Goal: Task Accomplishment & Management: Use online tool/utility

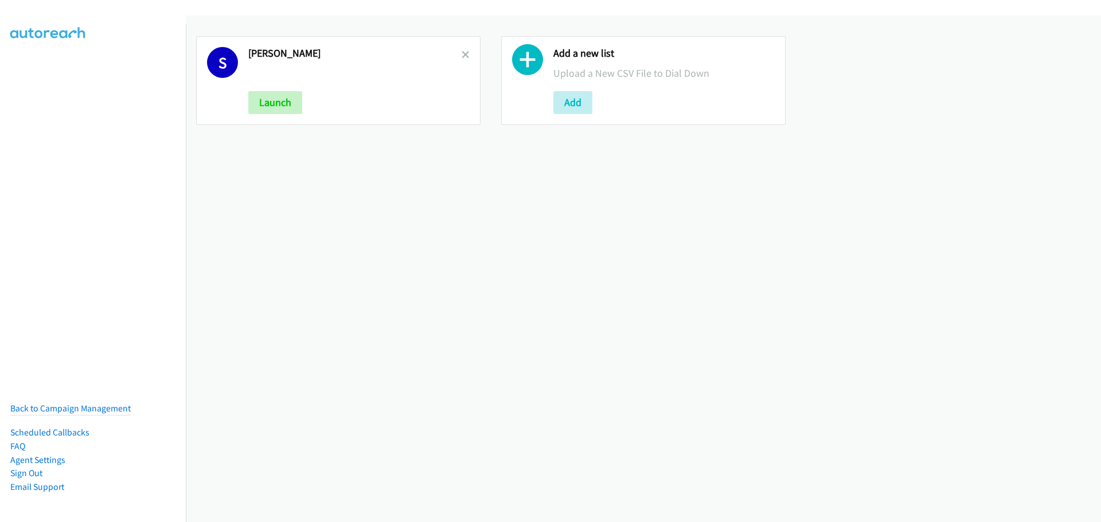
click at [466, 49] on link at bounding box center [466, 54] width 8 height 13
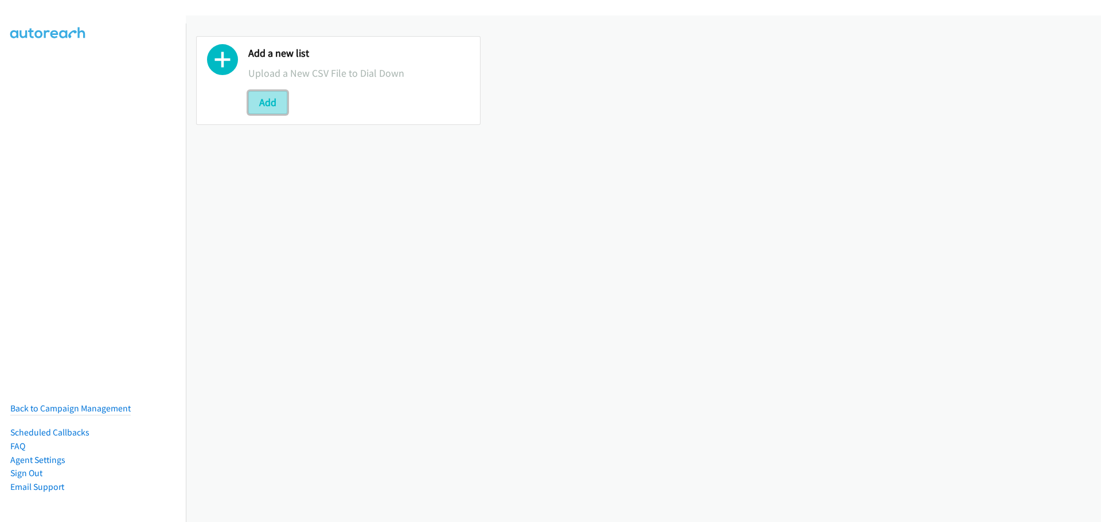
click at [260, 102] on button "Add" at bounding box center [267, 102] width 39 height 23
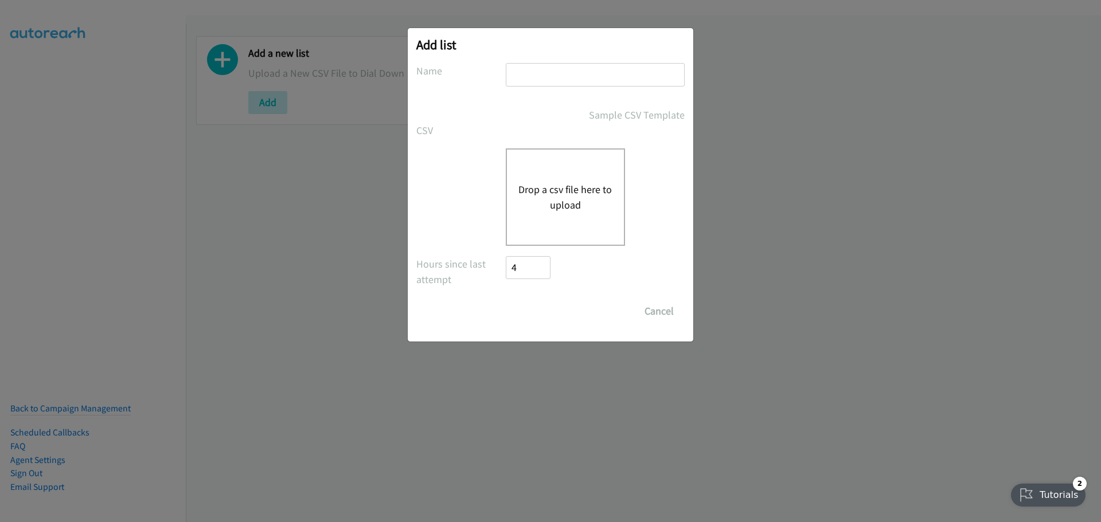
click at [581, 188] on button "Drop a csv file here to upload" at bounding box center [565, 197] width 94 height 31
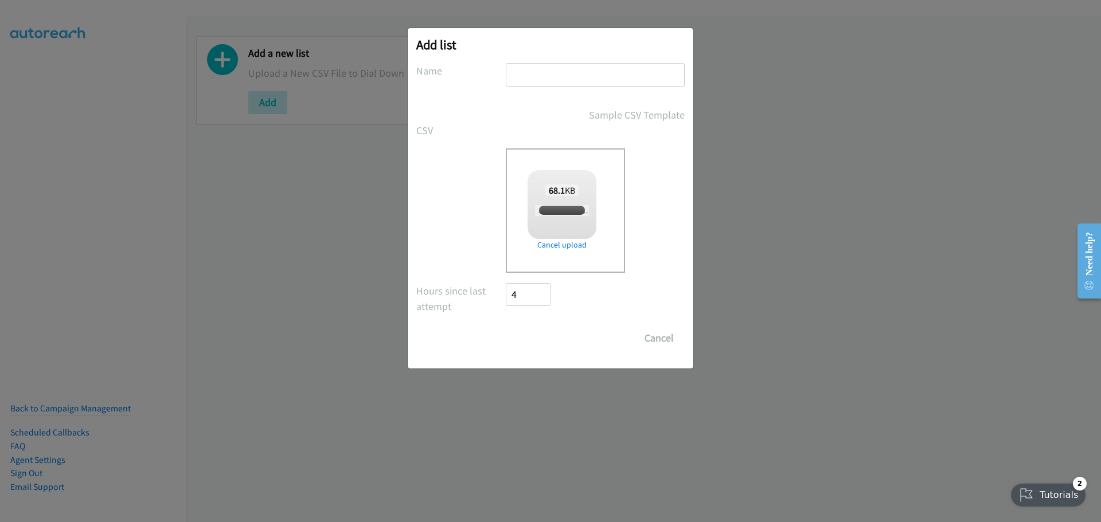
click at [582, 76] on input "text" at bounding box center [595, 75] width 179 height 24
checkbox input "true"
type input "[PERSON_NAME]"
click at [542, 333] on input "Save List" at bounding box center [536, 338] width 60 height 23
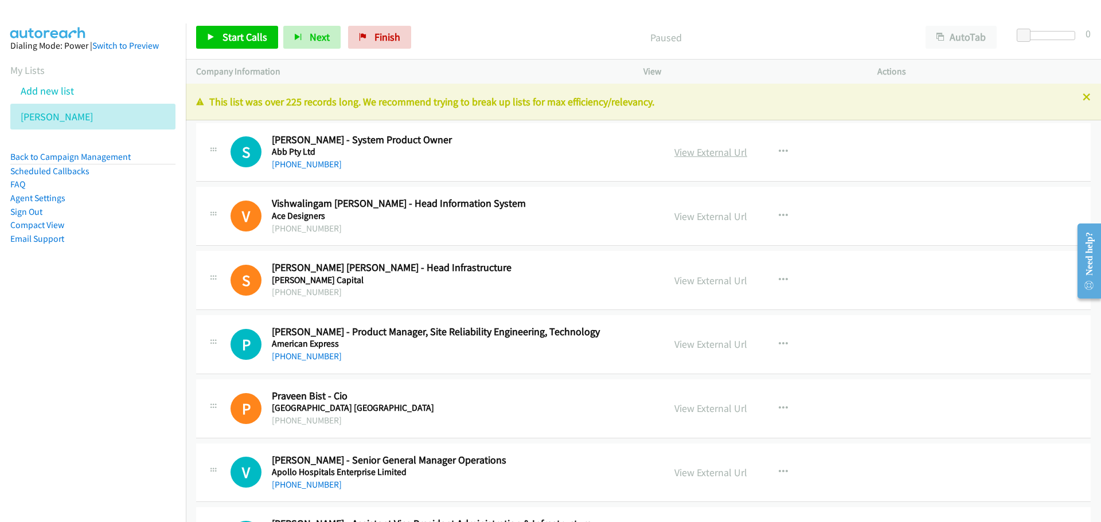
click at [697, 149] on link "View External Url" at bounding box center [710, 152] width 73 height 13
click at [236, 34] on span "Start Calls" at bounding box center [245, 36] width 45 height 13
click at [236, 34] on span "Pause" at bounding box center [236, 36] width 26 height 13
click at [227, 28] on link "Start Calls" at bounding box center [237, 37] width 82 height 23
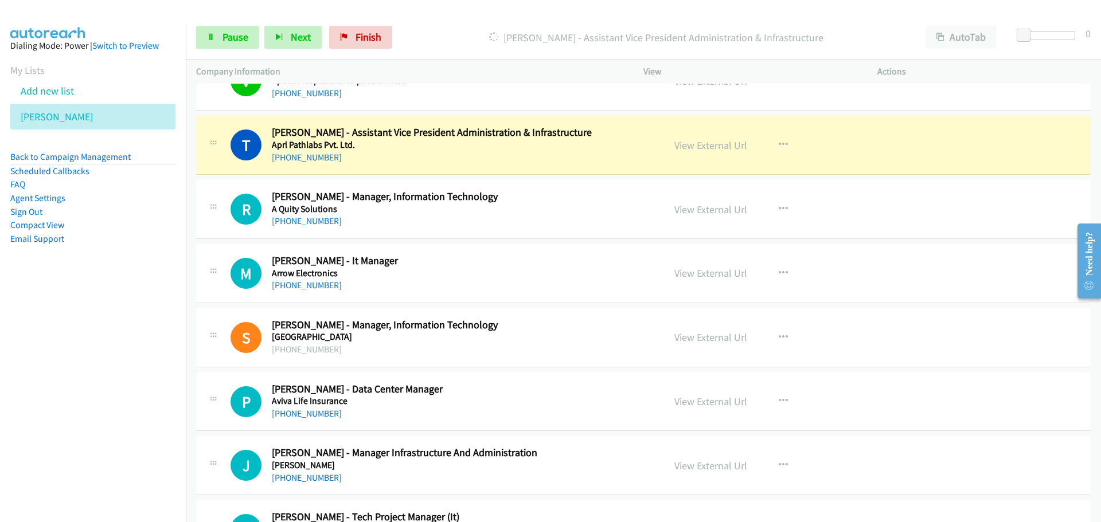
scroll to position [401, 0]
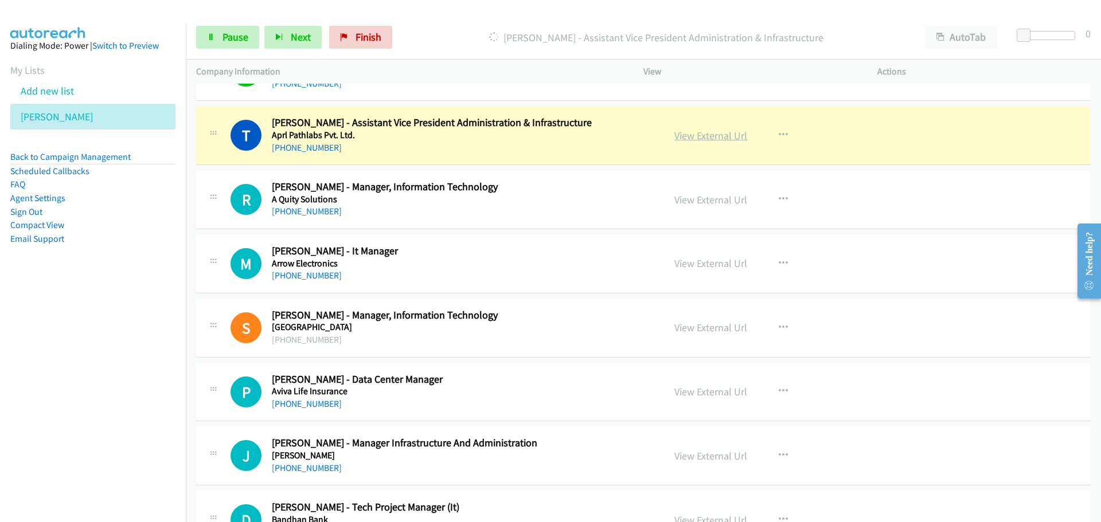
click at [704, 136] on link "View External Url" at bounding box center [710, 135] width 73 height 13
click at [236, 35] on span "Pause" at bounding box center [236, 36] width 26 height 13
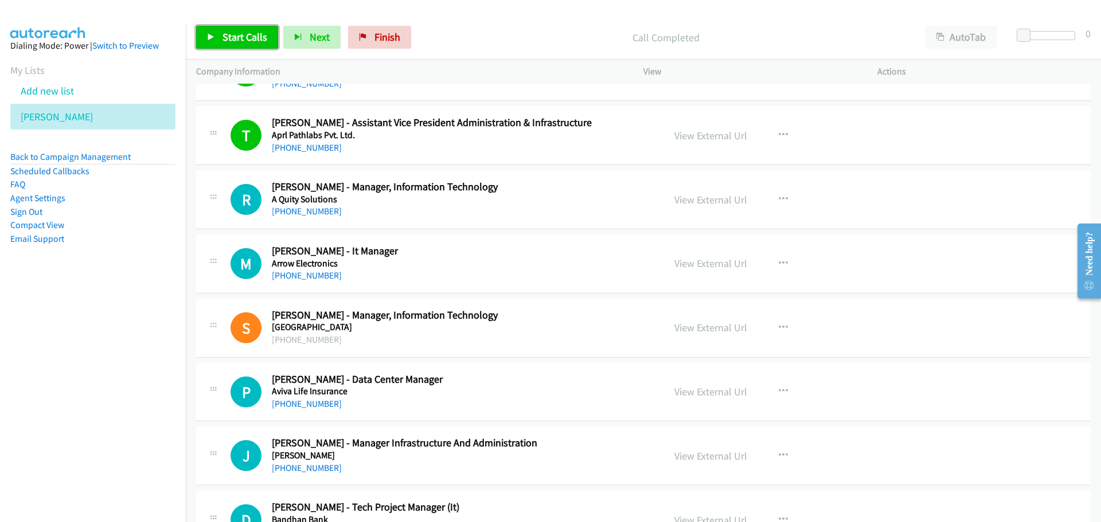
click at [247, 41] on span "Start Calls" at bounding box center [245, 36] width 45 height 13
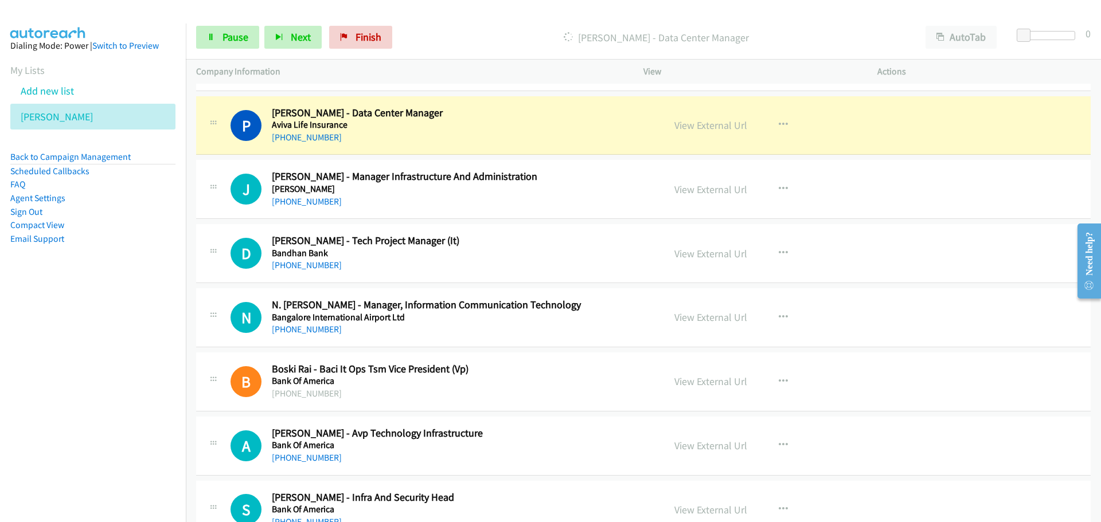
scroll to position [688, 0]
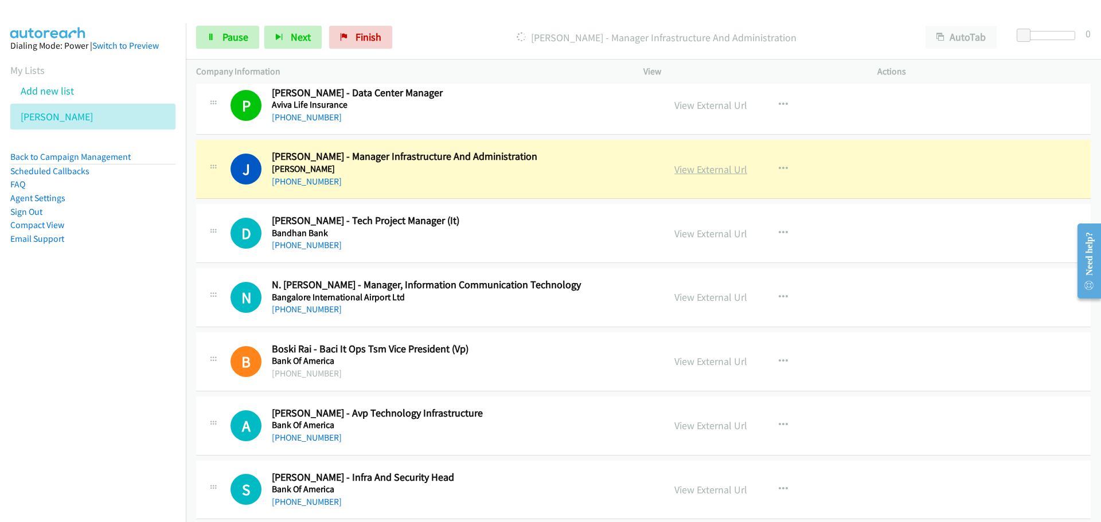
click at [687, 173] on link "View External Url" at bounding box center [710, 169] width 73 height 13
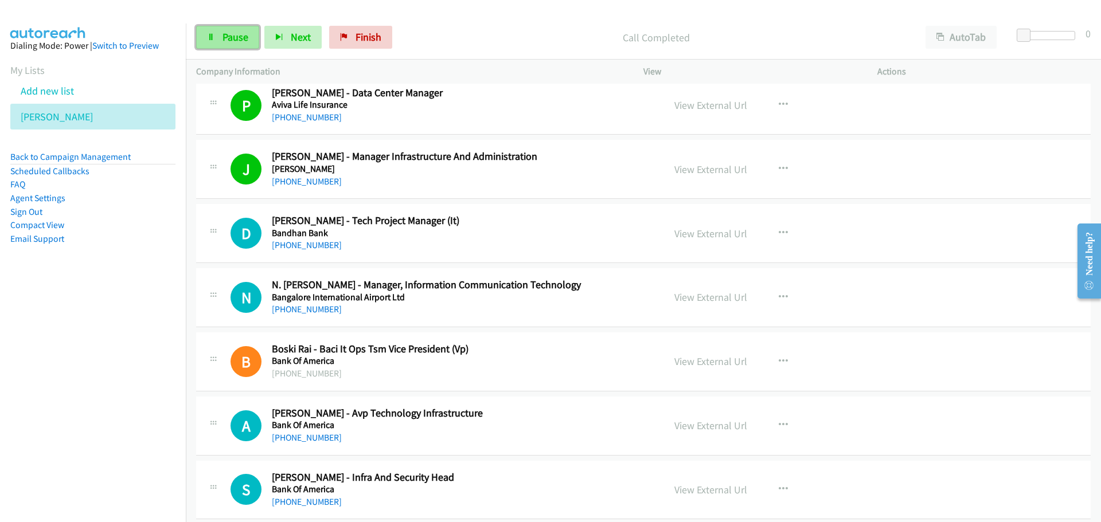
click at [229, 38] on span "Pause" at bounding box center [236, 36] width 26 height 13
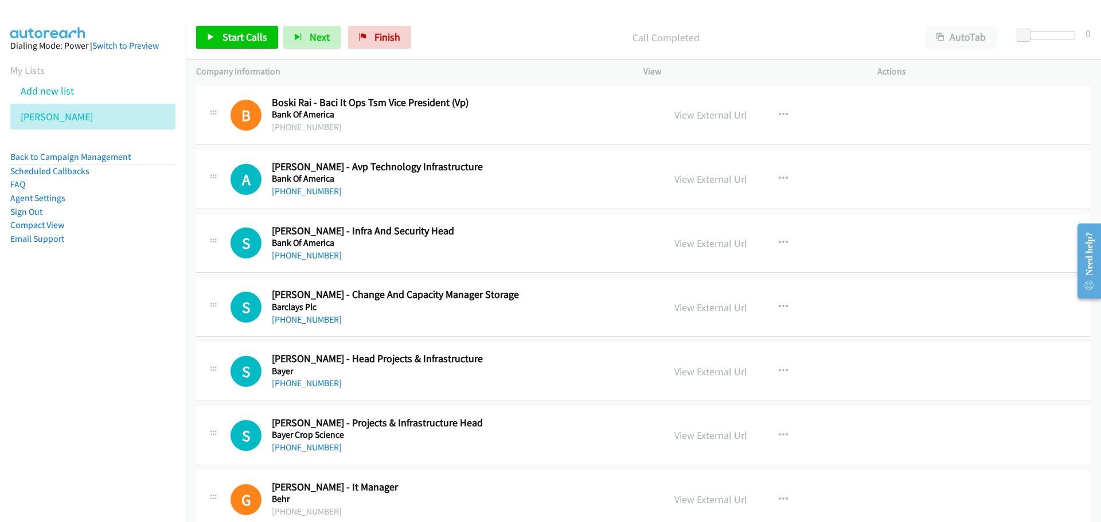
scroll to position [918, 0]
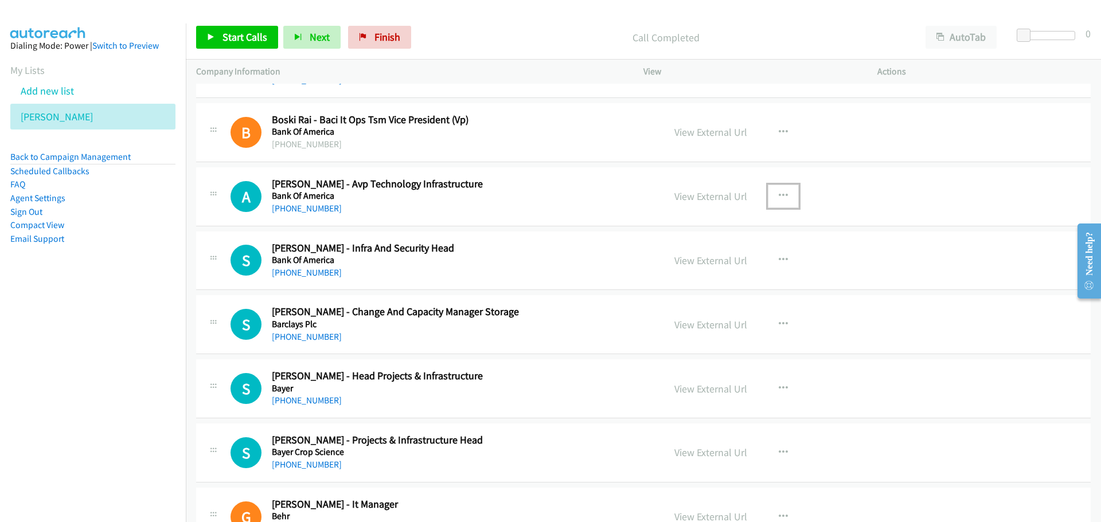
click at [779, 189] on button "button" at bounding box center [783, 196] width 31 height 23
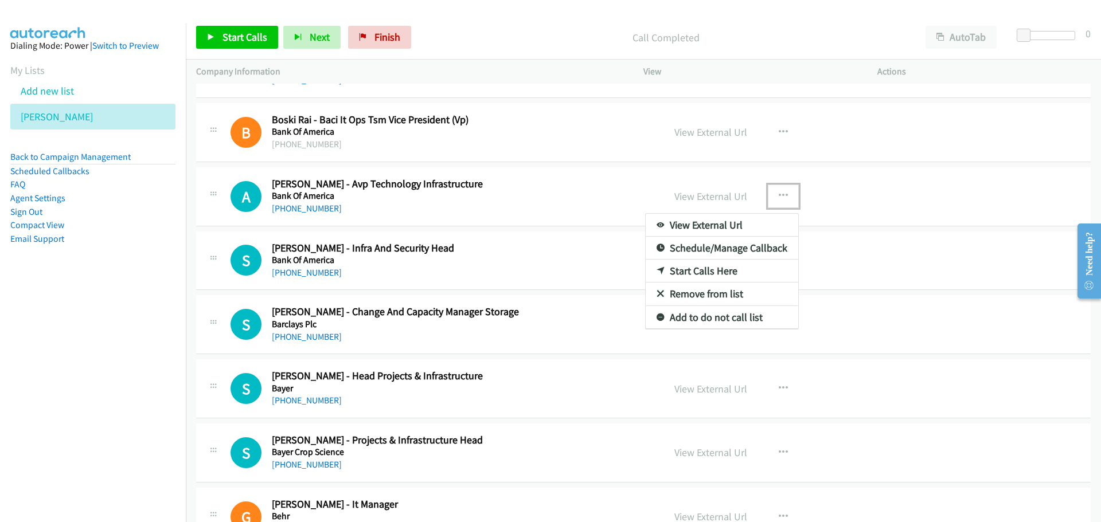
click at [679, 270] on link "Start Calls Here" at bounding box center [722, 271] width 153 height 23
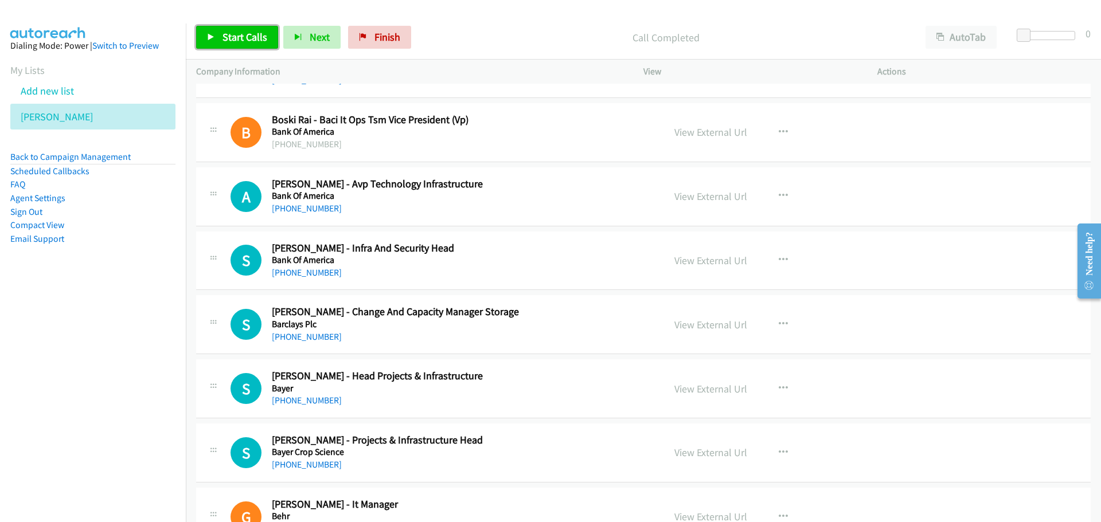
click at [221, 38] on link "Start Calls" at bounding box center [237, 37] width 82 height 23
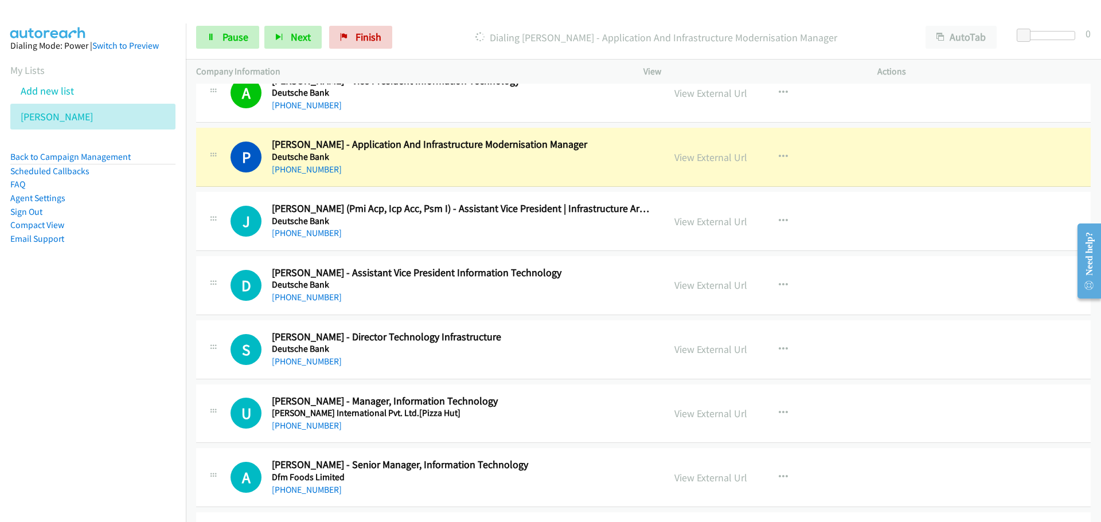
scroll to position [2122, 0]
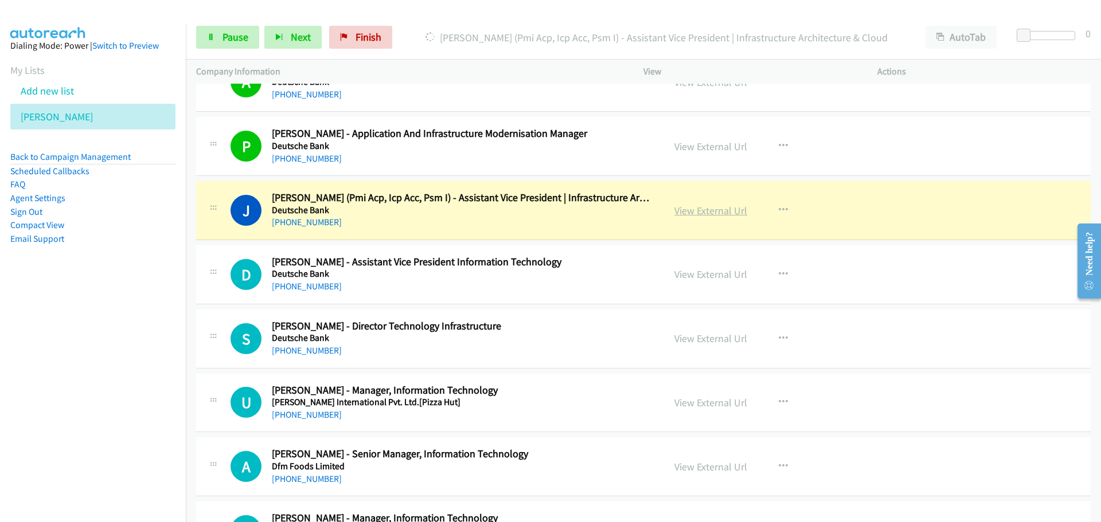
click at [720, 210] on link "View External Url" at bounding box center [710, 210] width 73 height 13
click at [237, 42] on span "Pause" at bounding box center [236, 36] width 26 height 13
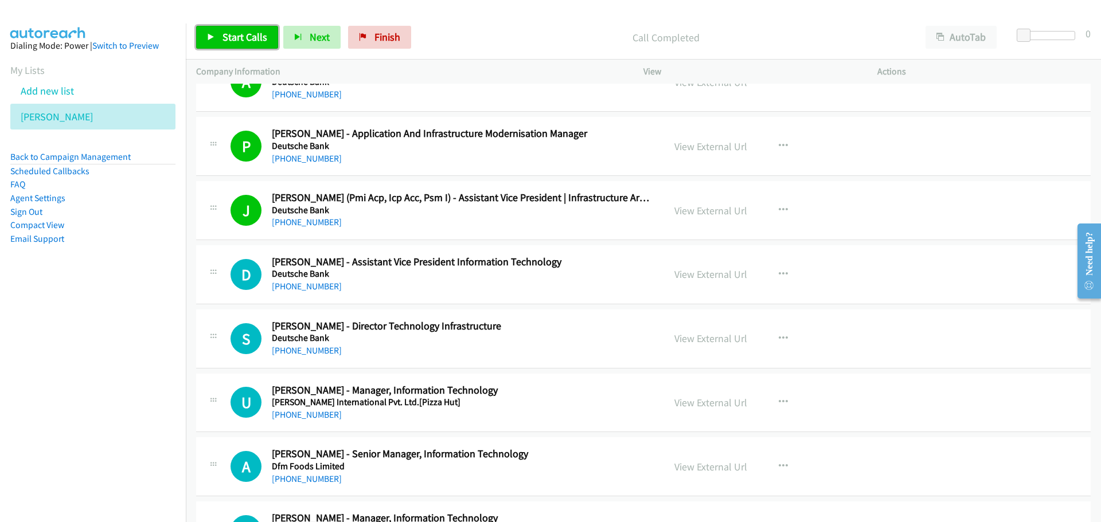
click at [234, 43] on span "Start Calls" at bounding box center [245, 36] width 45 height 13
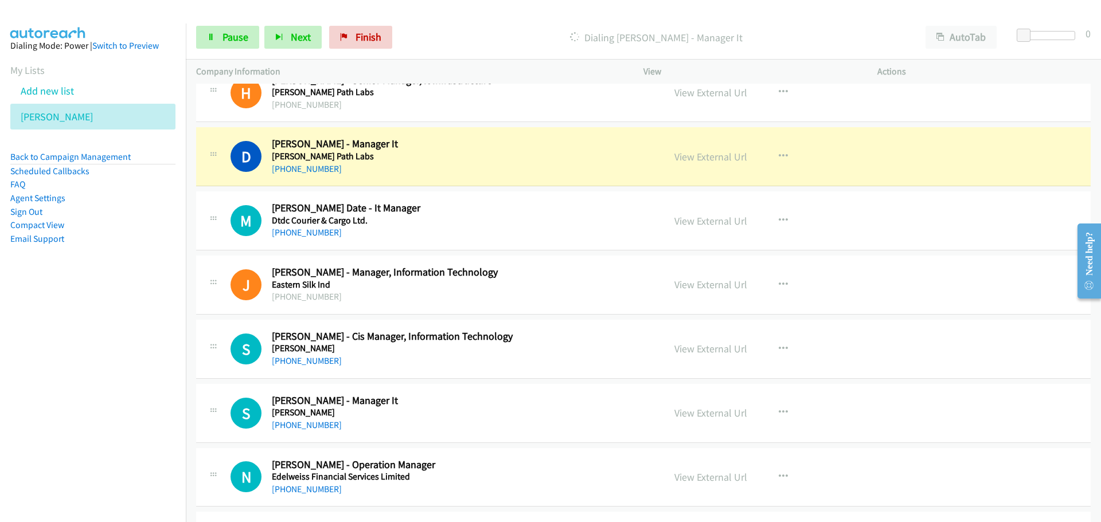
scroll to position [2810, 0]
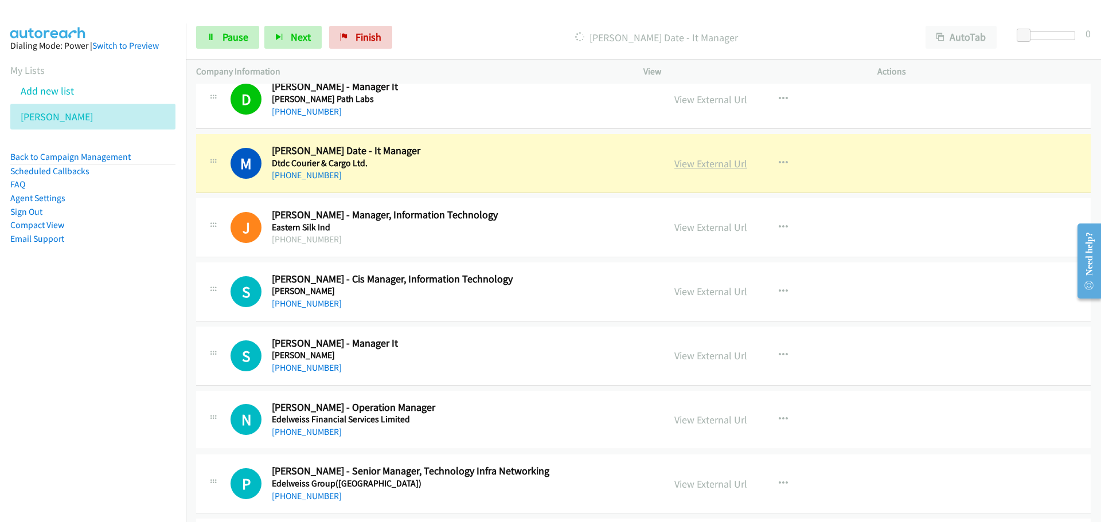
click at [696, 165] on link "View External Url" at bounding box center [710, 163] width 73 height 13
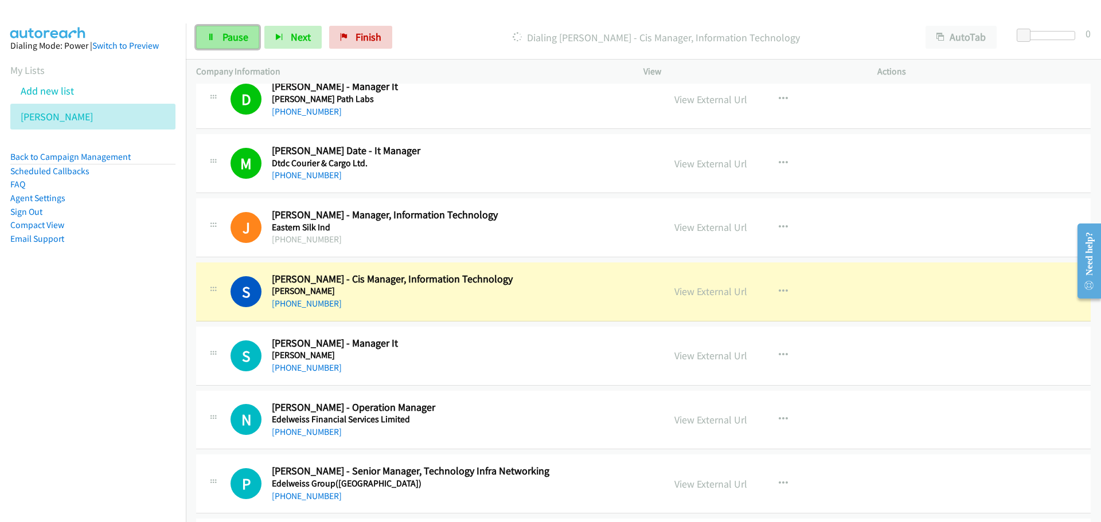
click at [217, 30] on link "Pause" at bounding box center [227, 37] width 63 height 23
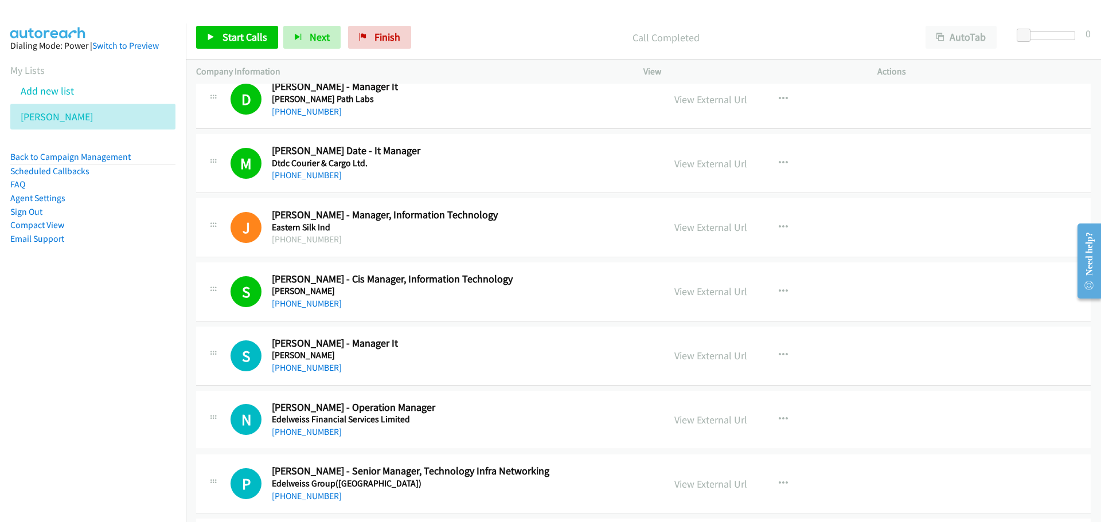
click at [231, 58] on div "Start Calls Pause Next Finish Call Completed AutoTab AutoTab 0" at bounding box center [643, 37] width 915 height 44
click at [231, 41] on span "Start Calls" at bounding box center [245, 36] width 45 height 13
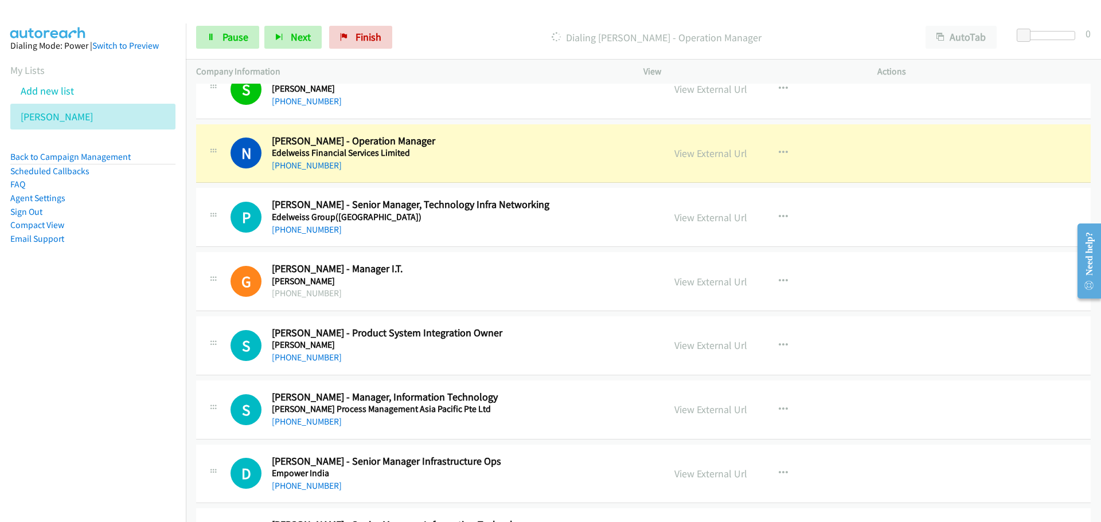
scroll to position [3097, 0]
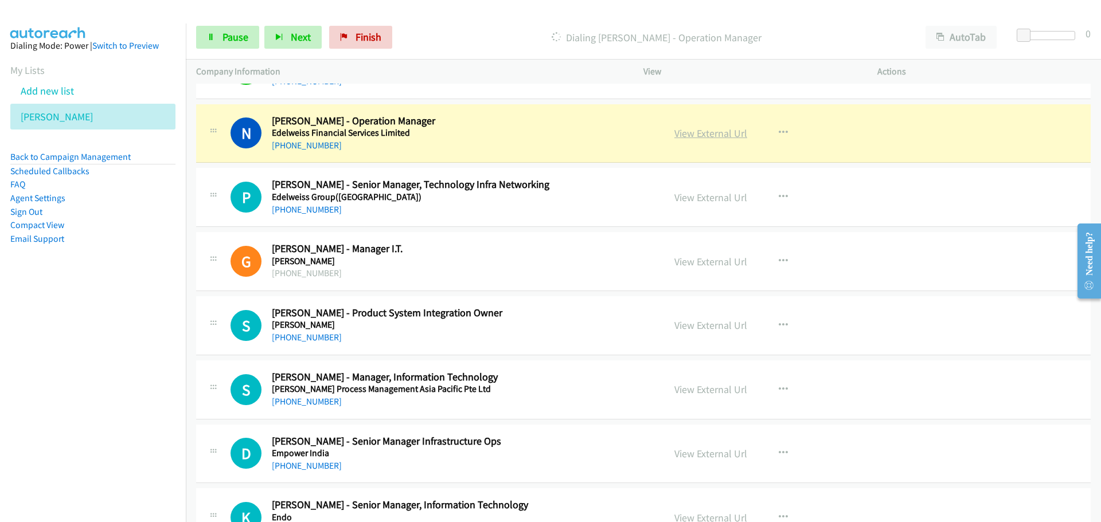
click at [700, 133] on link "View External Url" at bounding box center [710, 133] width 73 height 13
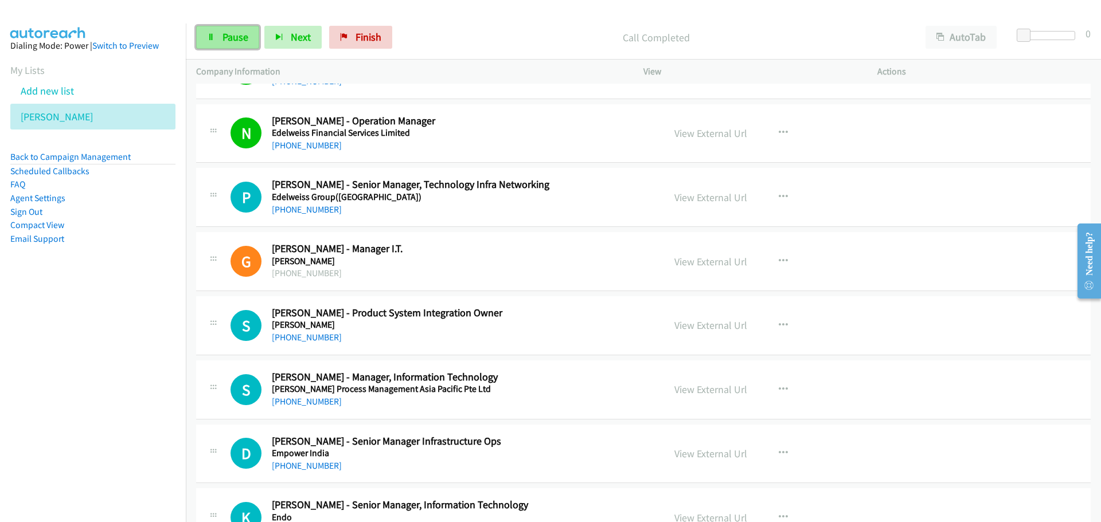
click at [233, 30] on link "Pause" at bounding box center [227, 37] width 63 height 23
click at [231, 41] on span "Start Calls" at bounding box center [245, 36] width 45 height 13
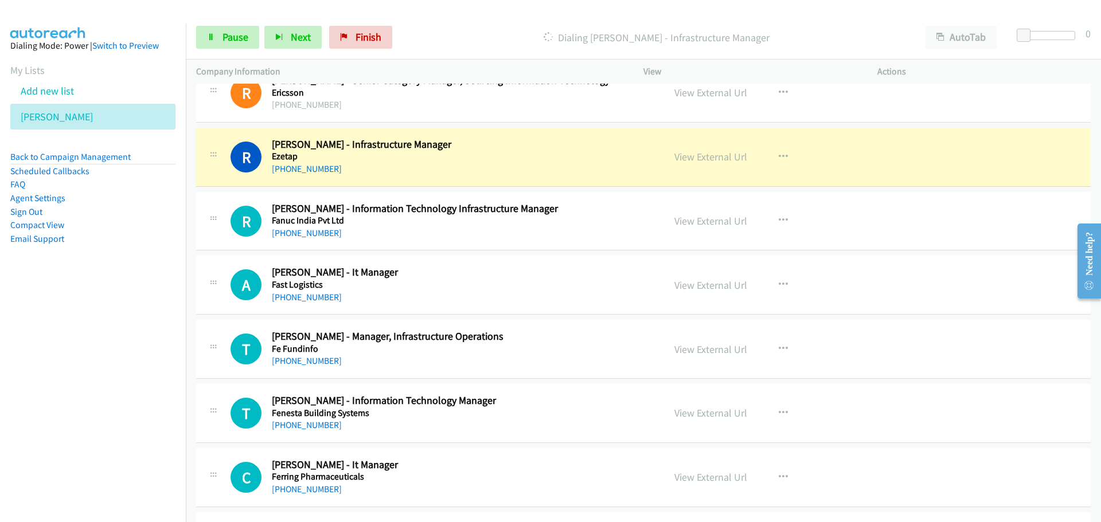
scroll to position [3670, 0]
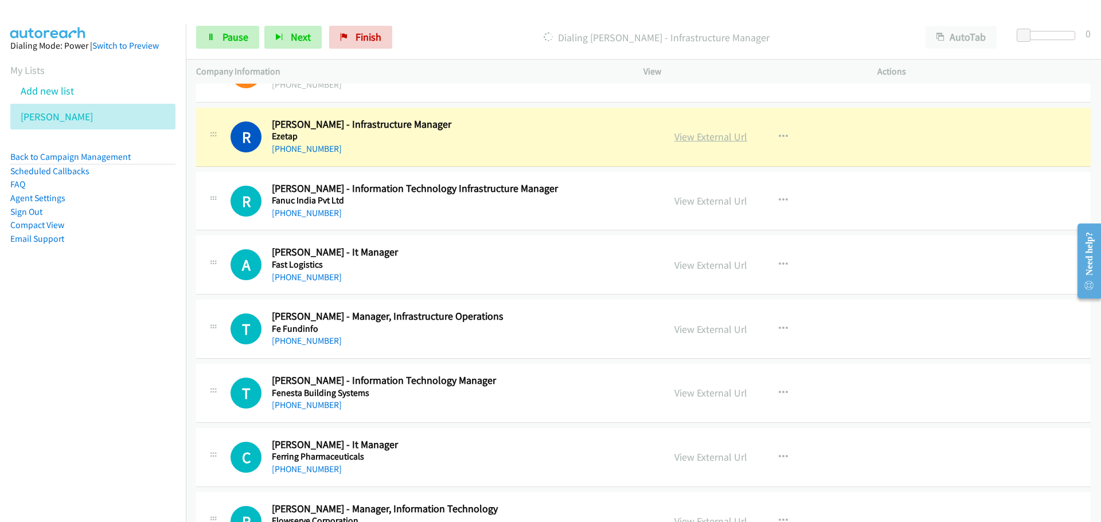
click at [701, 140] on link "View External Url" at bounding box center [710, 136] width 73 height 13
click at [245, 40] on span "Pause" at bounding box center [236, 36] width 26 height 13
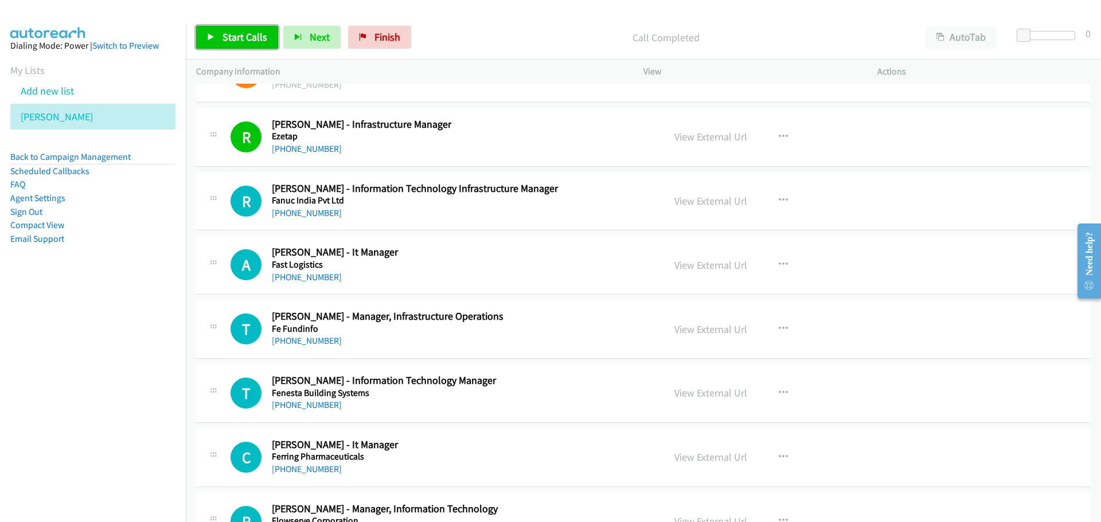
click at [228, 34] on span "Start Calls" at bounding box center [245, 36] width 45 height 13
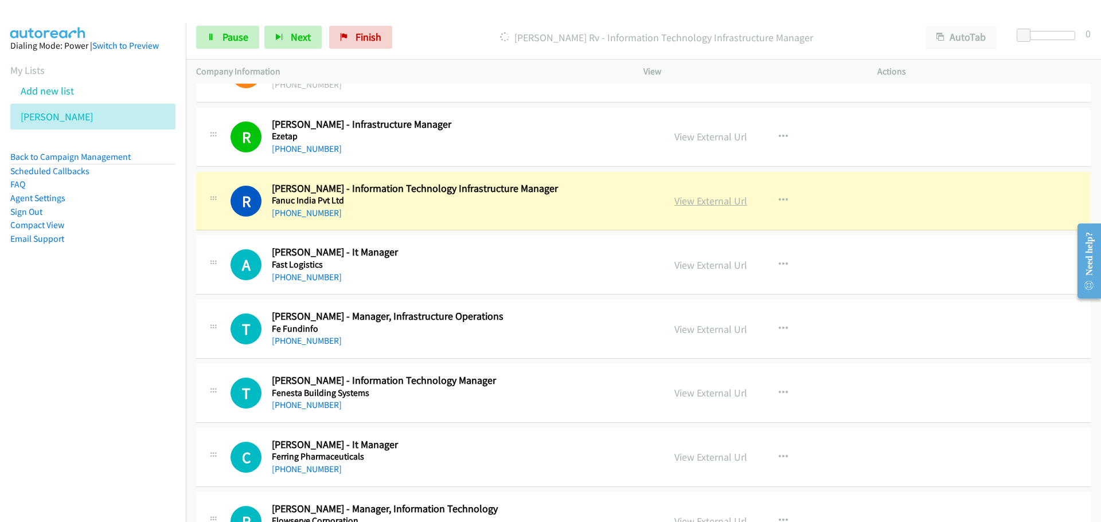
click at [689, 204] on link "View External Url" at bounding box center [710, 200] width 73 height 13
click at [230, 42] on span "Pause" at bounding box center [236, 36] width 26 height 13
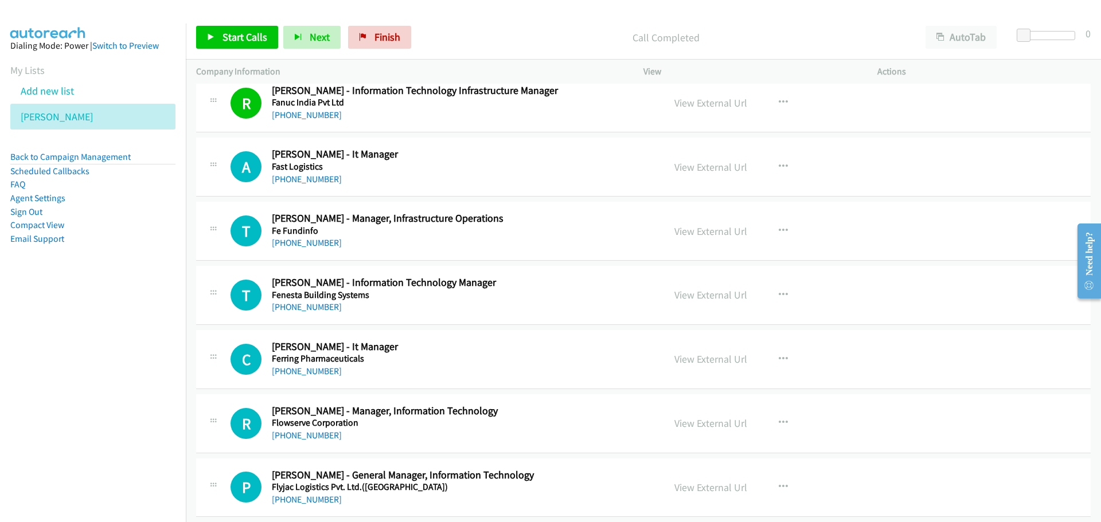
scroll to position [3785, 0]
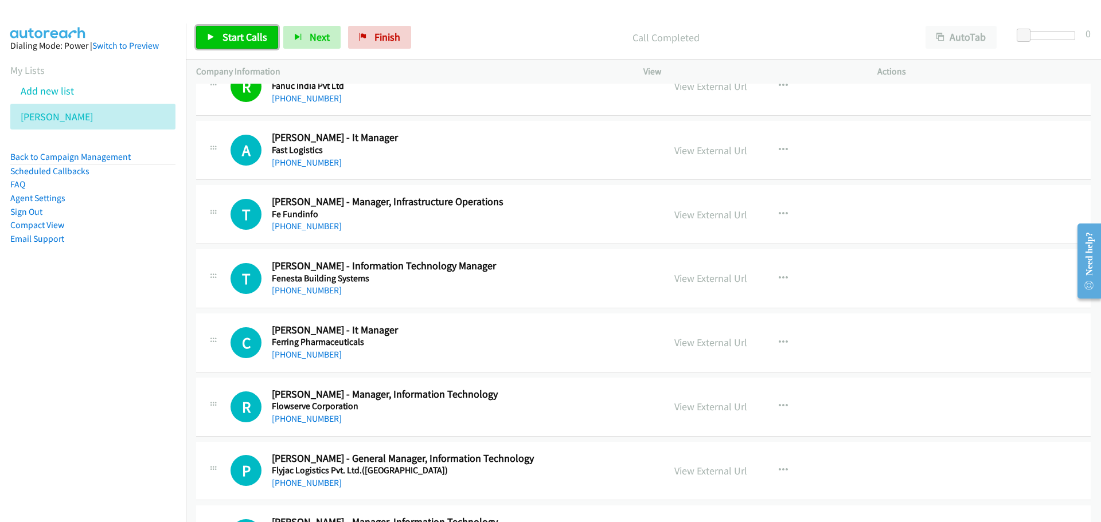
click at [228, 29] on link "Start Calls" at bounding box center [237, 37] width 82 height 23
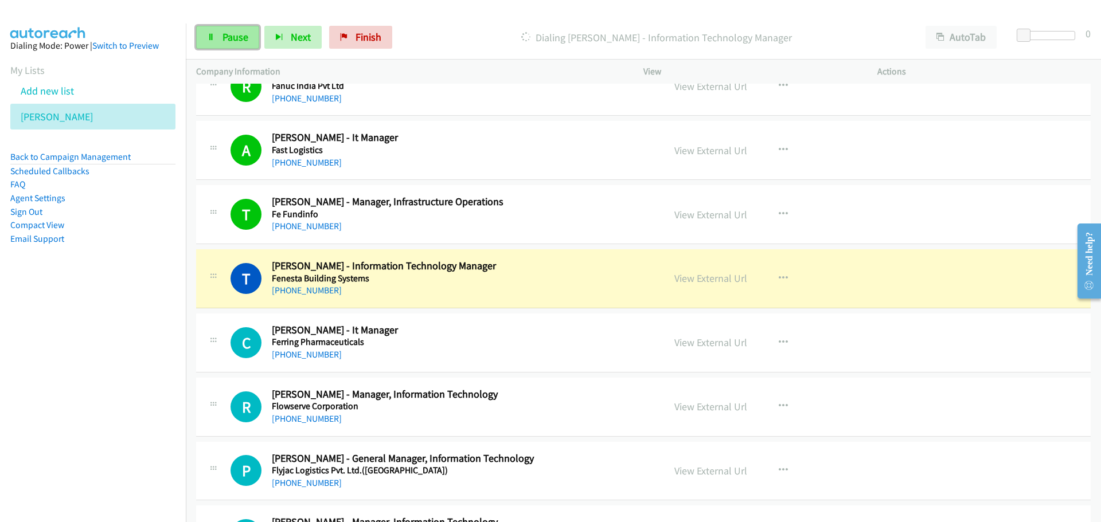
click at [225, 30] on span "Pause" at bounding box center [236, 36] width 26 height 13
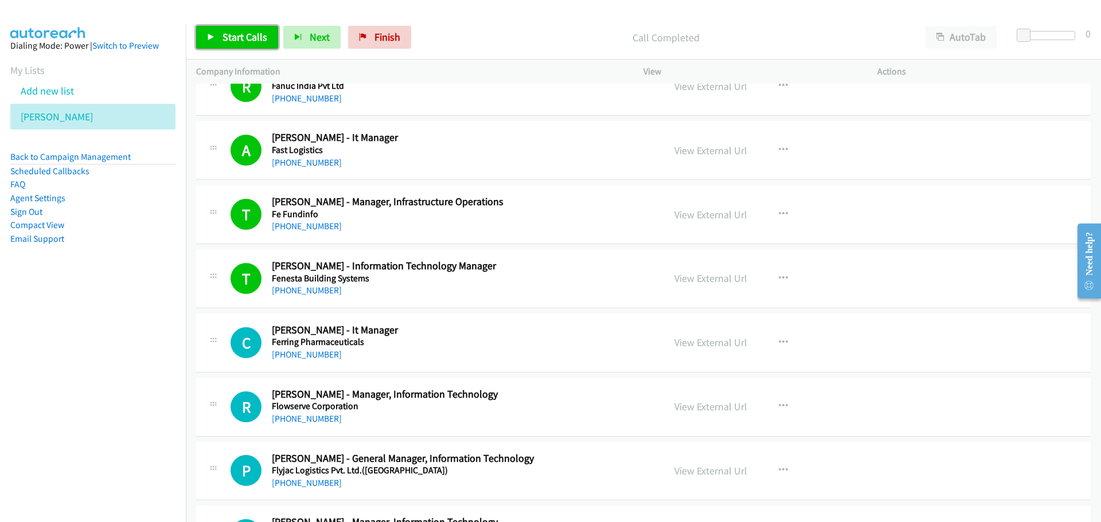
click at [232, 48] on link "Start Calls" at bounding box center [237, 37] width 82 height 23
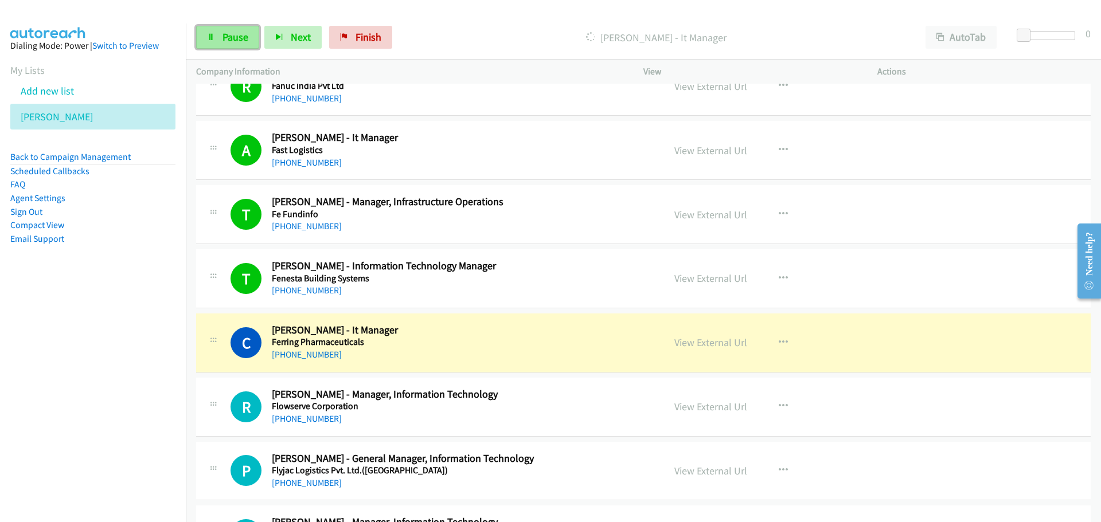
click at [234, 41] on span "Pause" at bounding box center [236, 36] width 26 height 13
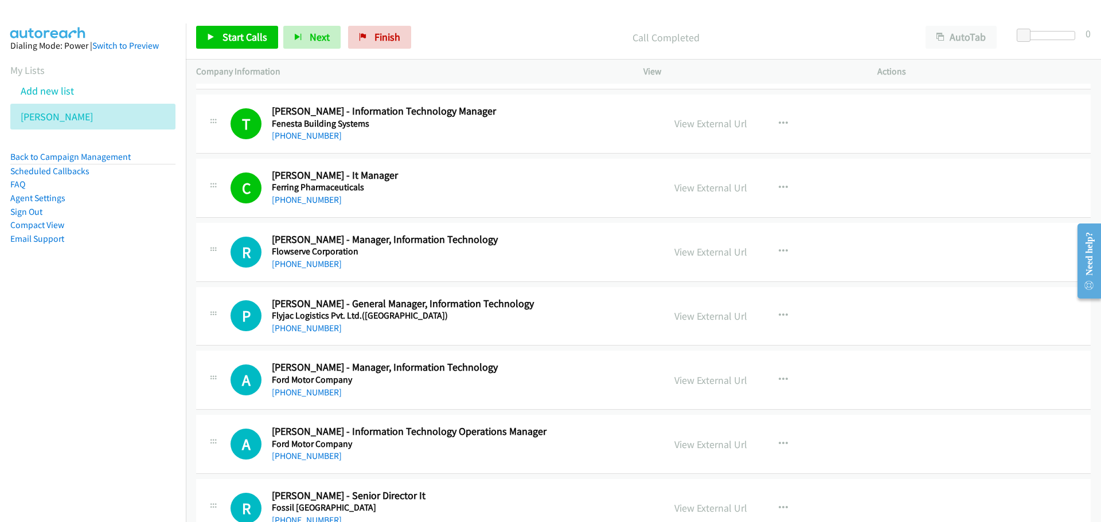
scroll to position [3957, 0]
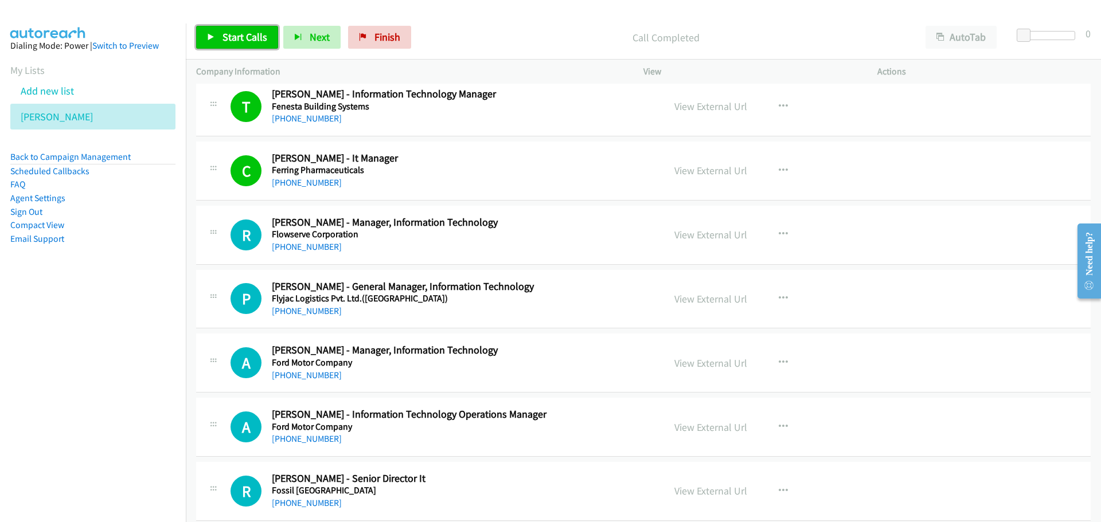
click at [246, 41] on span "Start Calls" at bounding box center [245, 36] width 45 height 13
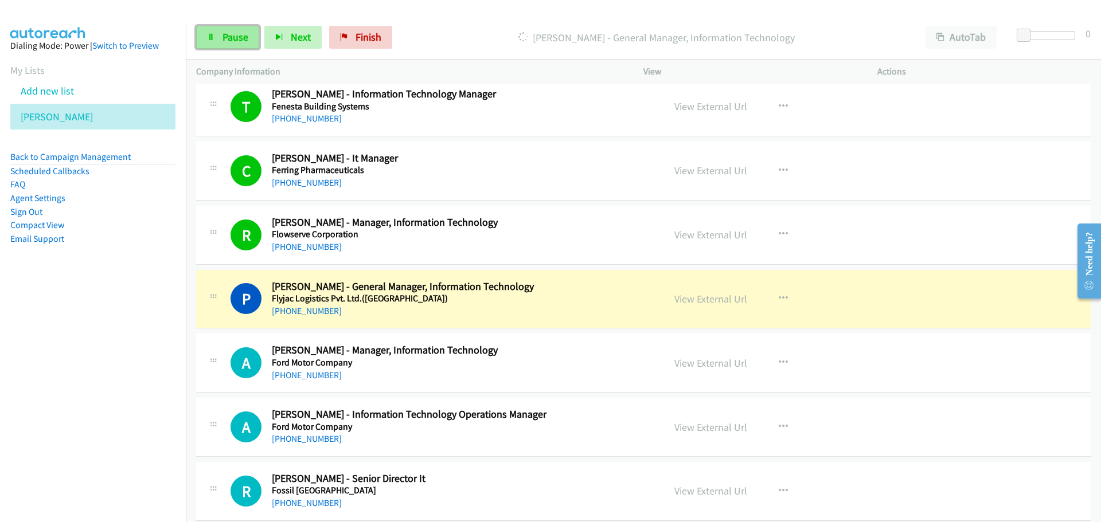
click at [225, 30] on link "Pause" at bounding box center [227, 37] width 63 height 23
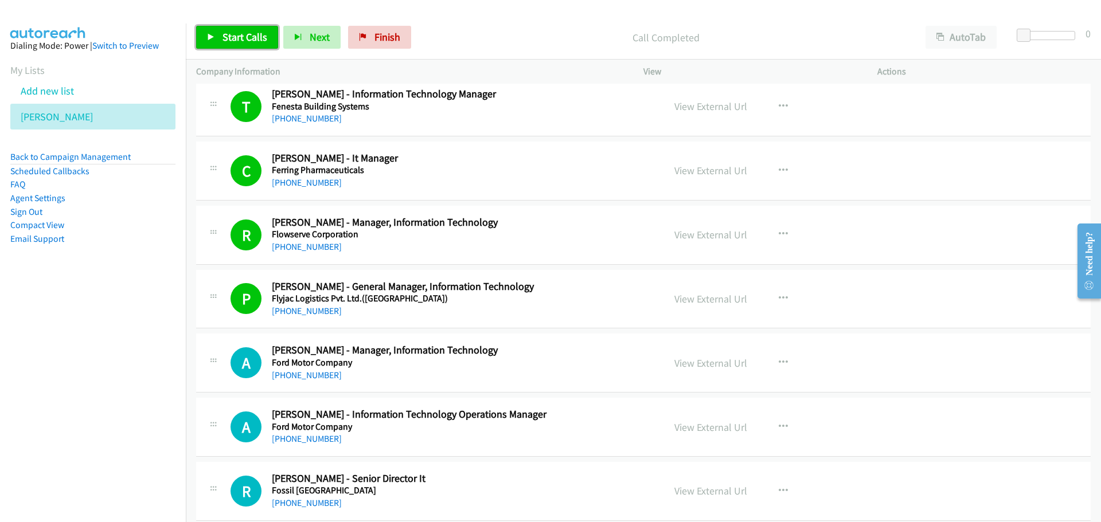
click at [227, 45] on link "Start Calls" at bounding box center [237, 37] width 82 height 23
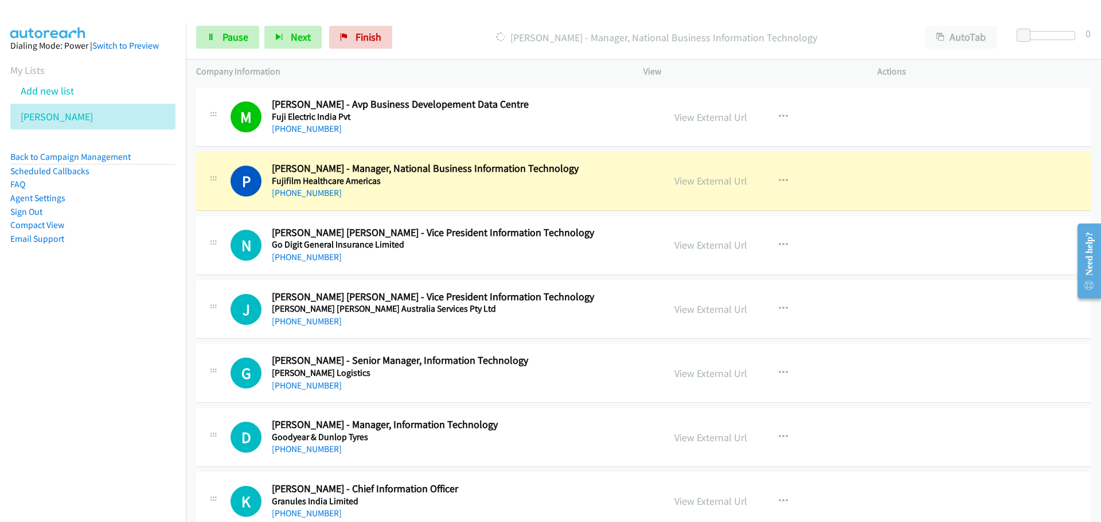
scroll to position [4645, 0]
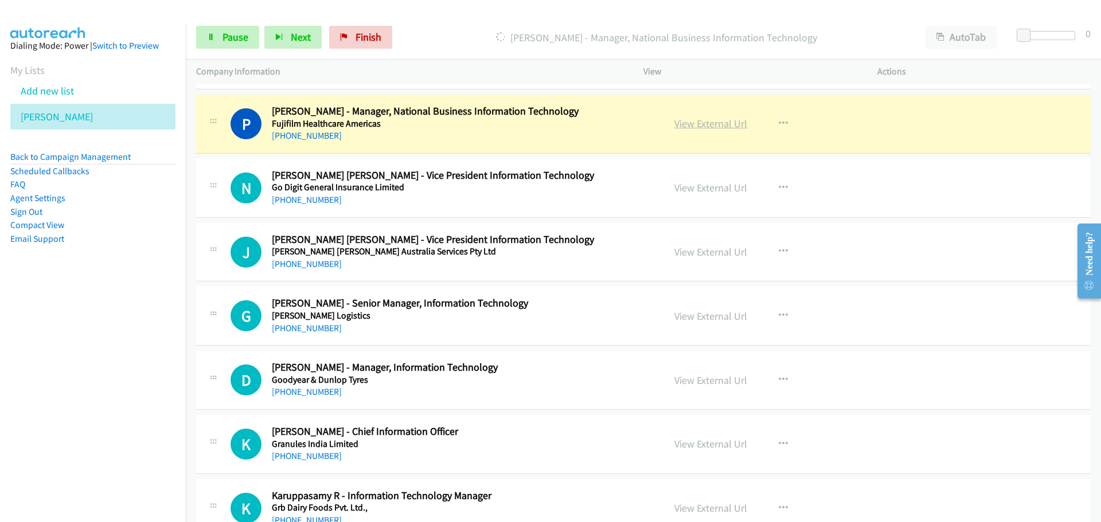
click at [711, 120] on link "View External Url" at bounding box center [710, 123] width 73 height 13
click at [231, 48] on link "Pause" at bounding box center [227, 37] width 63 height 23
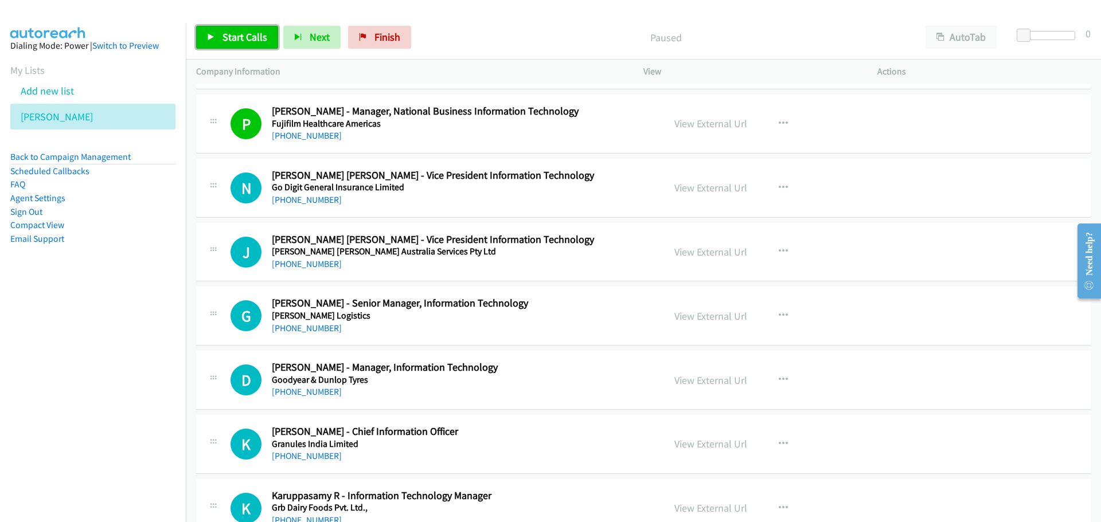
click at [252, 46] on link "Start Calls" at bounding box center [237, 37] width 82 height 23
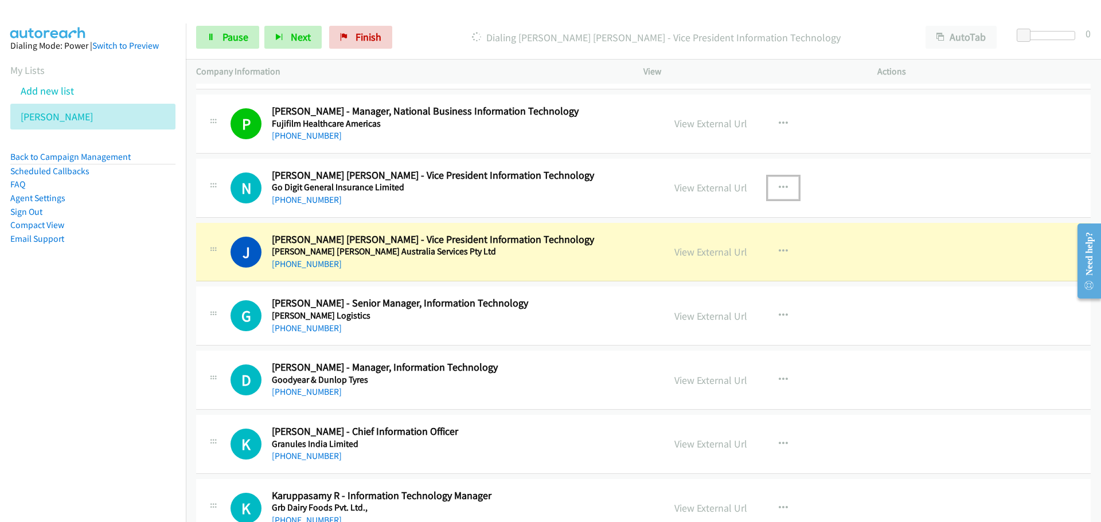
drag, startPoint x: 784, startPoint y: 189, endPoint x: 765, endPoint y: 200, distance: 21.6
click at [784, 189] on button "button" at bounding box center [783, 188] width 31 height 23
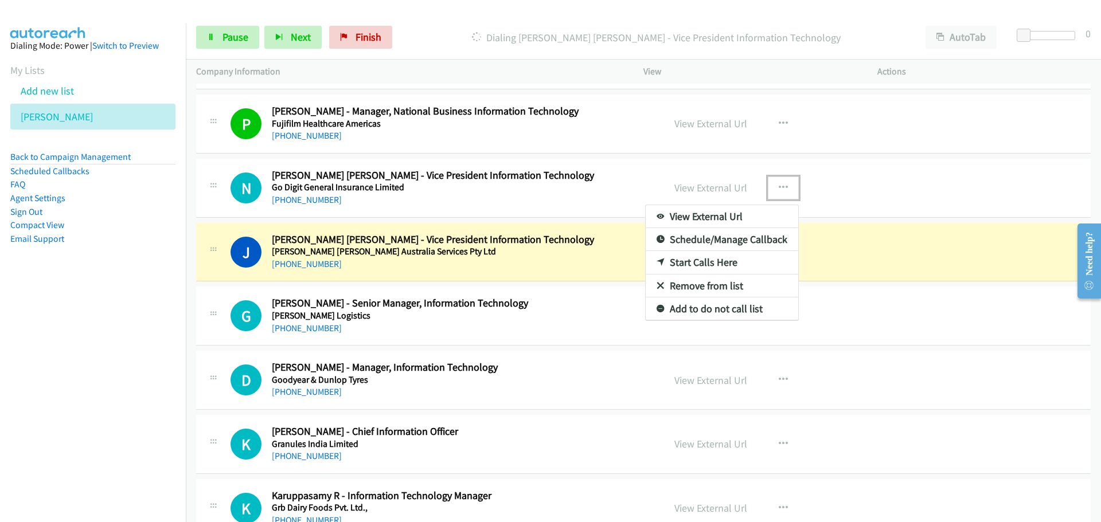
click at [690, 214] on link "View External Url" at bounding box center [722, 216] width 153 height 23
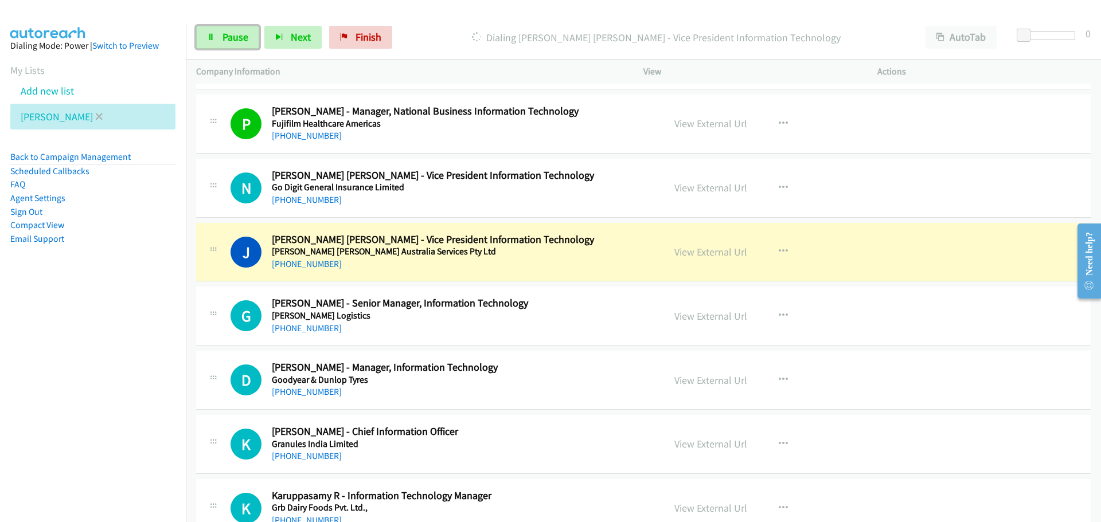
drag, startPoint x: 214, startPoint y: 40, endPoint x: 34, endPoint y: 128, distance: 200.8
click at [214, 40] on icon at bounding box center [211, 38] width 8 height 8
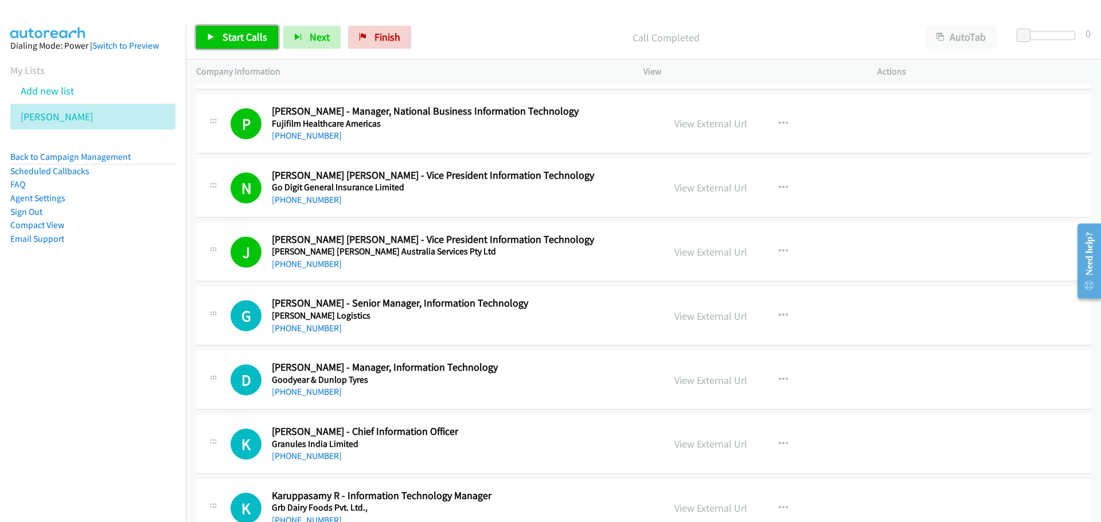
click at [217, 40] on link "Start Calls" at bounding box center [237, 37] width 82 height 23
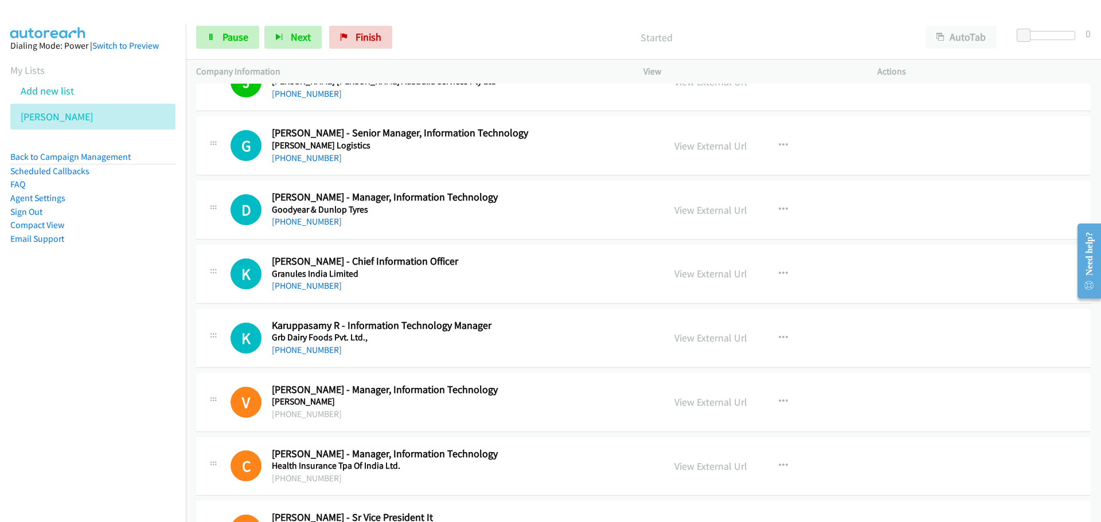
scroll to position [4817, 0]
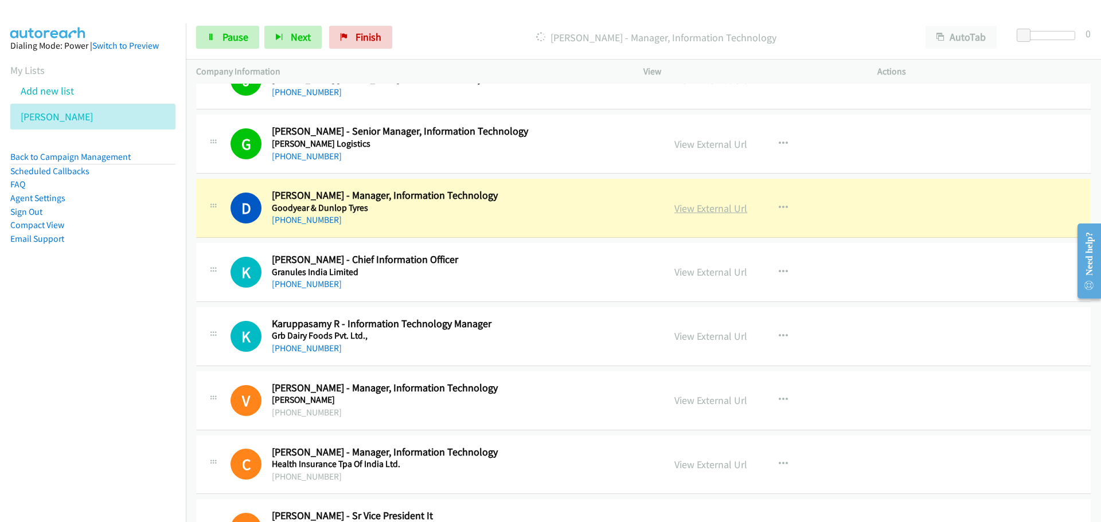
click at [702, 209] on link "View External Url" at bounding box center [710, 208] width 73 height 13
click at [213, 40] on icon at bounding box center [211, 38] width 8 height 8
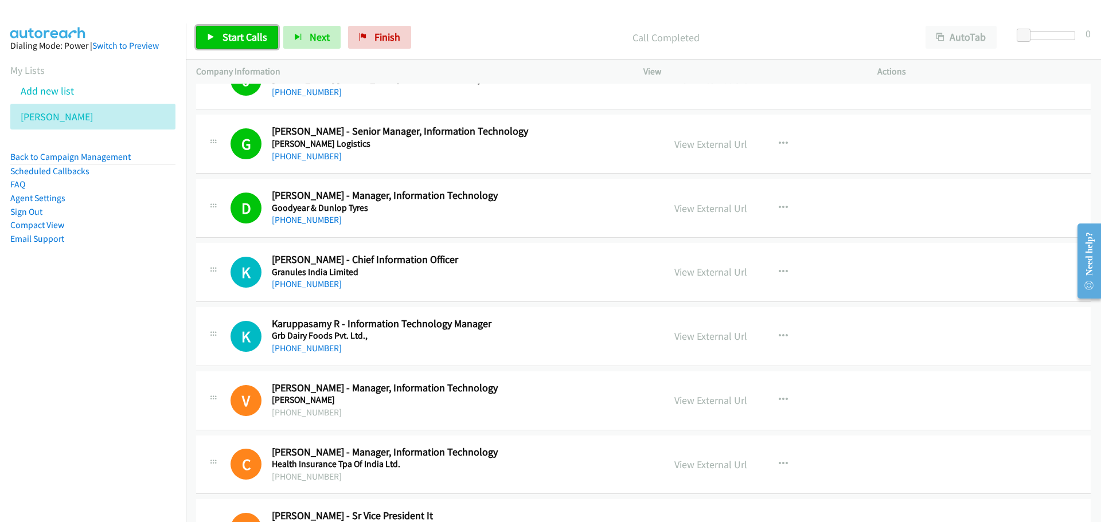
click at [254, 38] on span "Start Calls" at bounding box center [245, 36] width 45 height 13
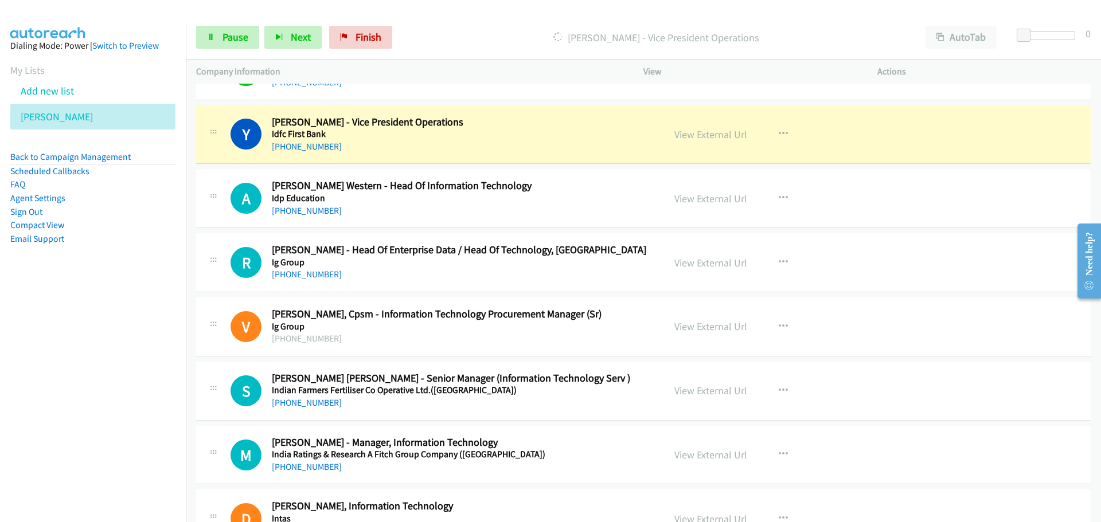
scroll to position [5448, 0]
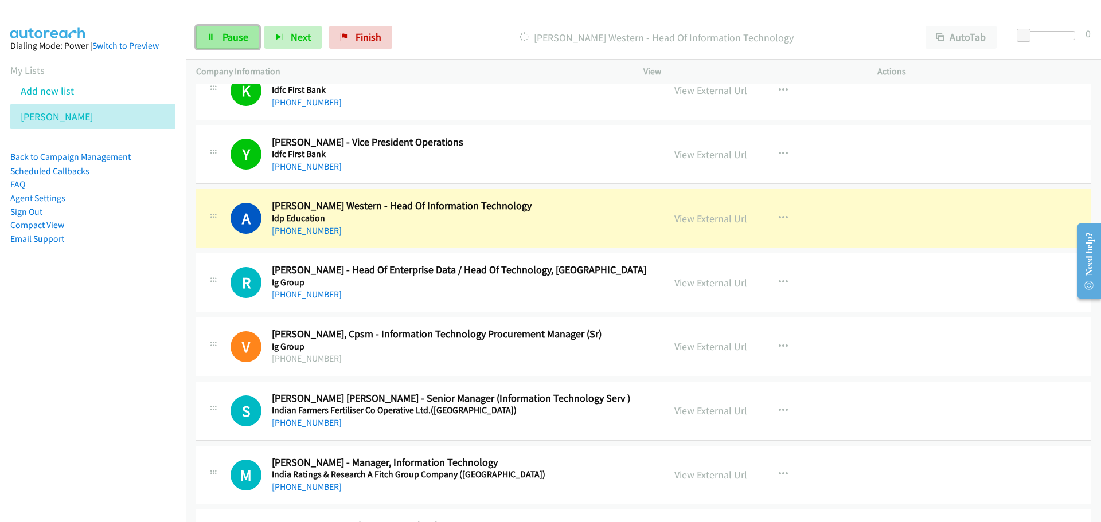
click at [249, 32] on link "Pause" at bounding box center [227, 37] width 63 height 23
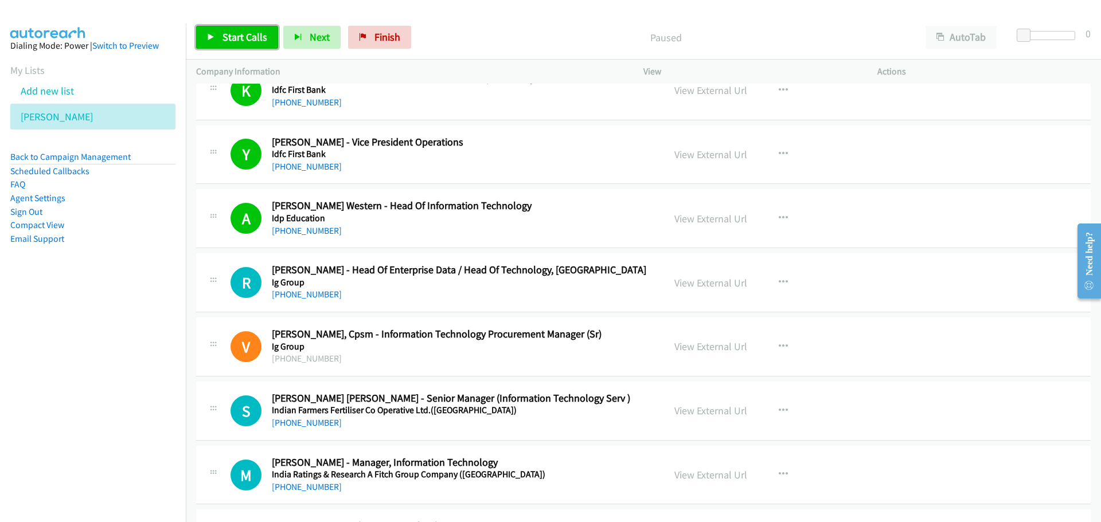
click at [257, 37] on span "Start Calls" at bounding box center [245, 36] width 45 height 13
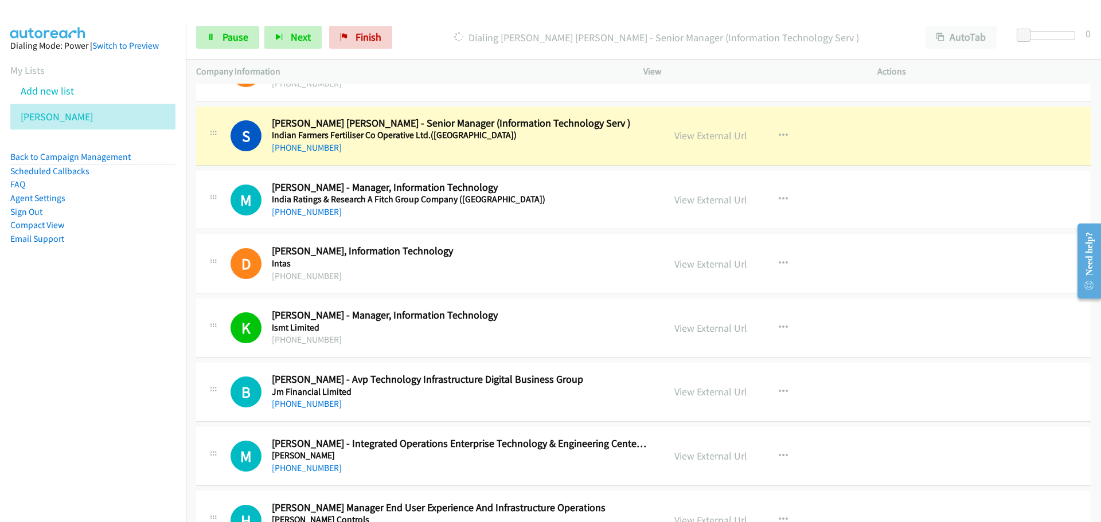
scroll to position [5735, 0]
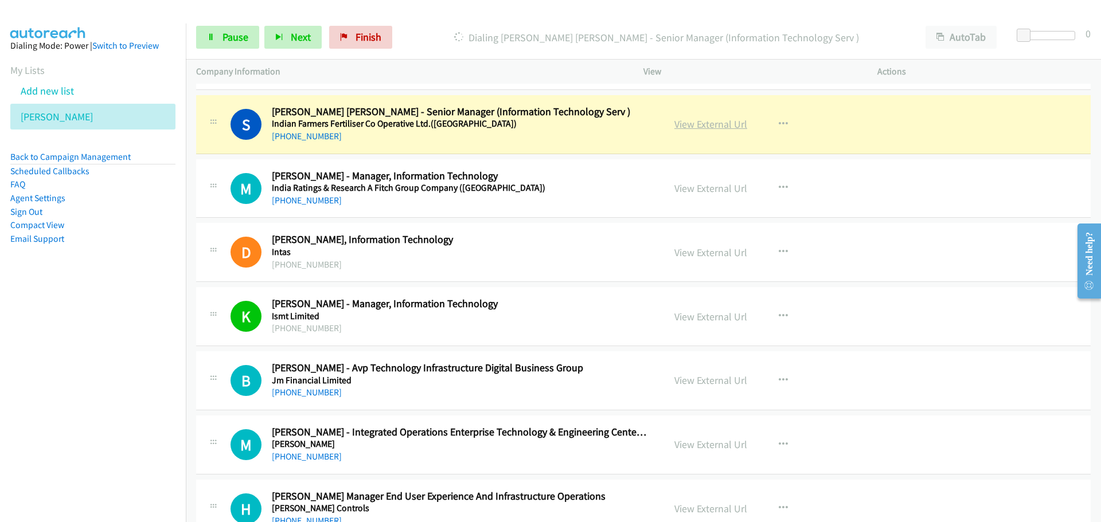
click at [715, 126] on link "View External Url" at bounding box center [710, 124] width 73 height 13
click at [229, 45] on link "Pause" at bounding box center [227, 37] width 63 height 23
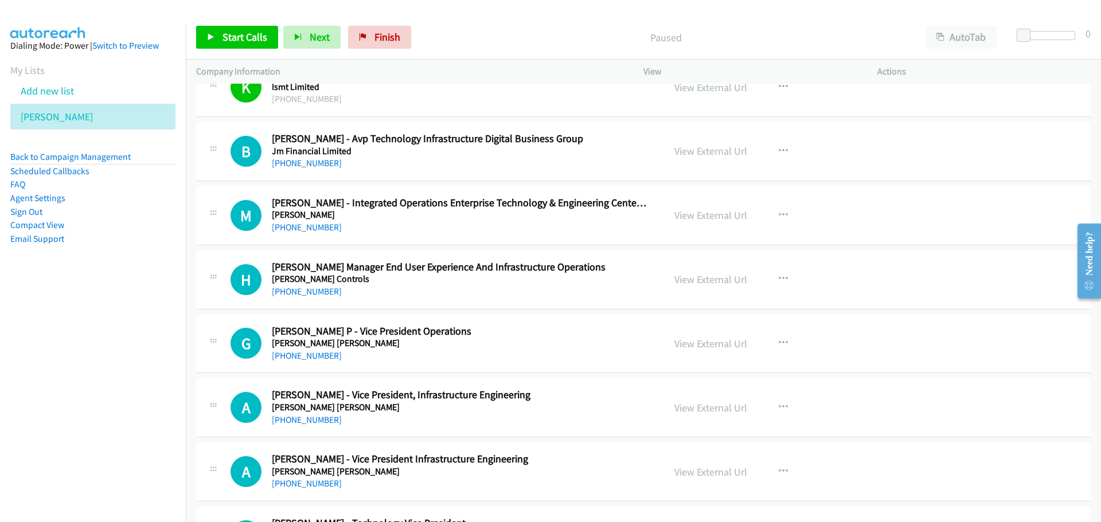
scroll to position [5907, 0]
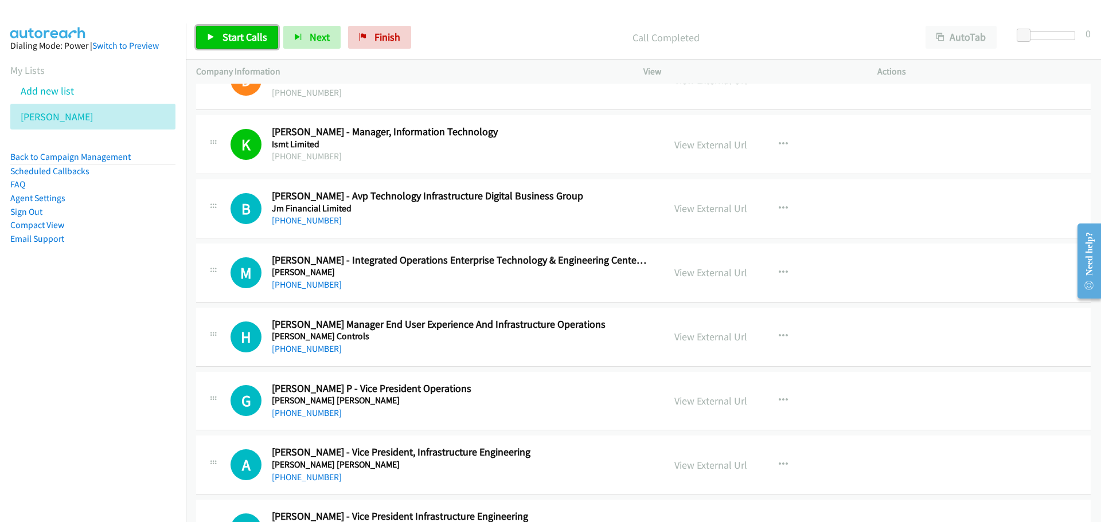
click at [230, 42] on span "Start Calls" at bounding box center [245, 36] width 45 height 13
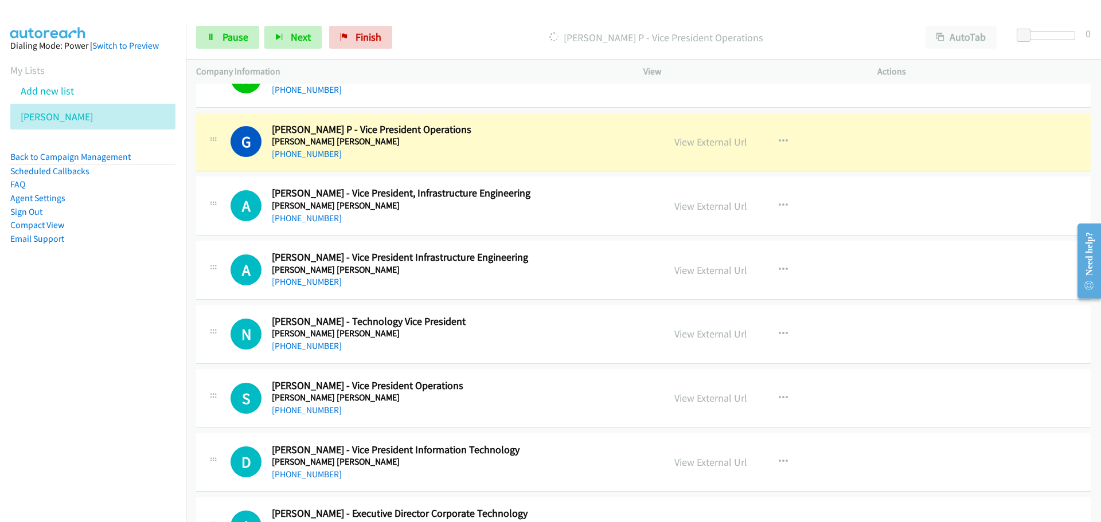
scroll to position [6193, 0]
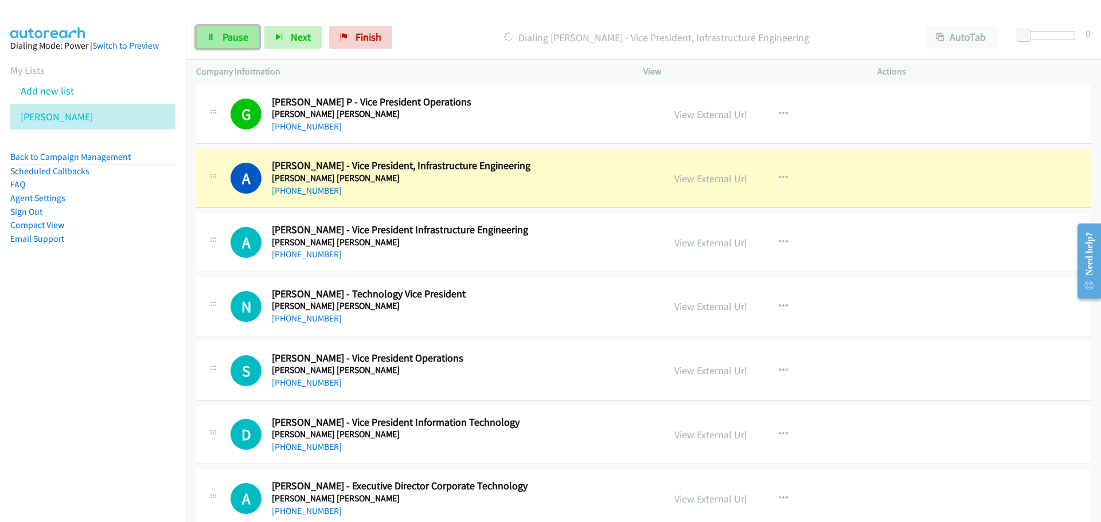
click at [210, 40] on icon at bounding box center [211, 38] width 8 height 8
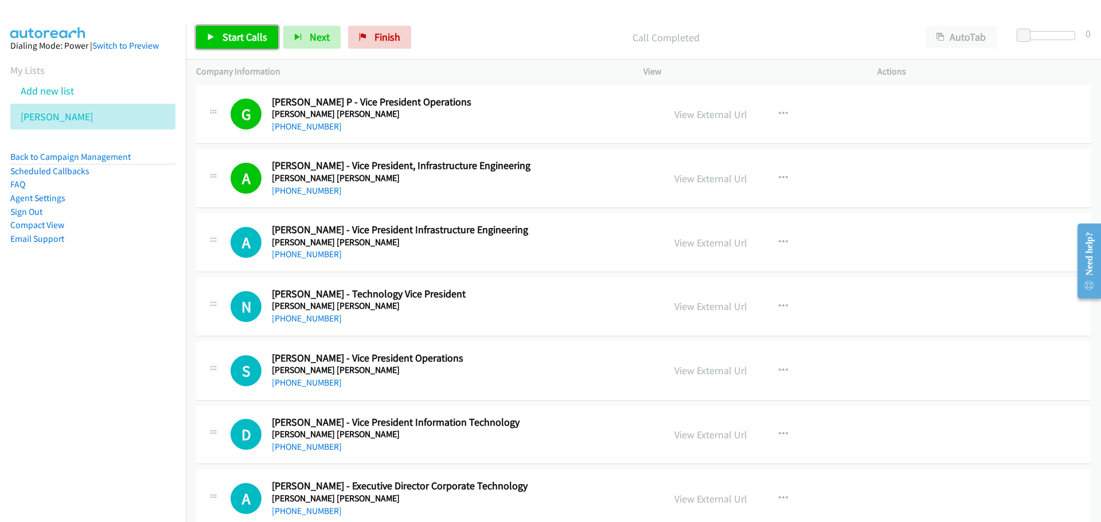
click at [259, 27] on link "Start Calls" at bounding box center [237, 37] width 82 height 23
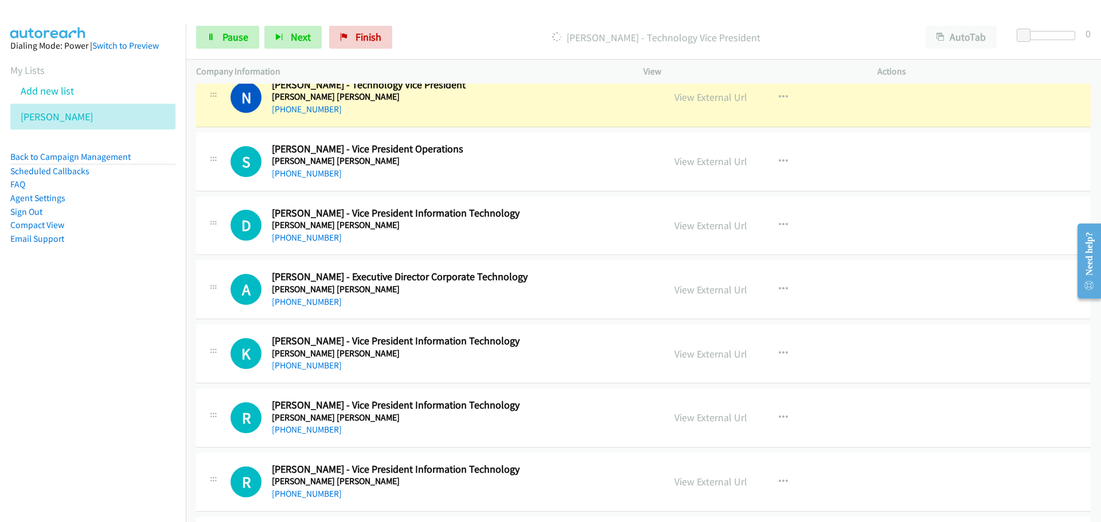
scroll to position [6423, 0]
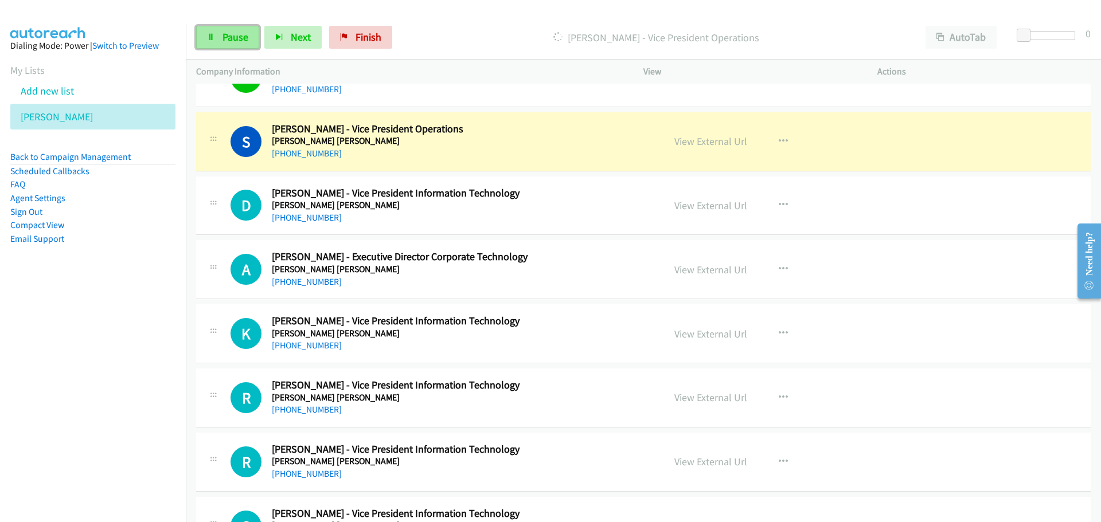
click at [235, 38] on span "Pause" at bounding box center [236, 36] width 26 height 13
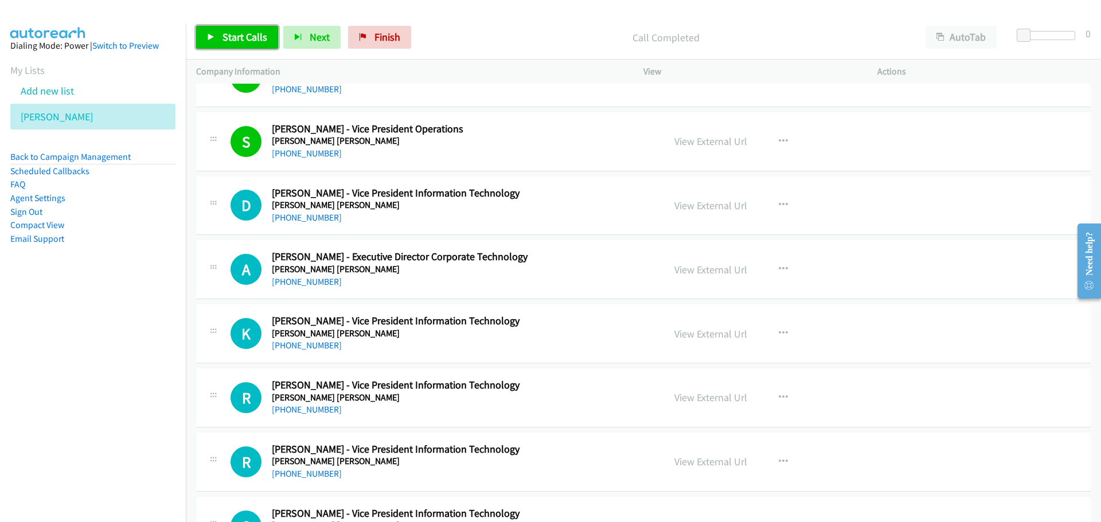
click at [243, 29] on link "Start Calls" at bounding box center [237, 37] width 82 height 23
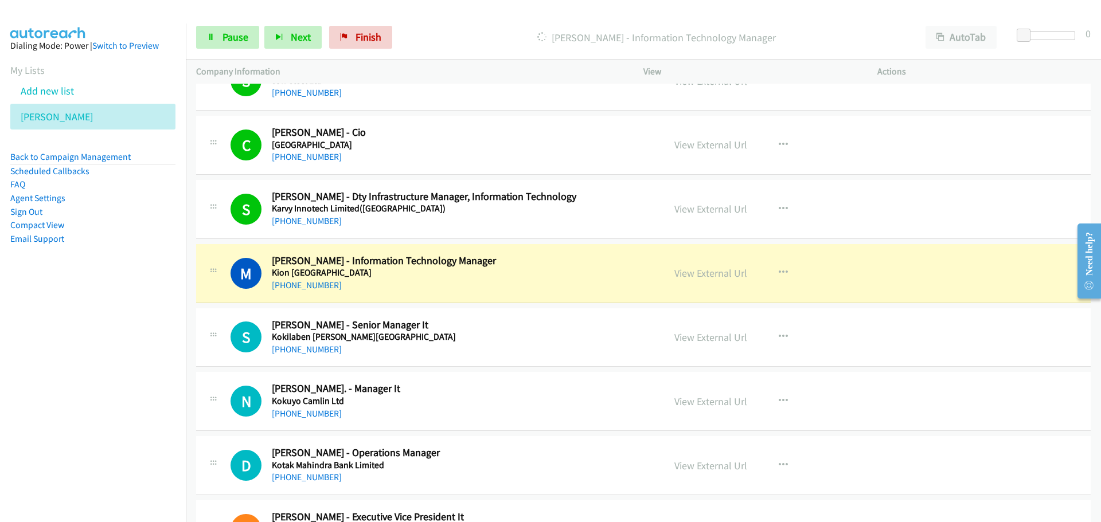
scroll to position [7053, 0]
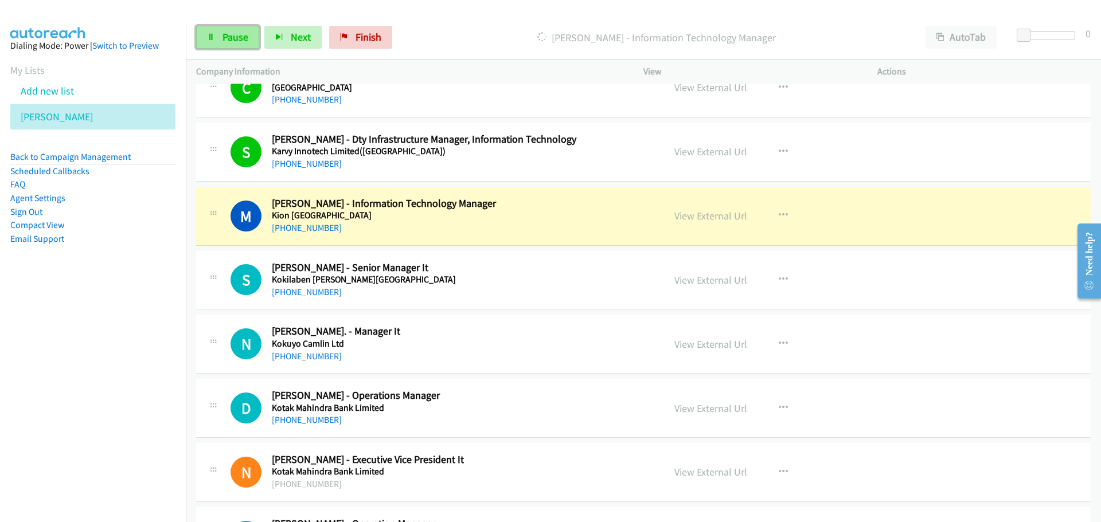
click at [229, 44] on link "Pause" at bounding box center [227, 37] width 63 height 23
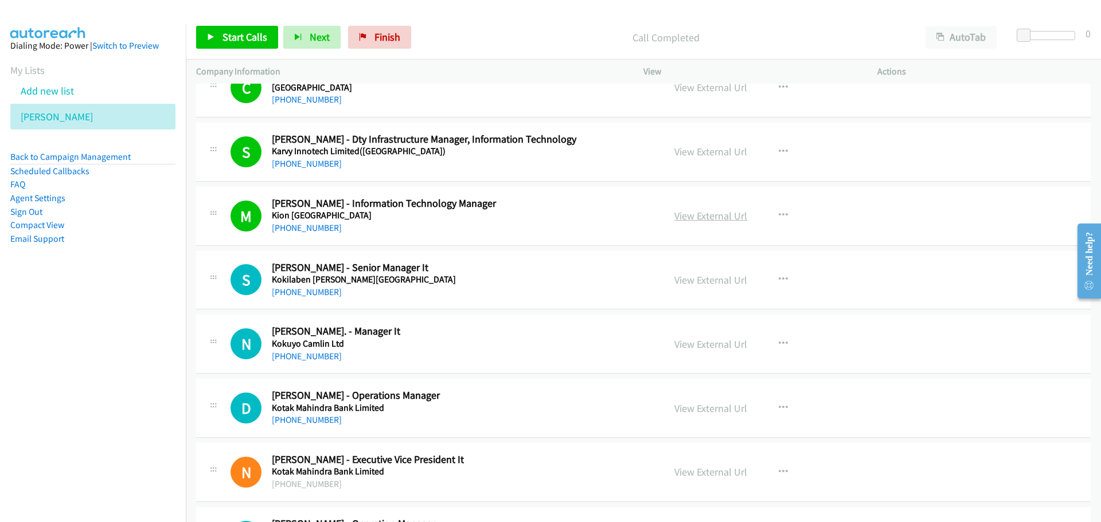
click at [701, 219] on link "View External Url" at bounding box center [710, 215] width 73 height 13
click at [235, 30] on span "Start Calls" at bounding box center [245, 36] width 45 height 13
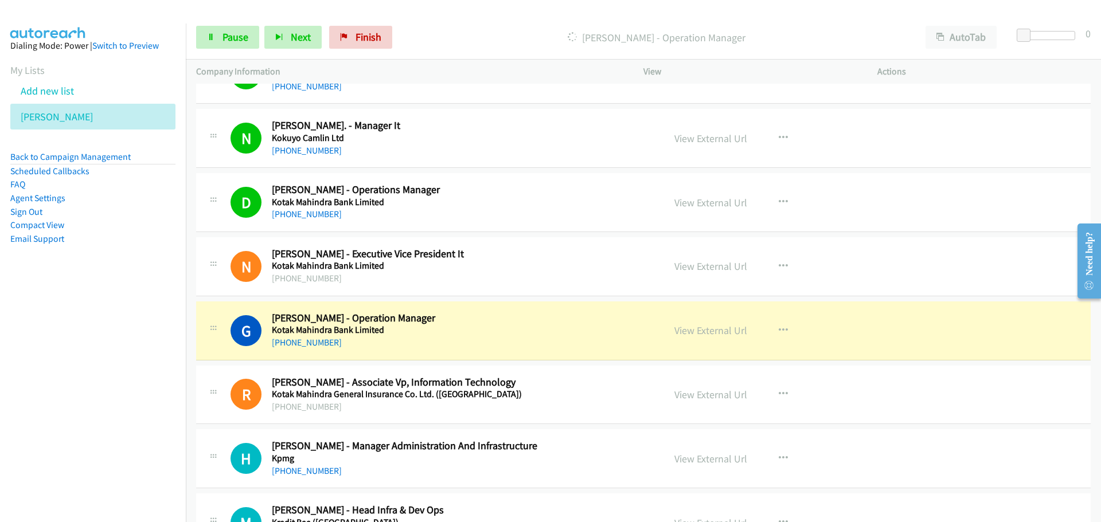
scroll to position [7340, 0]
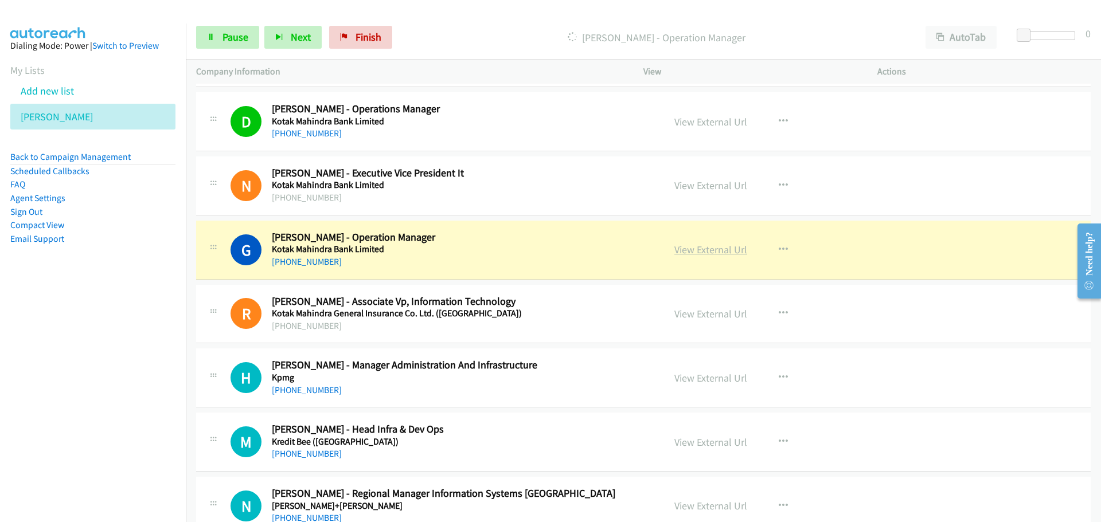
click at [700, 255] on link "View External Url" at bounding box center [710, 249] width 73 height 13
click at [237, 37] on span "Pause" at bounding box center [236, 36] width 26 height 13
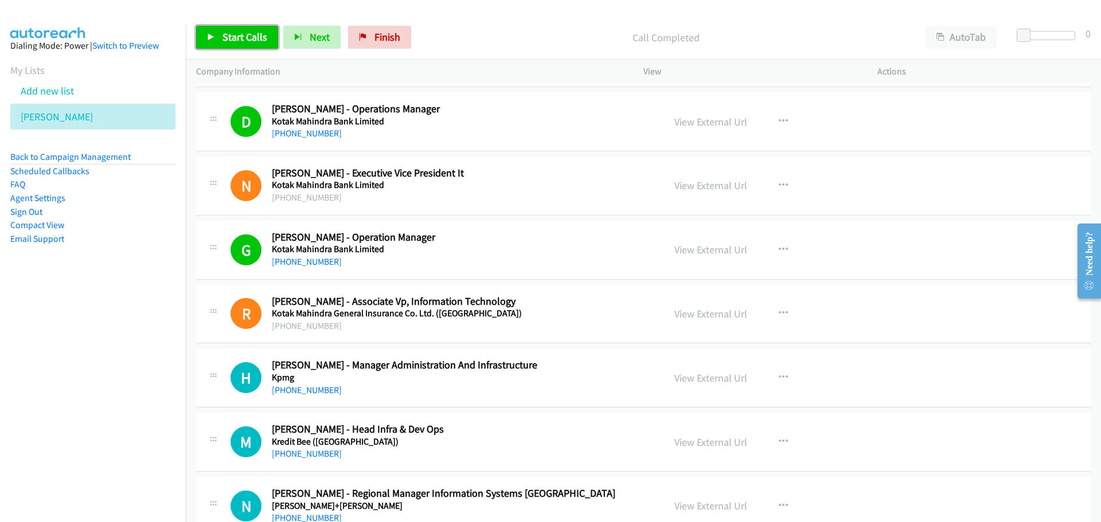
click at [257, 29] on link "Start Calls" at bounding box center [237, 37] width 82 height 23
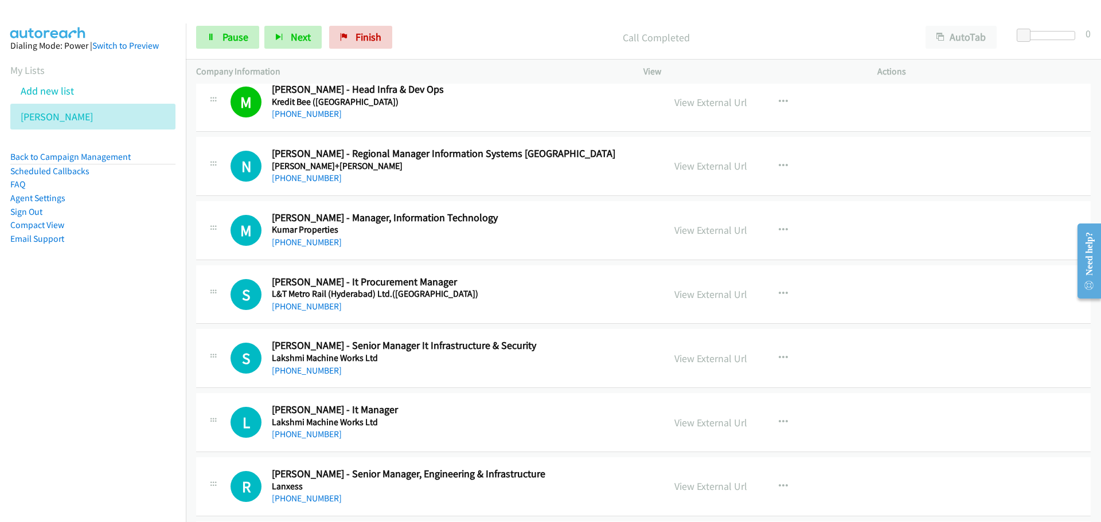
scroll to position [7627, 0]
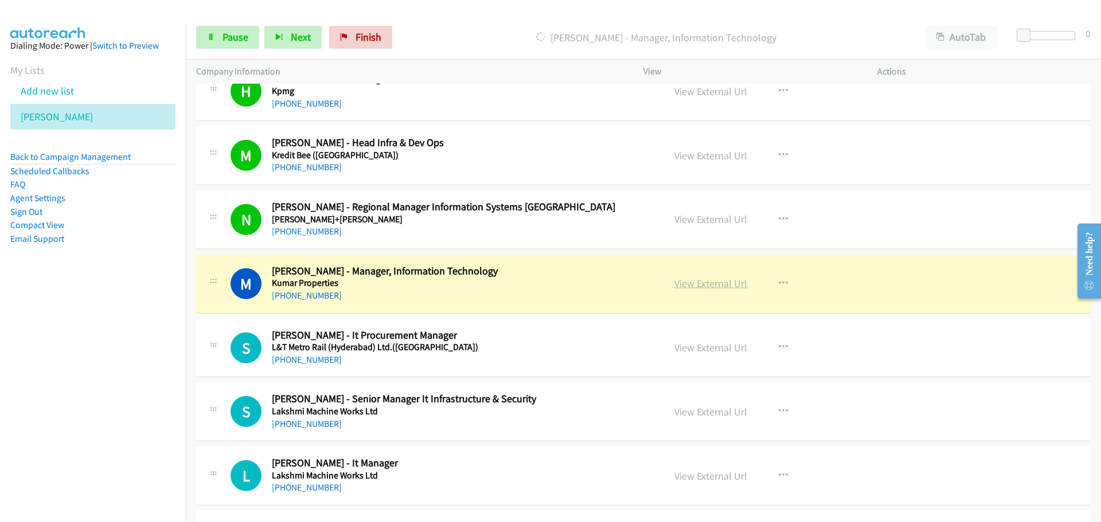
click at [705, 285] on link "View External Url" at bounding box center [710, 283] width 73 height 13
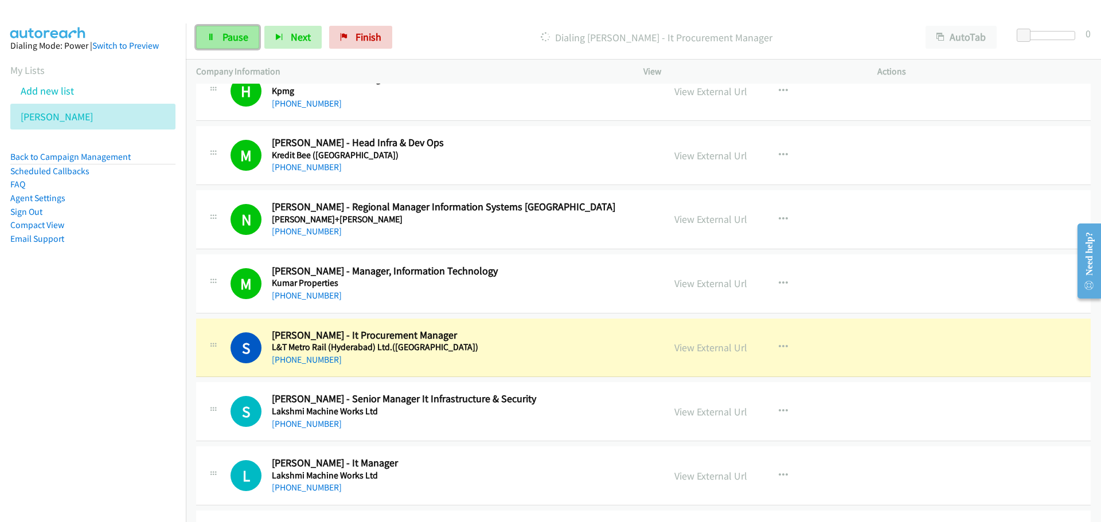
click at [228, 33] on span "Pause" at bounding box center [236, 36] width 26 height 13
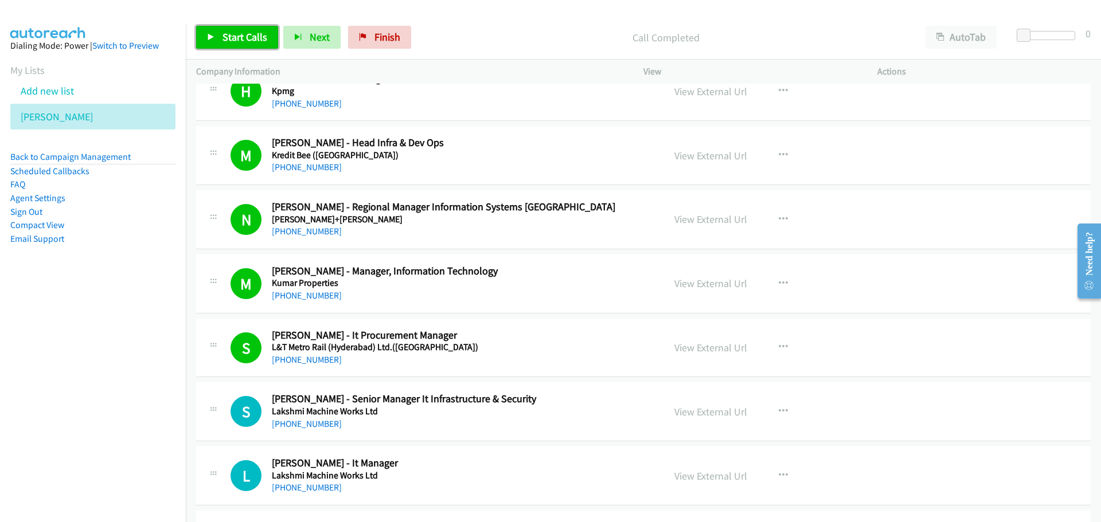
click at [241, 43] on span "Start Calls" at bounding box center [245, 36] width 45 height 13
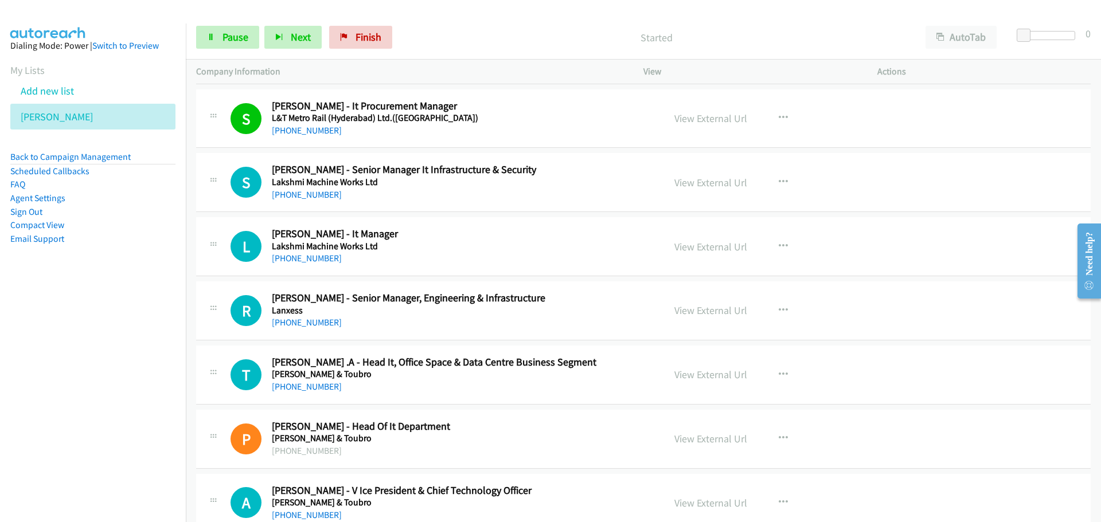
scroll to position [7914, 0]
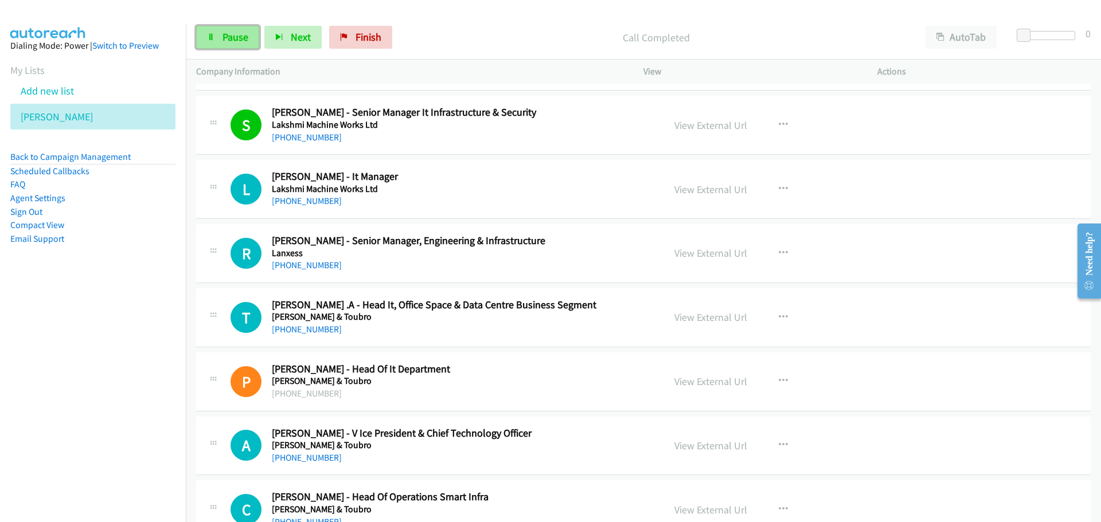
click at [241, 42] on span "Pause" at bounding box center [236, 36] width 26 height 13
click at [259, 32] on span "Start Calls" at bounding box center [245, 36] width 45 height 13
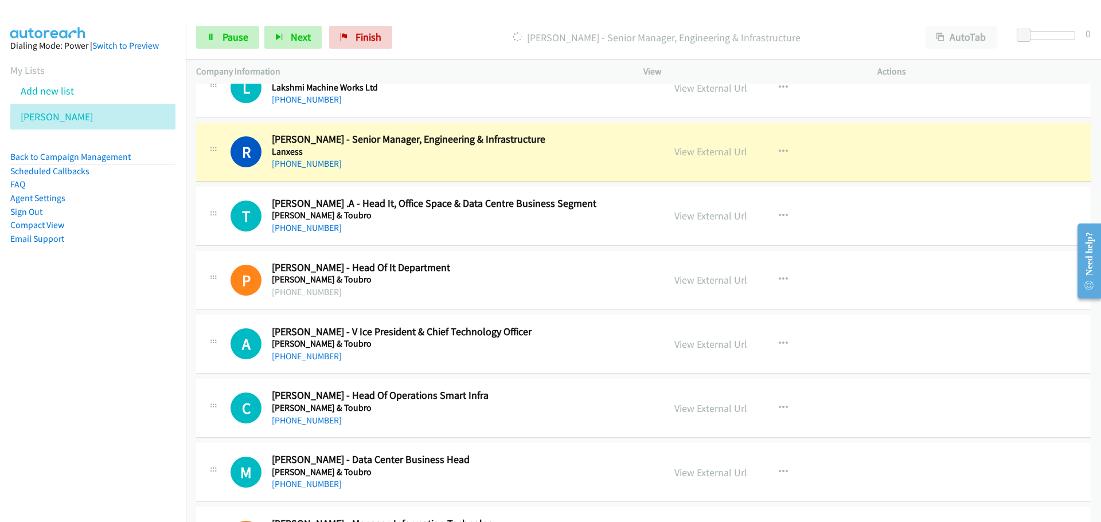
scroll to position [8028, 0]
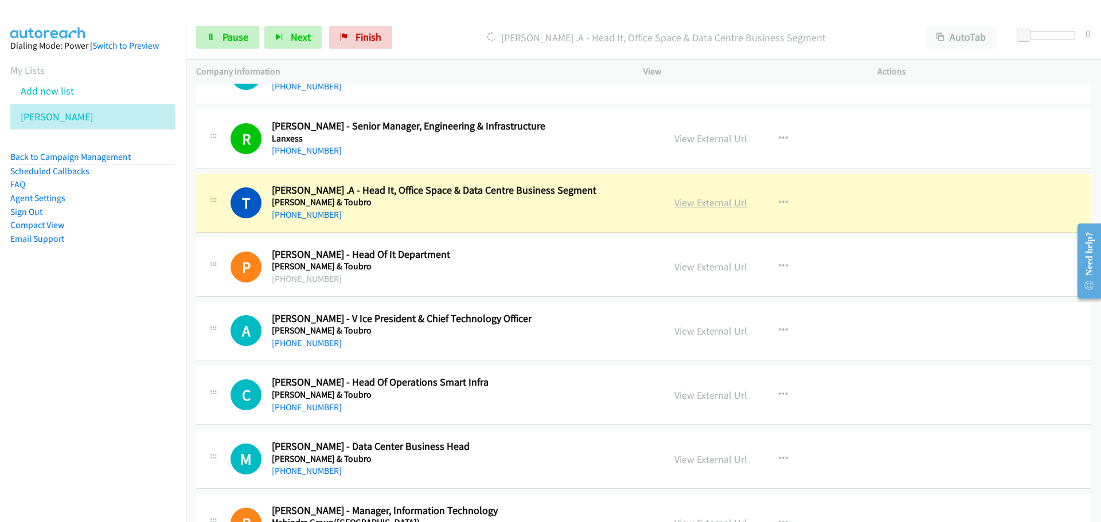
click at [694, 199] on link "View External Url" at bounding box center [710, 202] width 73 height 13
click at [232, 46] on link "Pause" at bounding box center [227, 37] width 63 height 23
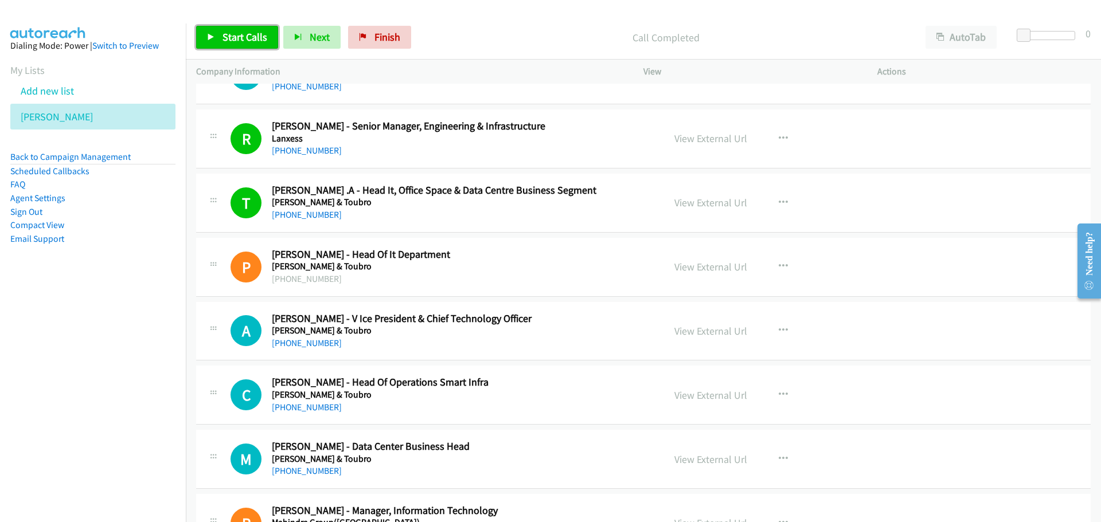
click at [202, 36] on link "Start Calls" at bounding box center [237, 37] width 82 height 23
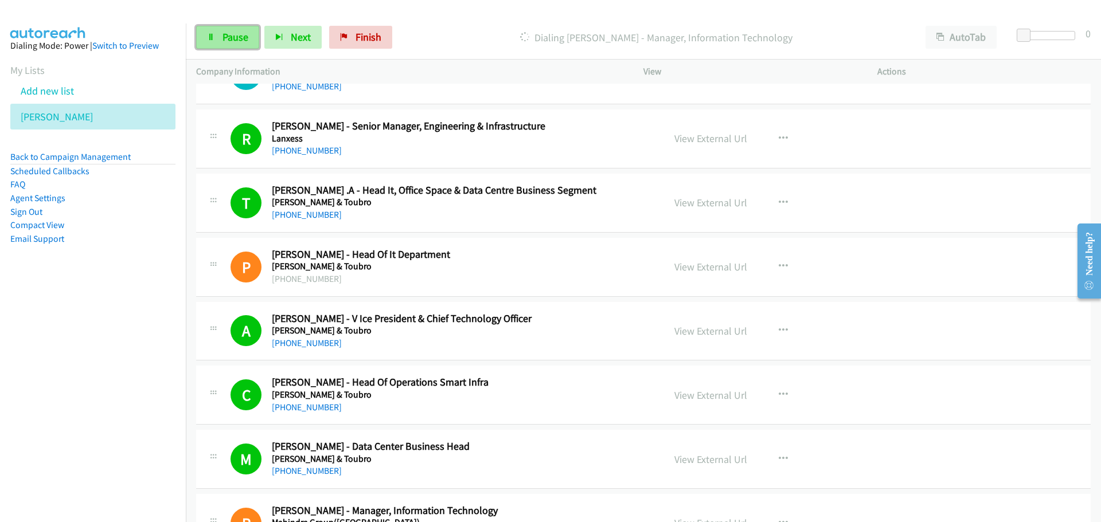
click at [224, 32] on span "Pause" at bounding box center [236, 36] width 26 height 13
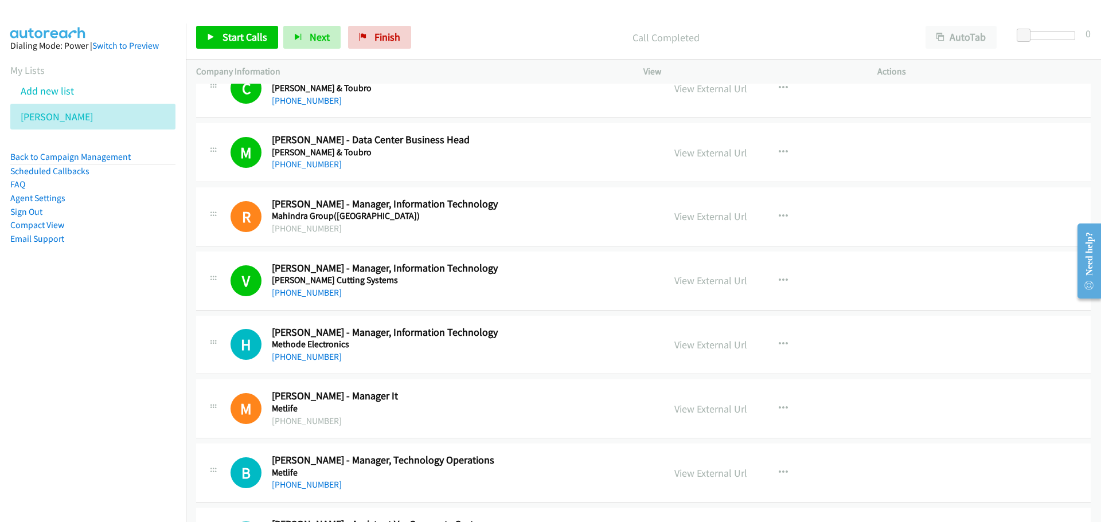
scroll to position [8315, 0]
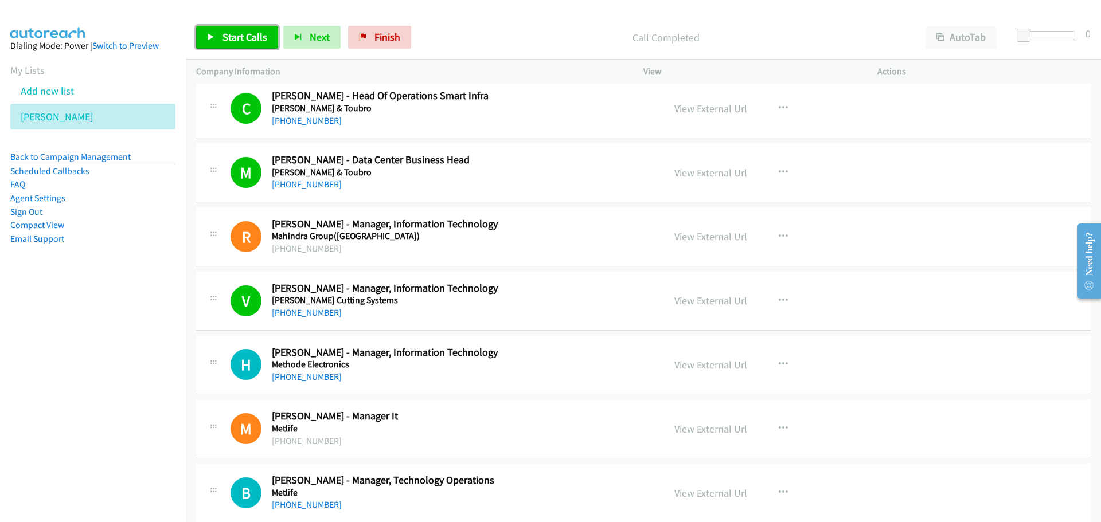
click at [237, 29] on link "Start Calls" at bounding box center [237, 37] width 82 height 23
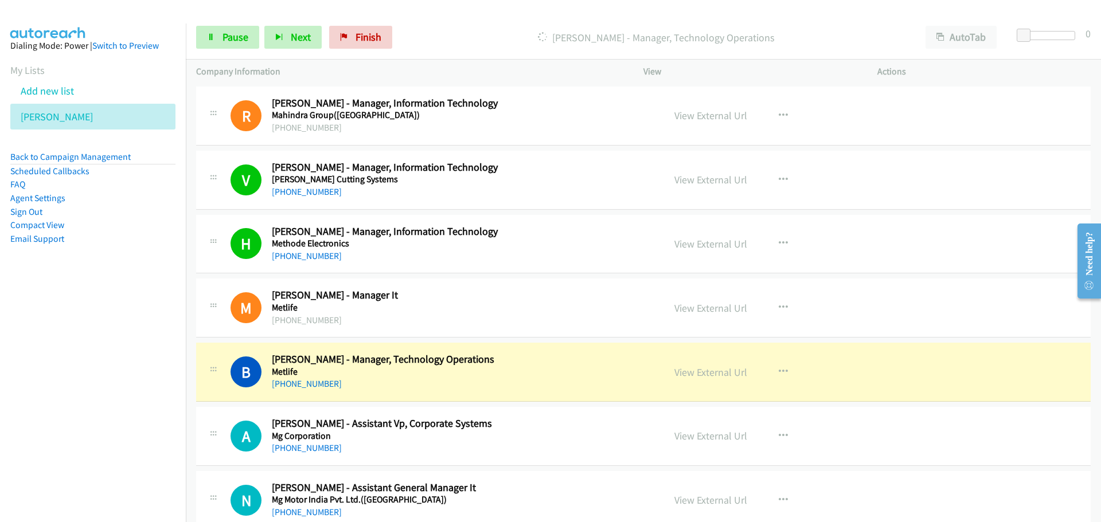
scroll to position [8487, 0]
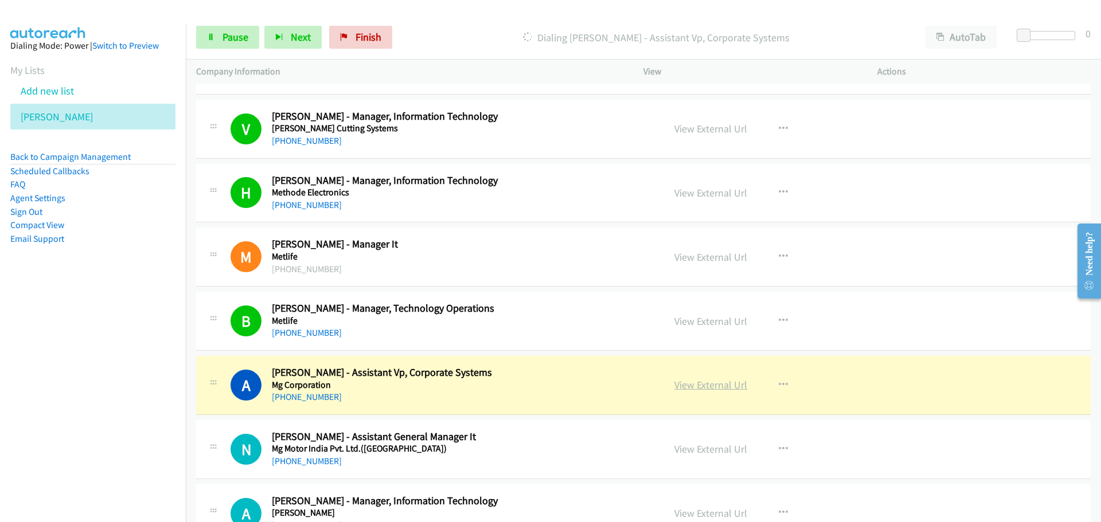
click at [700, 384] on link "View External Url" at bounding box center [710, 384] width 73 height 13
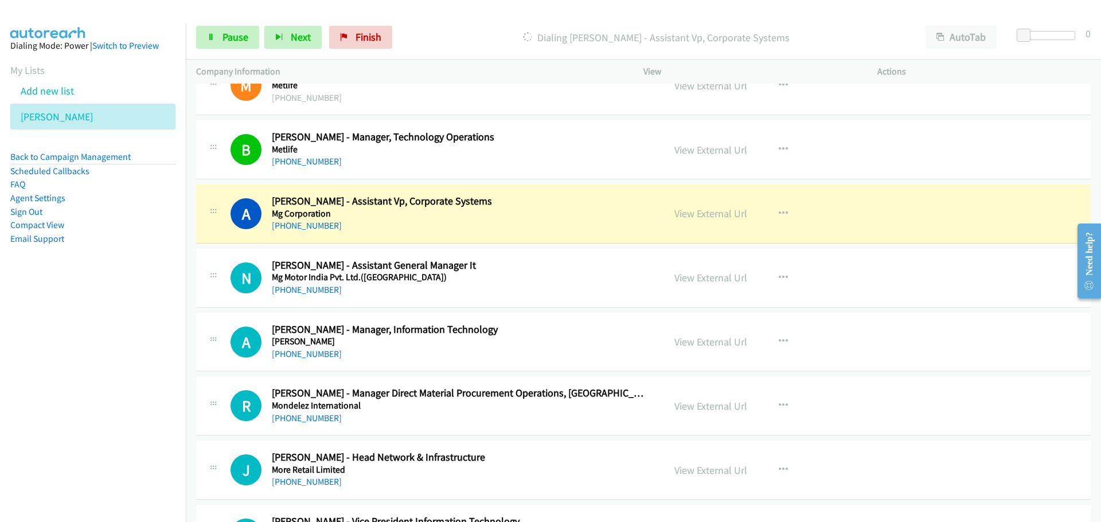
scroll to position [8659, 0]
click at [217, 38] on link "Pause" at bounding box center [227, 37] width 63 height 23
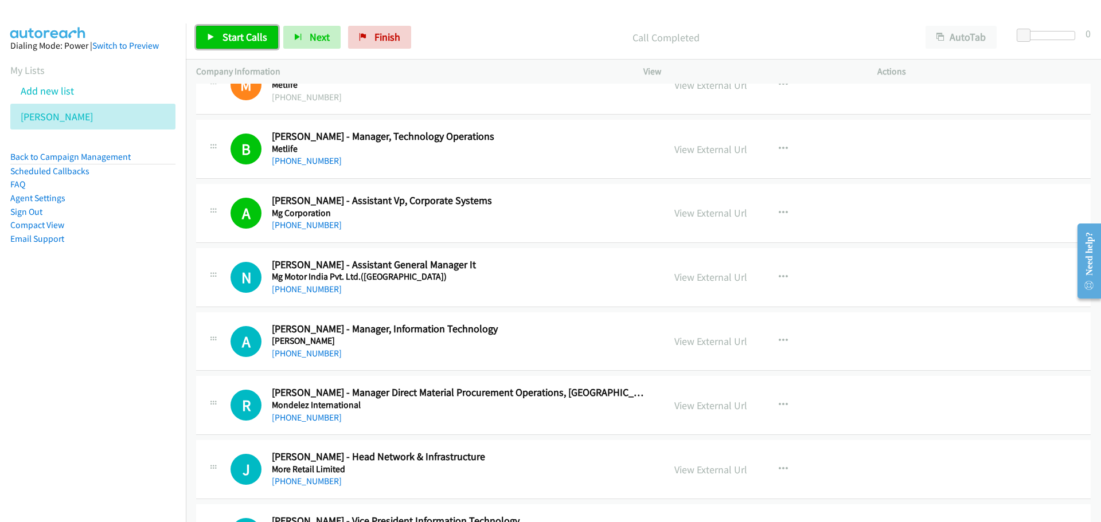
click at [255, 37] on span "Start Calls" at bounding box center [245, 36] width 45 height 13
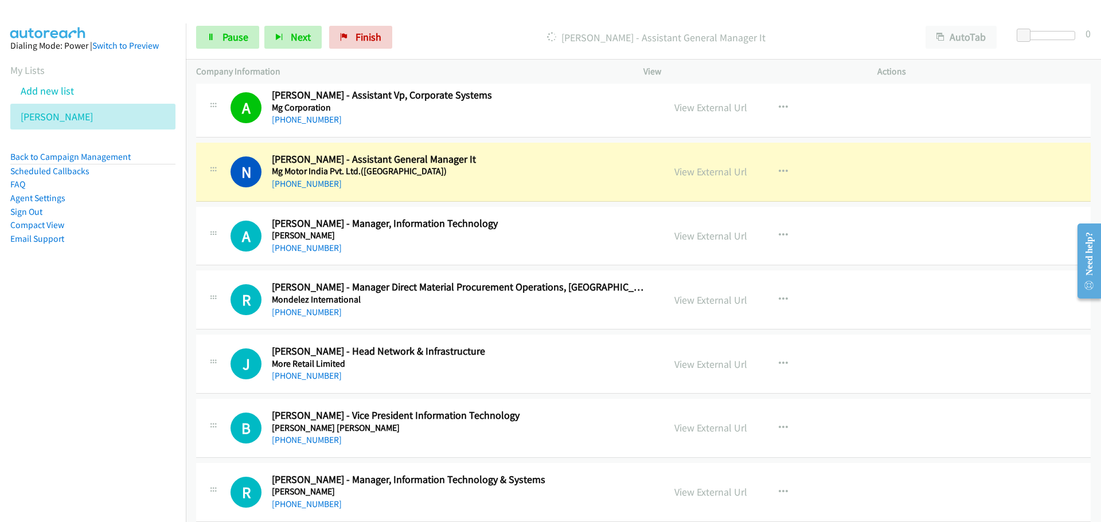
scroll to position [8831, 0]
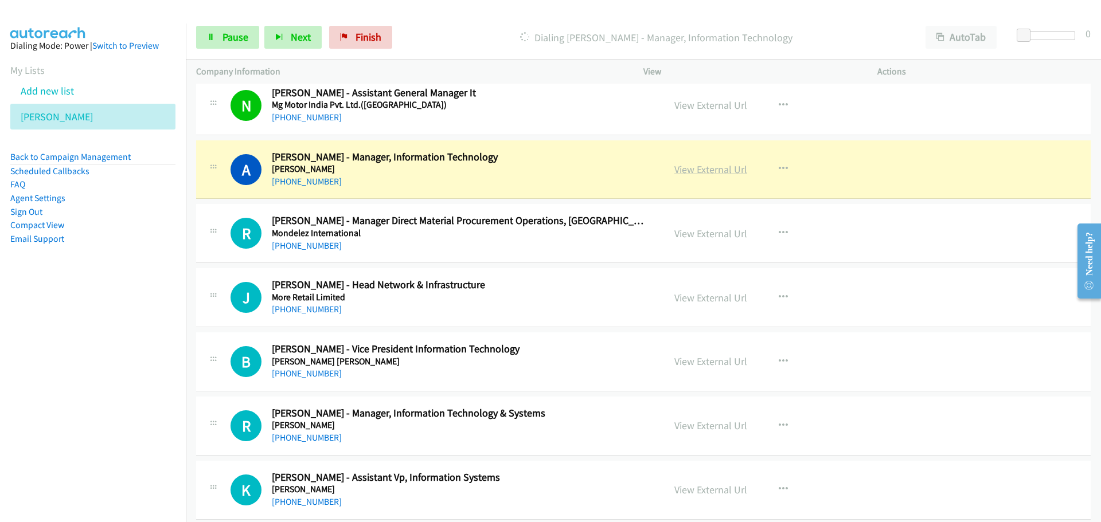
click at [717, 165] on link "View External Url" at bounding box center [710, 169] width 73 height 13
click at [219, 46] on link "Pause" at bounding box center [227, 37] width 63 height 23
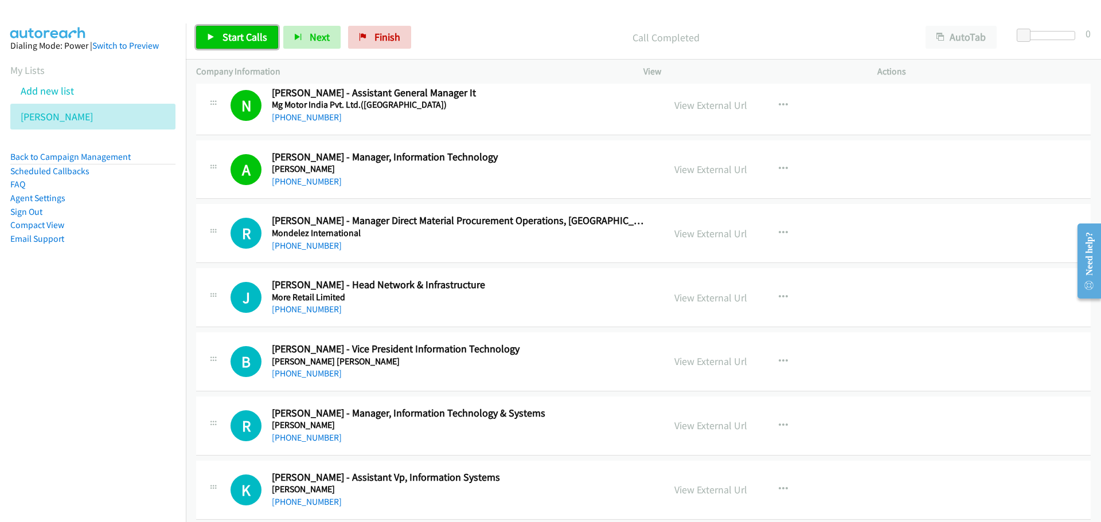
click at [247, 33] on span "Start Calls" at bounding box center [245, 36] width 45 height 13
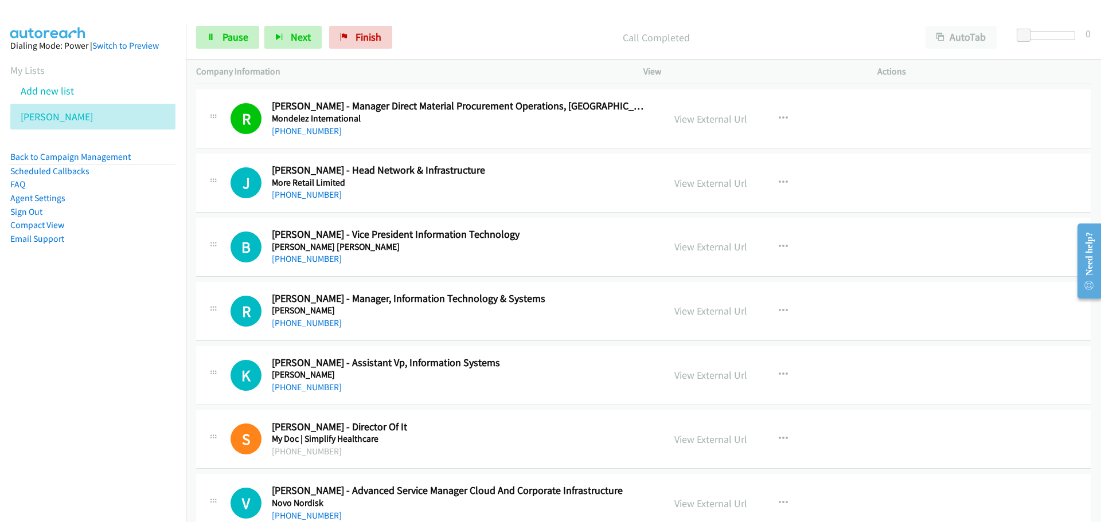
scroll to position [9003, 0]
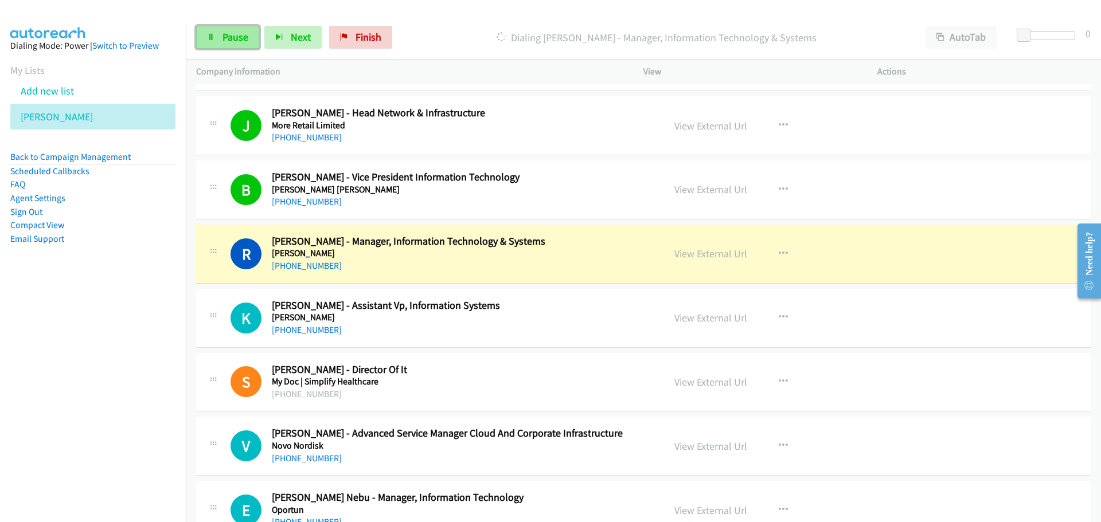
click at [217, 42] on link "Pause" at bounding box center [227, 37] width 63 height 23
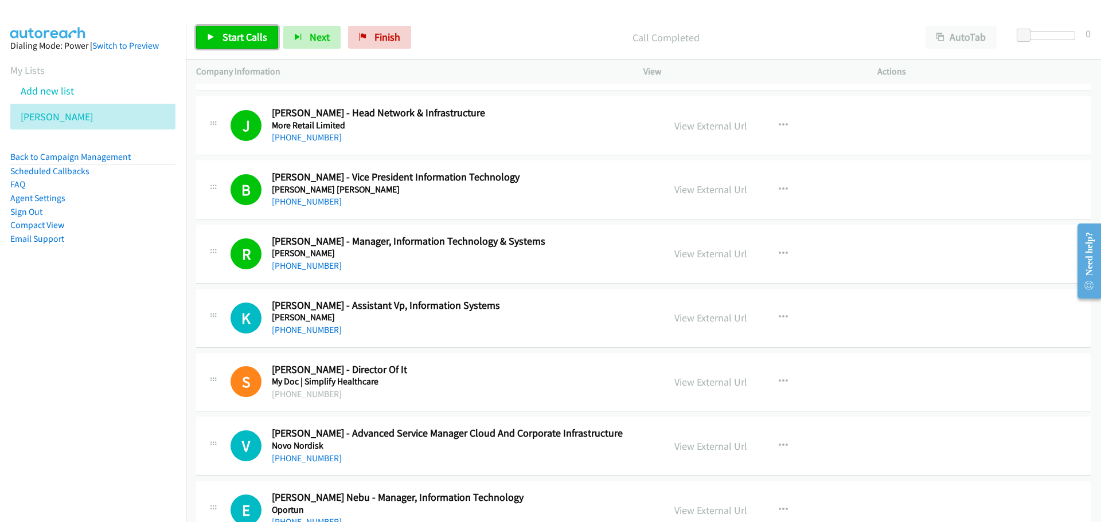
click at [239, 32] on span "Start Calls" at bounding box center [245, 36] width 45 height 13
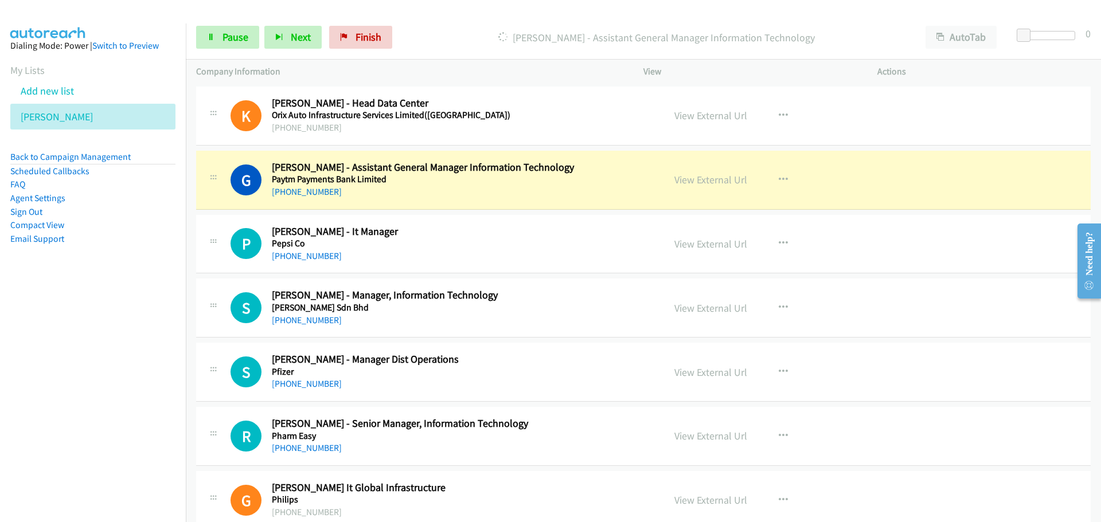
scroll to position [9519, 0]
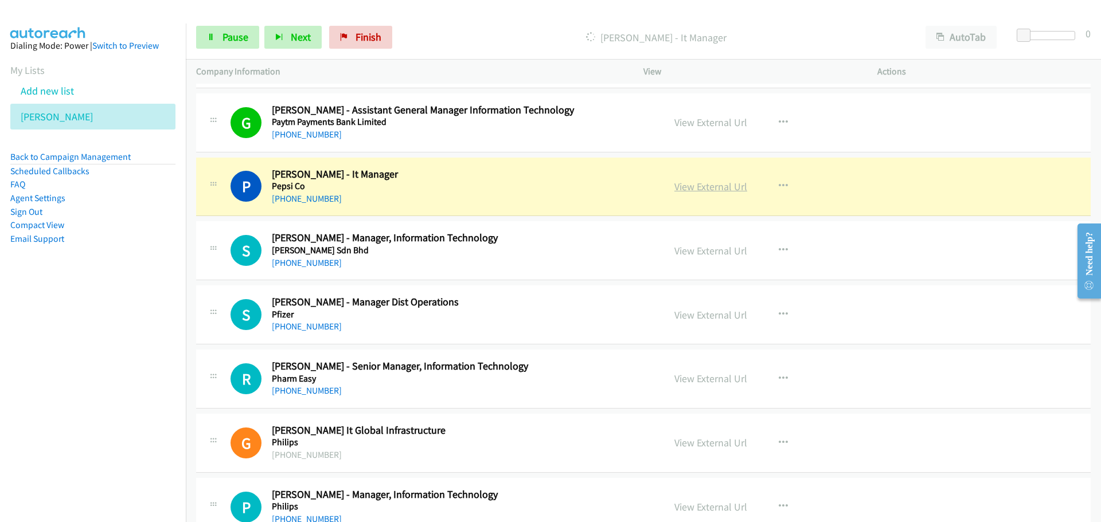
click at [677, 184] on link "View External Url" at bounding box center [710, 186] width 73 height 13
click at [214, 43] on link "Pause" at bounding box center [227, 37] width 63 height 23
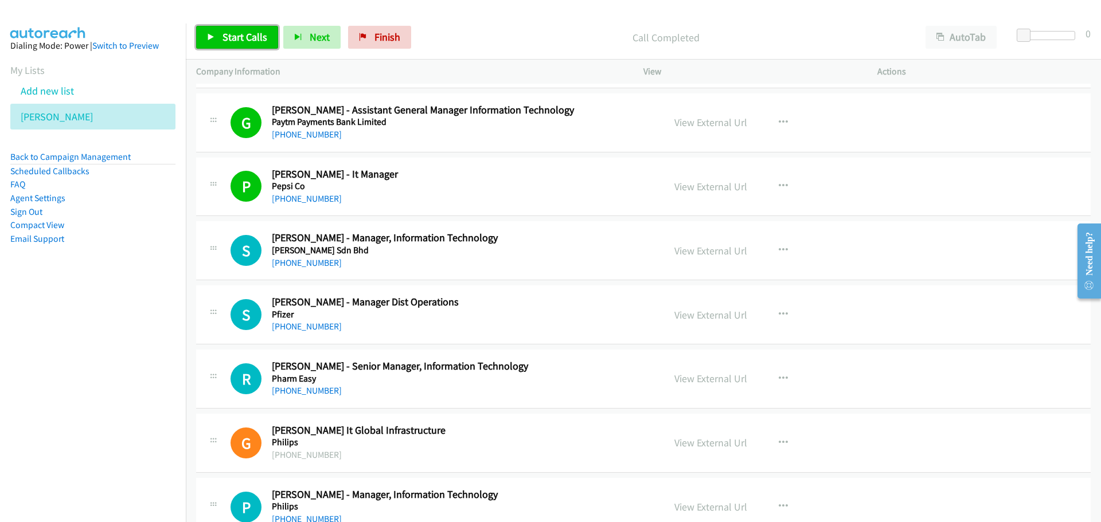
click at [225, 40] on span "Start Calls" at bounding box center [245, 36] width 45 height 13
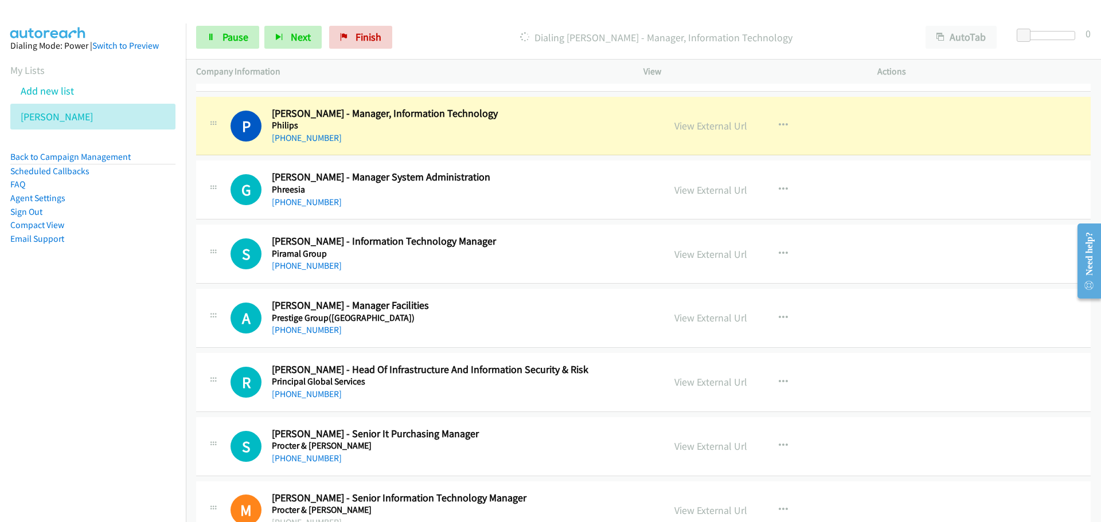
scroll to position [9921, 0]
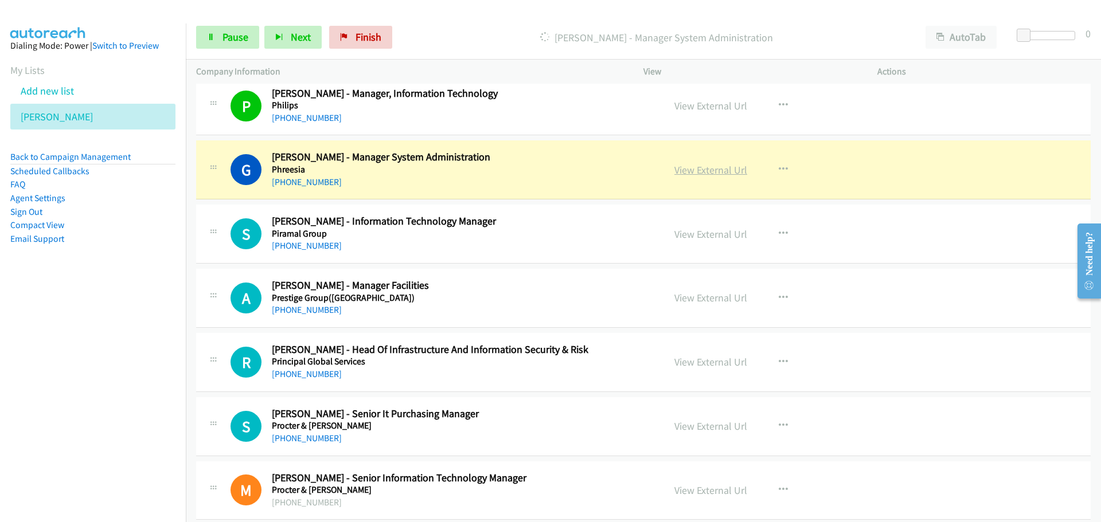
click at [682, 168] on link "View External Url" at bounding box center [710, 169] width 73 height 13
click at [229, 41] on span "Pause" at bounding box center [236, 36] width 26 height 13
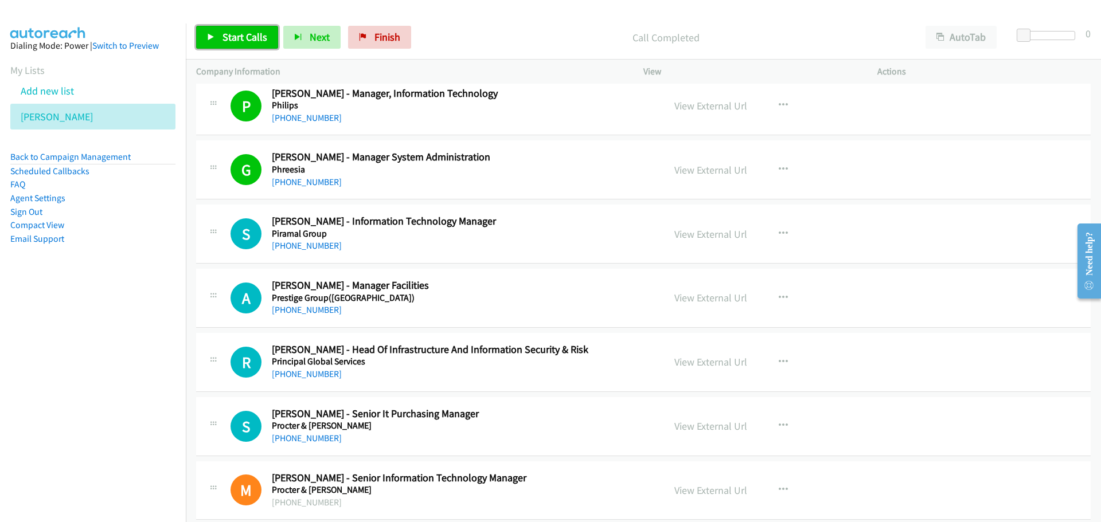
click at [247, 30] on span "Start Calls" at bounding box center [245, 36] width 45 height 13
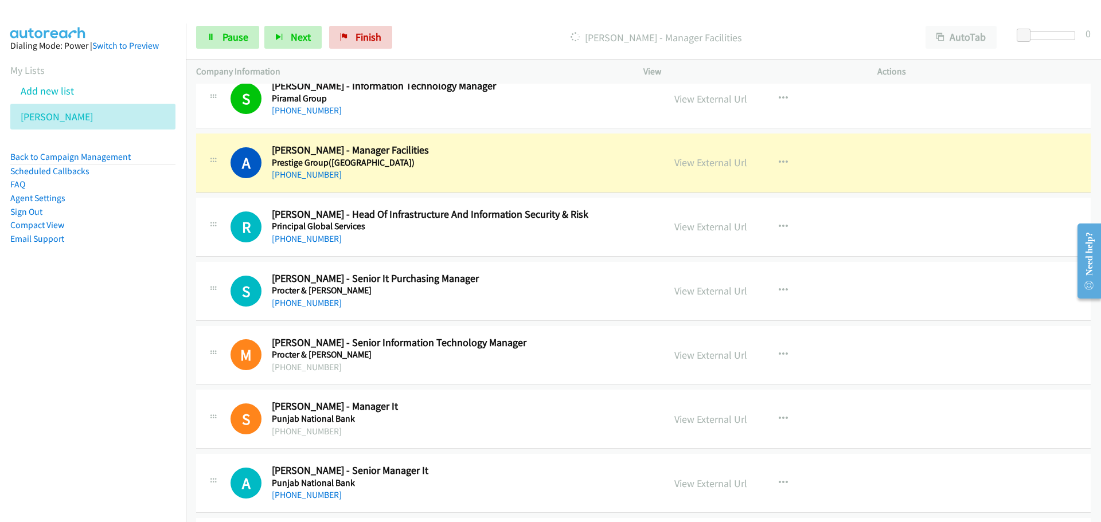
scroll to position [10093, 0]
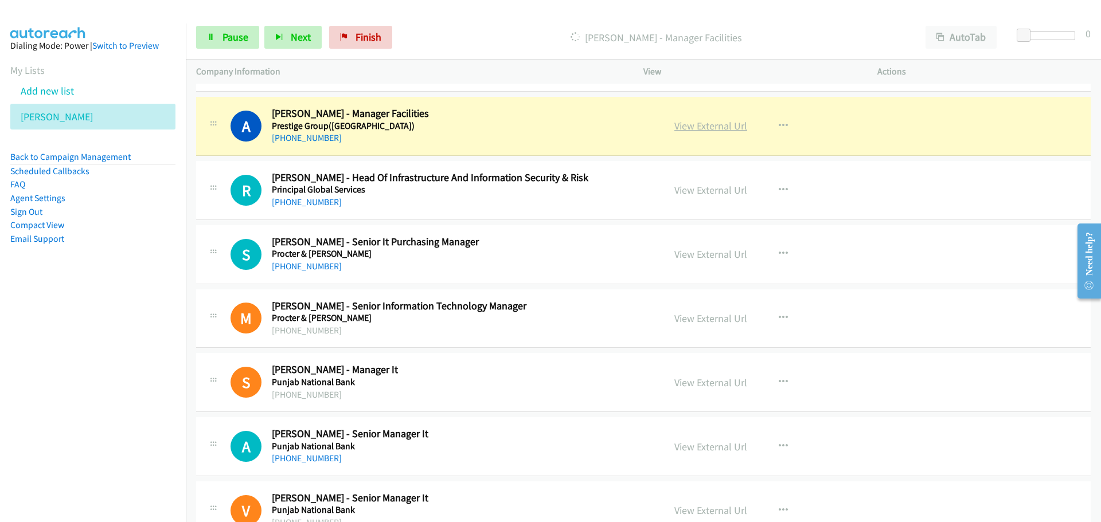
click at [685, 130] on link "View External Url" at bounding box center [710, 125] width 73 height 13
click at [232, 36] on span "Pause" at bounding box center [236, 36] width 26 height 13
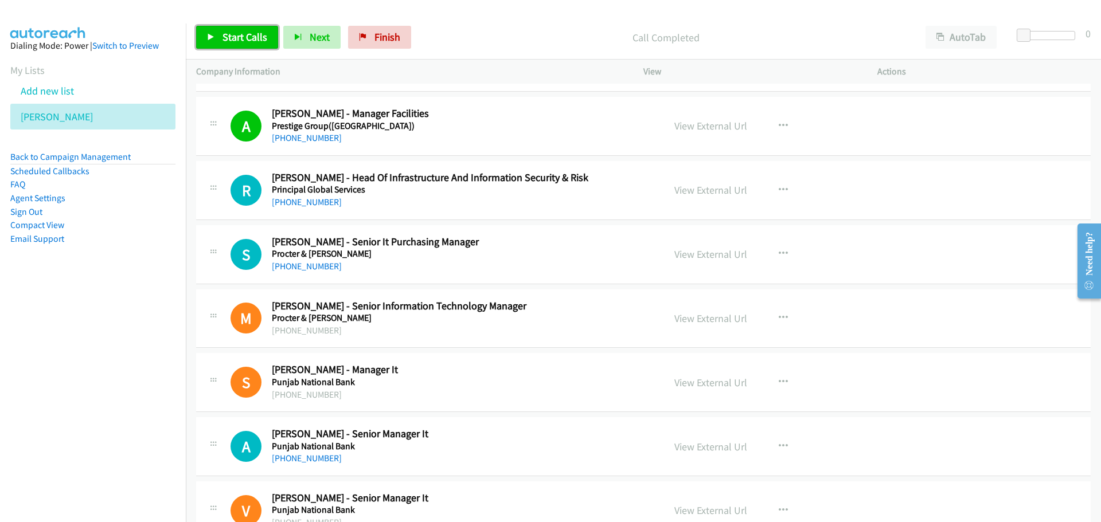
click at [242, 40] on span "Start Calls" at bounding box center [245, 36] width 45 height 13
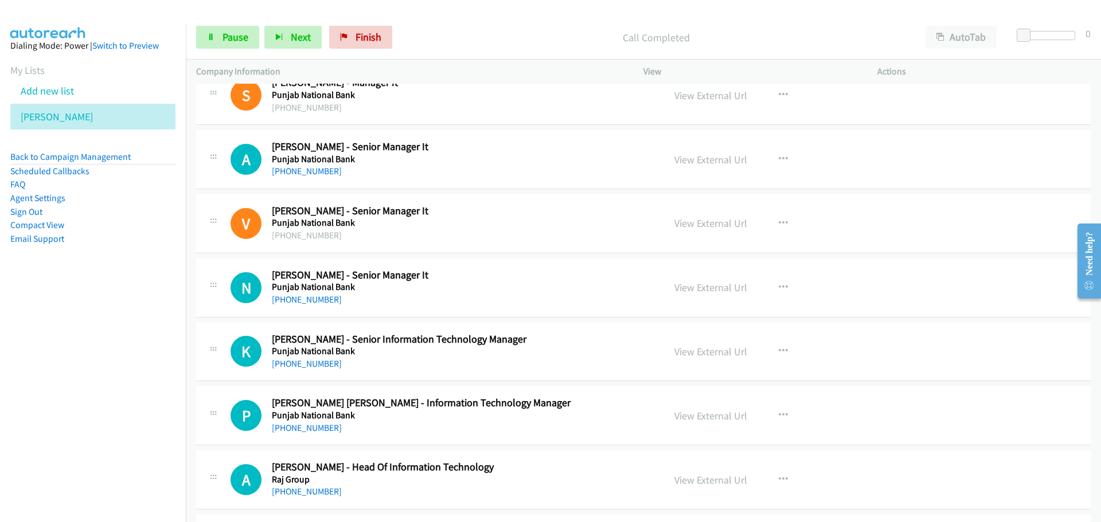
scroll to position [10380, 0]
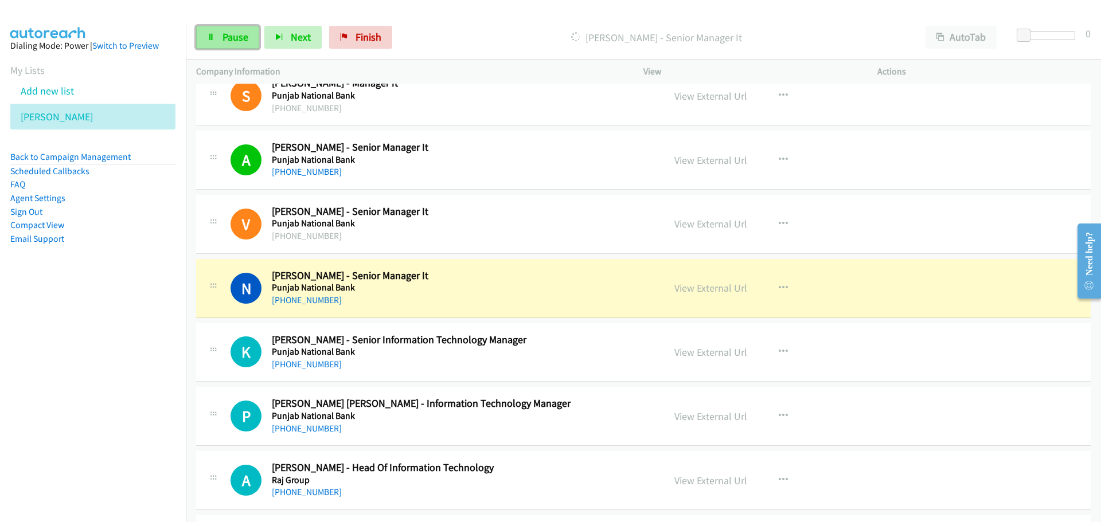
click at [238, 40] on span "Pause" at bounding box center [236, 36] width 26 height 13
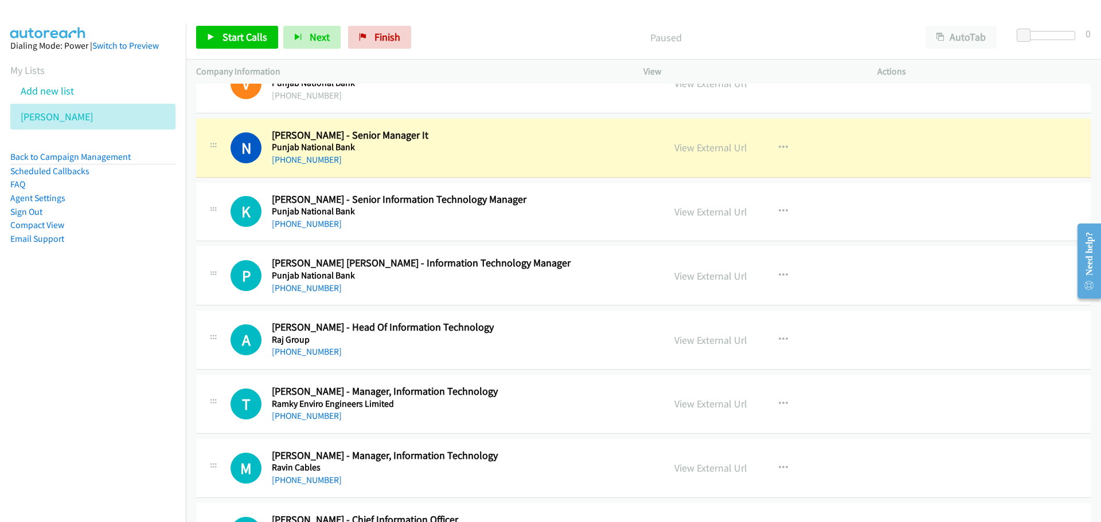
scroll to position [10552, 0]
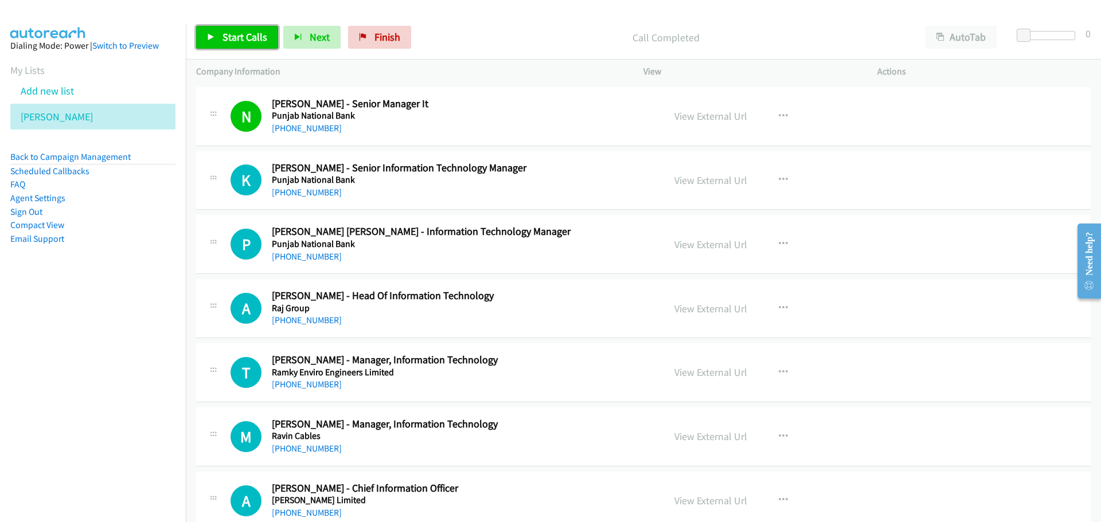
click at [240, 34] on span "Start Calls" at bounding box center [245, 36] width 45 height 13
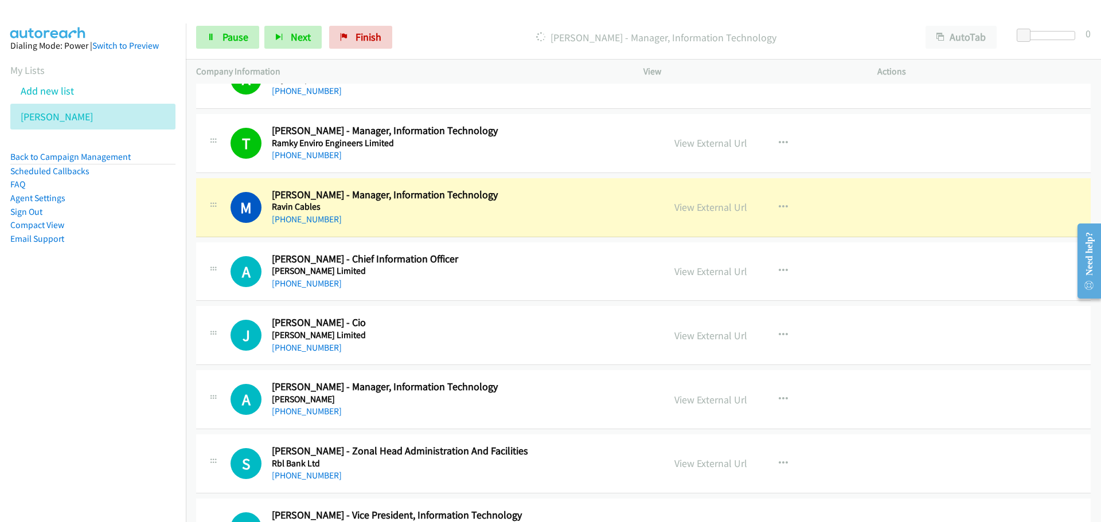
scroll to position [10838, 0]
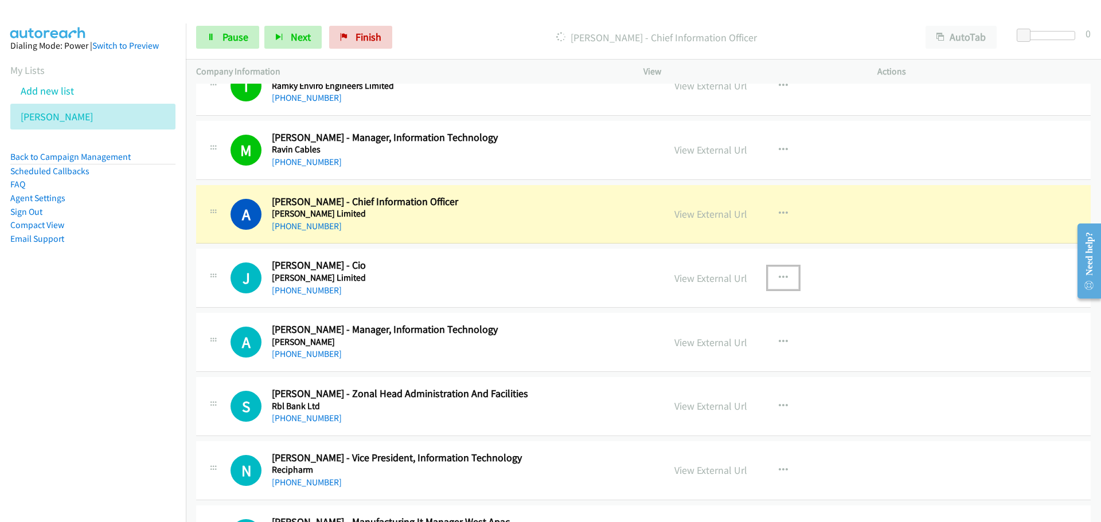
click at [774, 277] on button "button" at bounding box center [783, 278] width 31 height 23
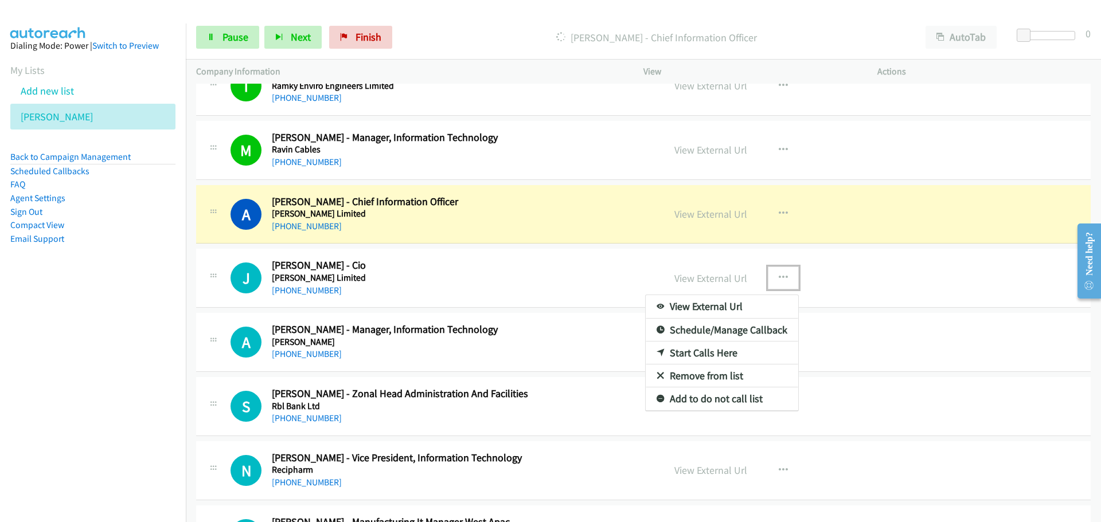
click at [688, 356] on link "Start Calls Here" at bounding box center [722, 353] width 153 height 23
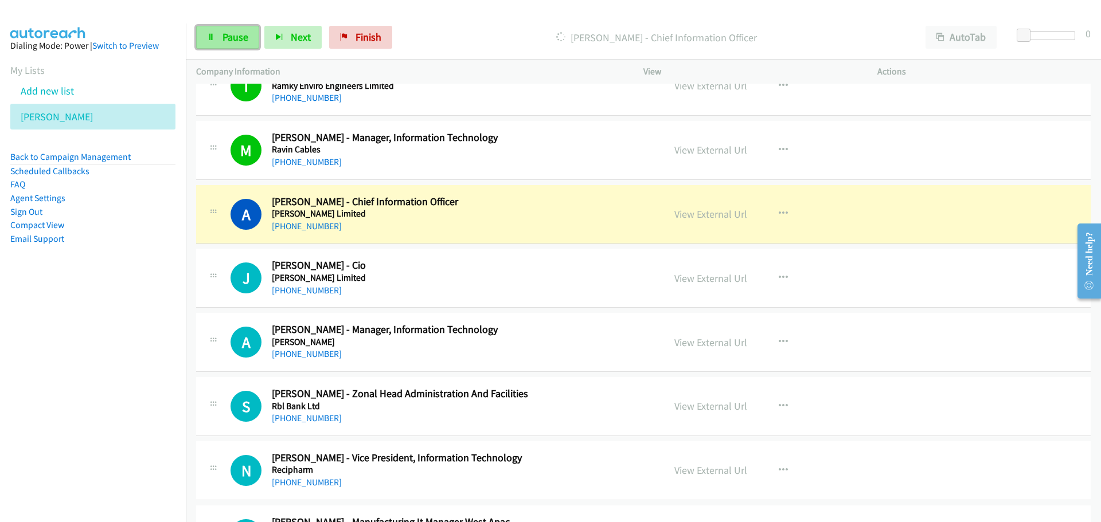
click at [220, 35] on link "Pause" at bounding box center [227, 37] width 63 height 23
click at [220, 35] on link "Start Calls" at bounding box center [237, 37] width 82 height 23
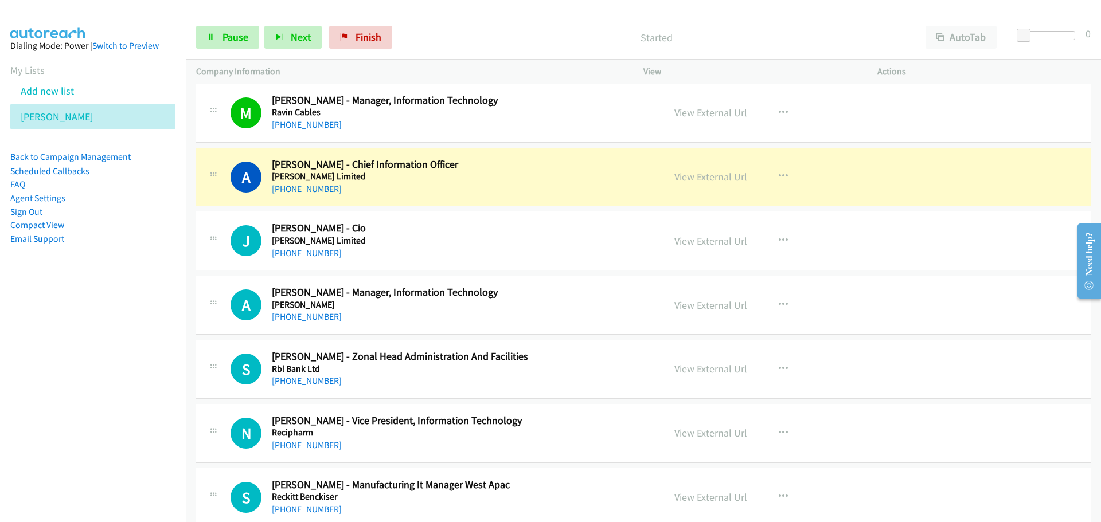
scroll to position [10896, 0]
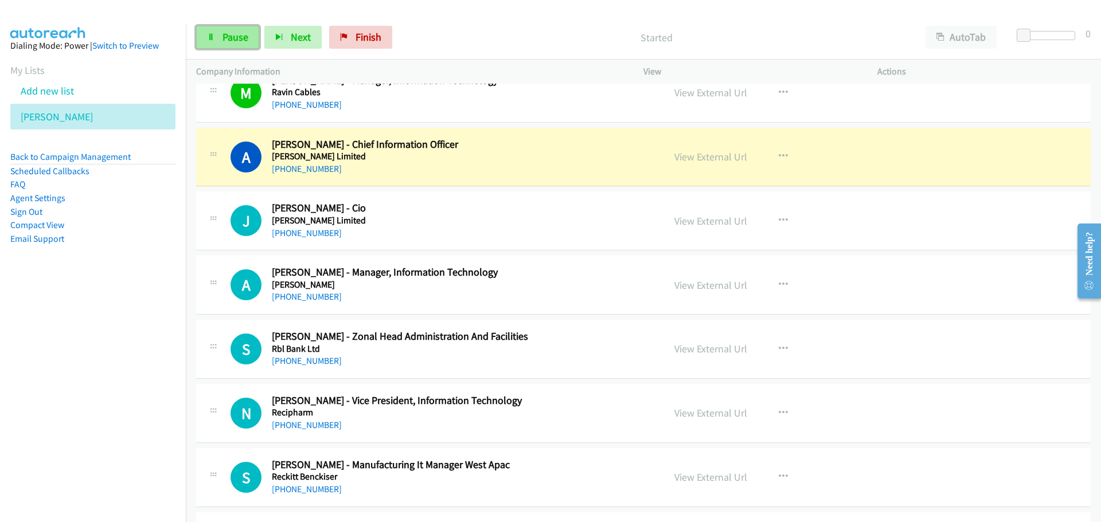
click at [221, 31] on link "Pause" at bounding box center [227, 37] width 63 height 23
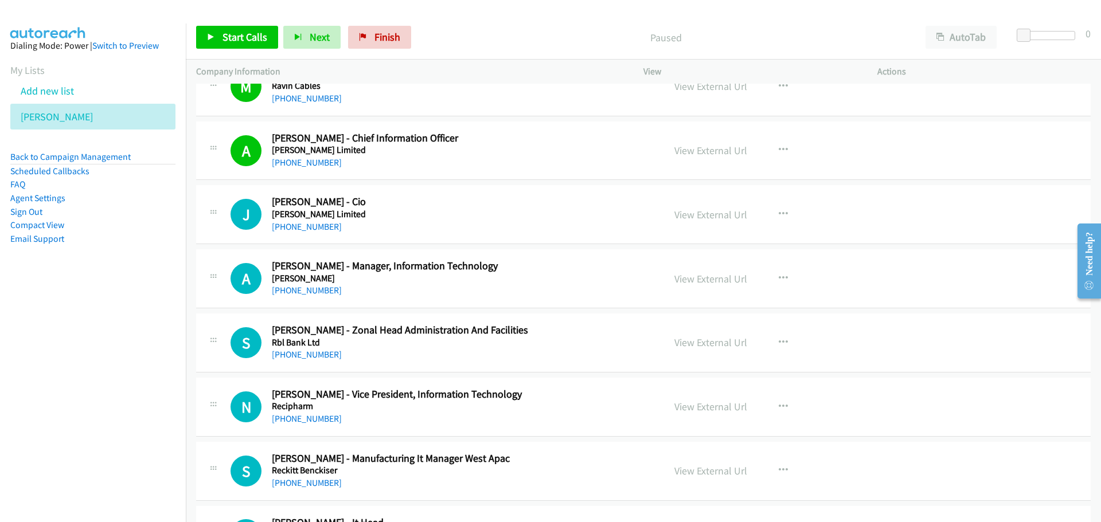
scroll to position [10959, 0]
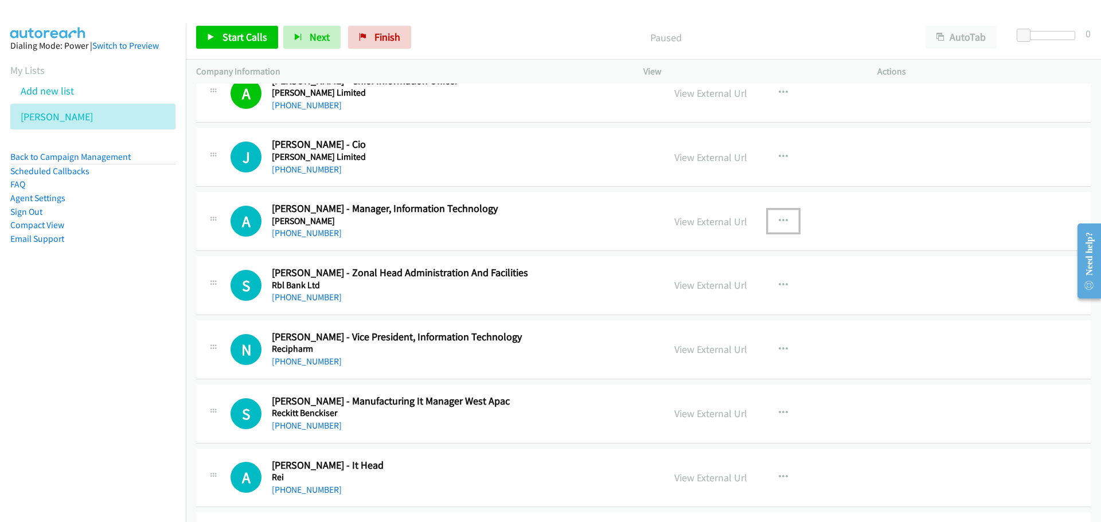
click at [779, 220] on icon "button" at bounding box center [783, 221] width 9 height 9
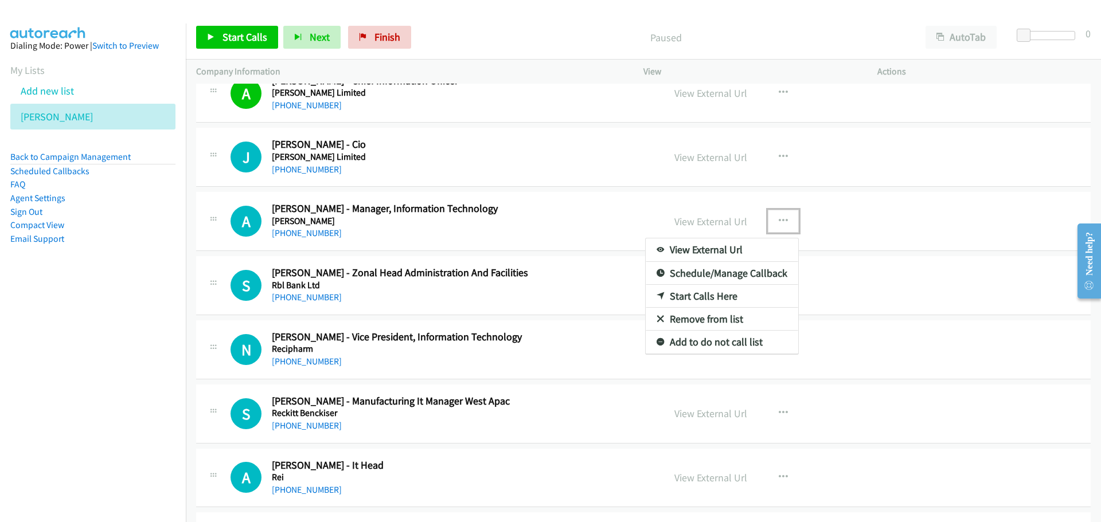
click at [687, 292] on link "Start Calls Here" at bounding box center [722, 296] width 153 height 23
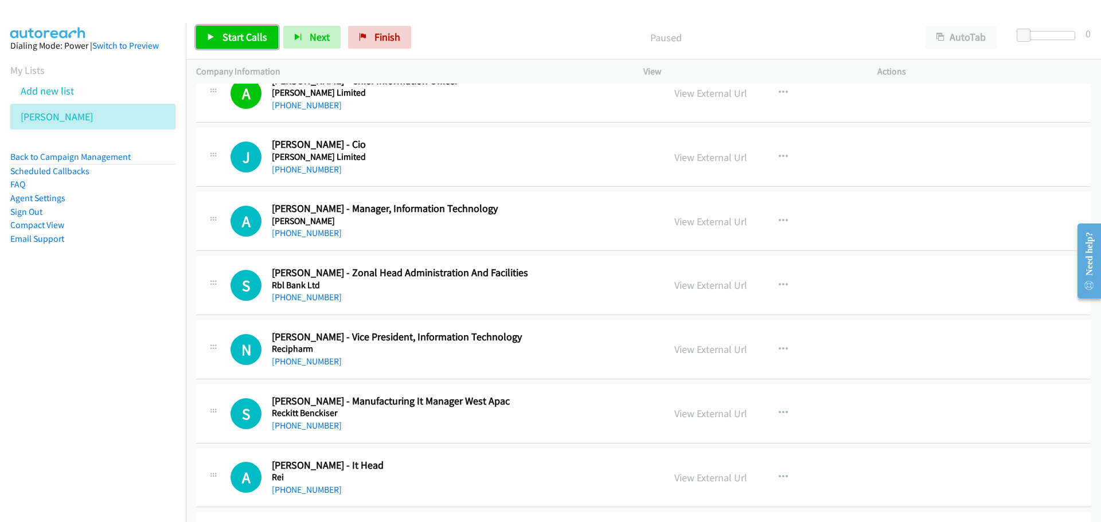
click at [256, 44] on link "Start Calls" at bounding box center [237, 37] width 82 height 23
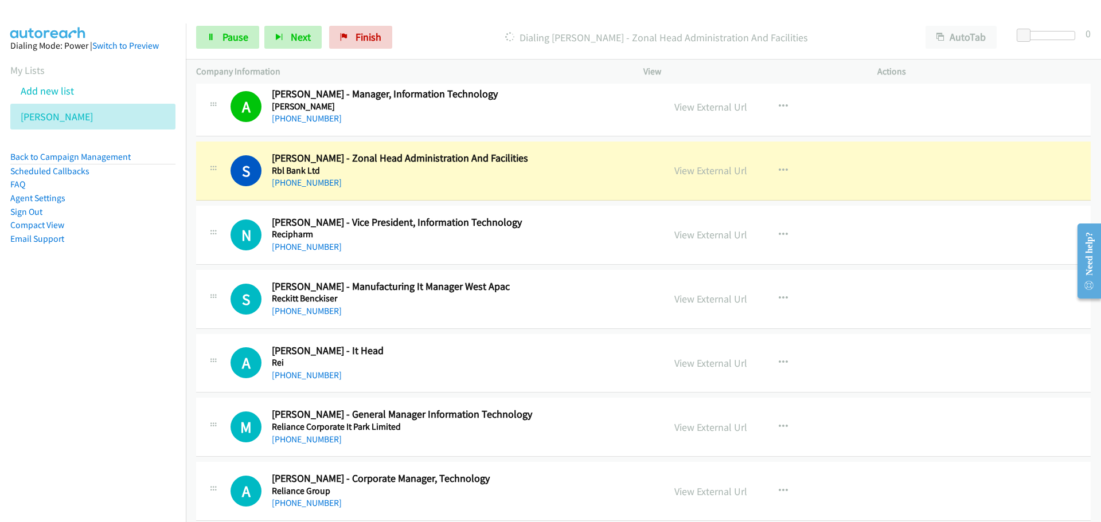
scroll to position [11131, 0]
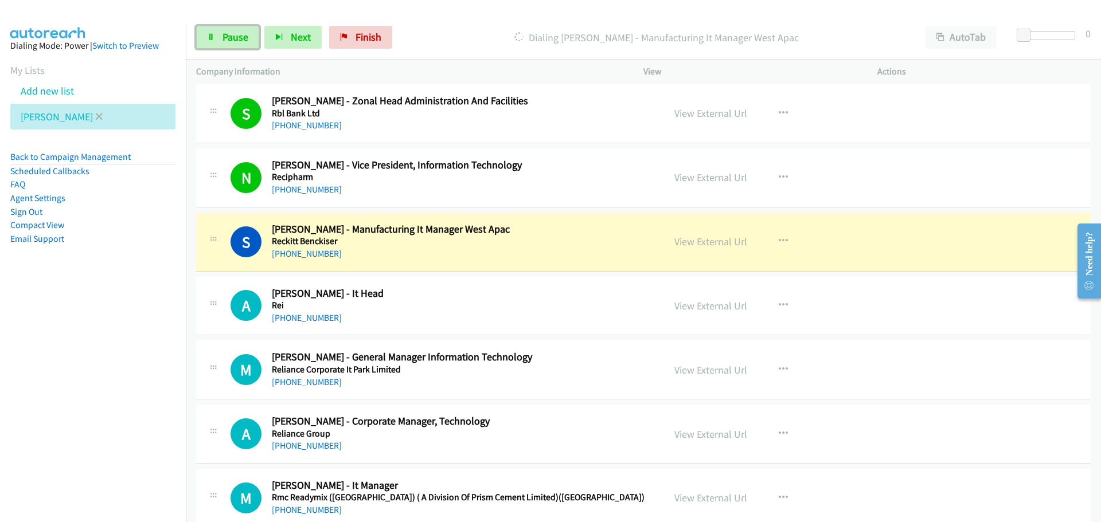
drag, startPoint x: 232, startPoint y: 36, endPoint x: 18, endPoint y: 106, distance: 225.0
click at [232, 36] on span "Pause" at bounding box center [236, 36] width 26 height 13
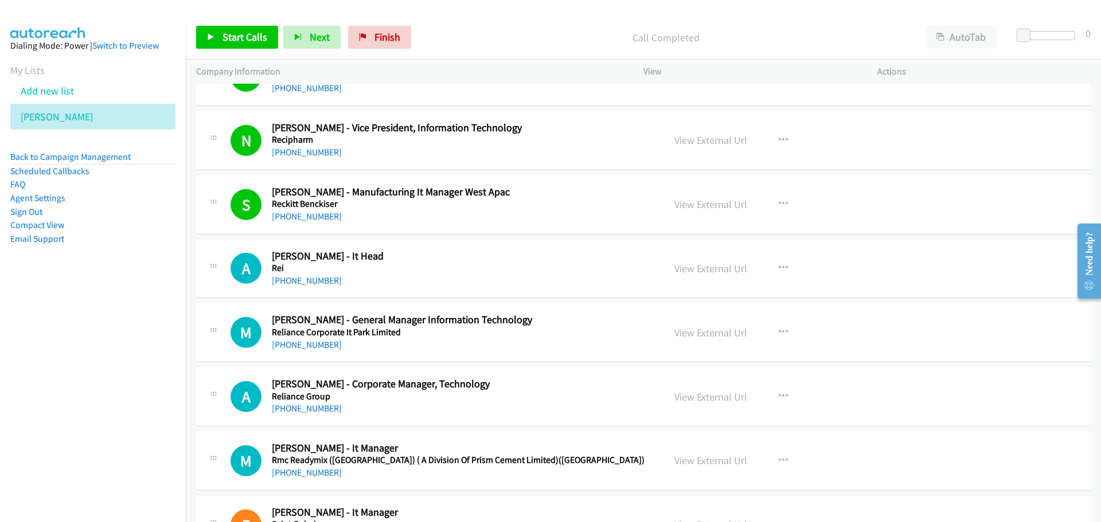
scroll to position [11189, 0]
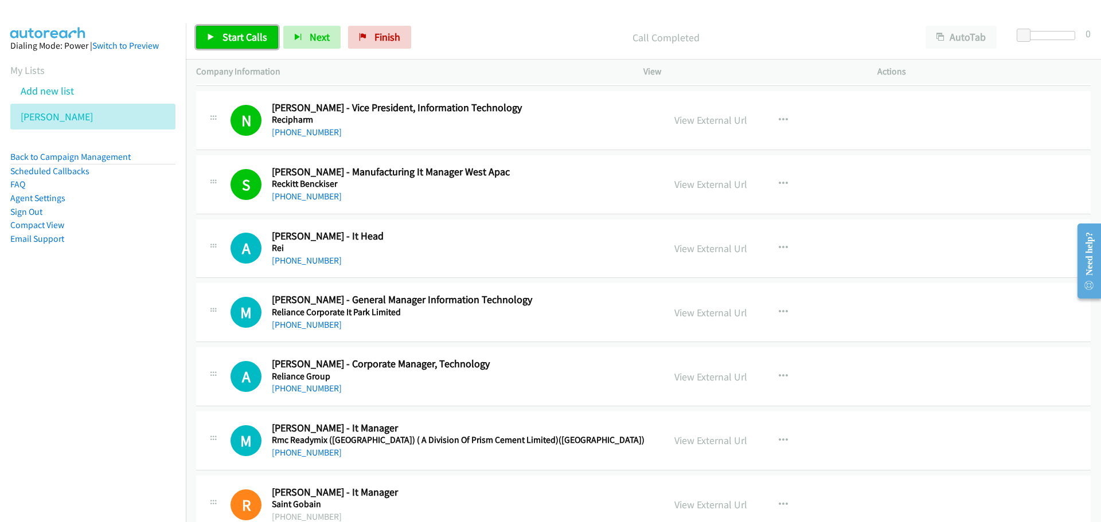
click at [240, 49] on link "Start Calls" at bounding box center [237, 37] width 82 height 23
click at [229, 32] on span "Start Calls" at bounding box center [245, 36] width 45 height 13
click at [251, 35] on link "Pause" at bounding box center [227, 37] width 63 height 23
click at [217, 46] on link "Start Calls" at bounding box center [237, 37] width 82 height 23
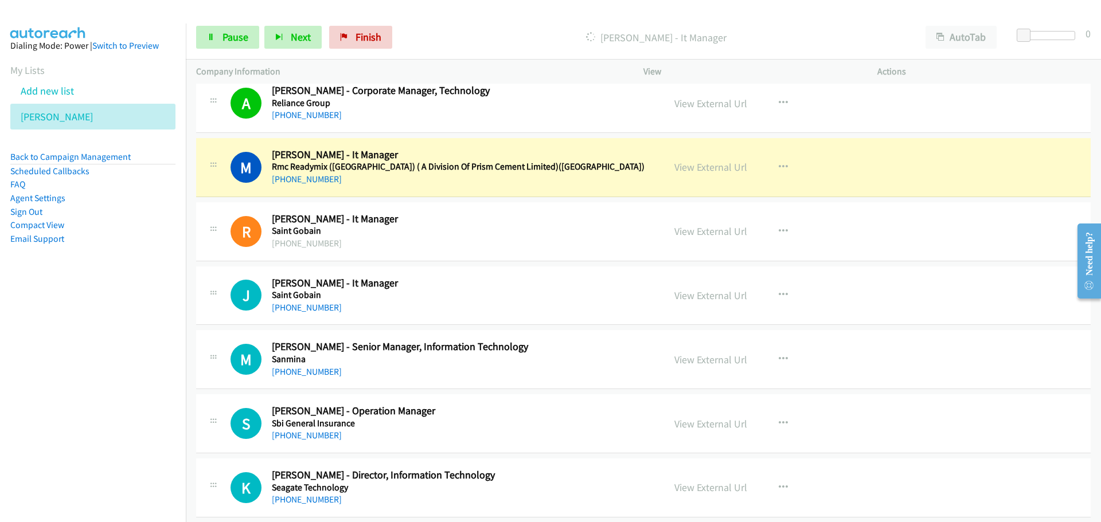
scroll to position [11475, 0]
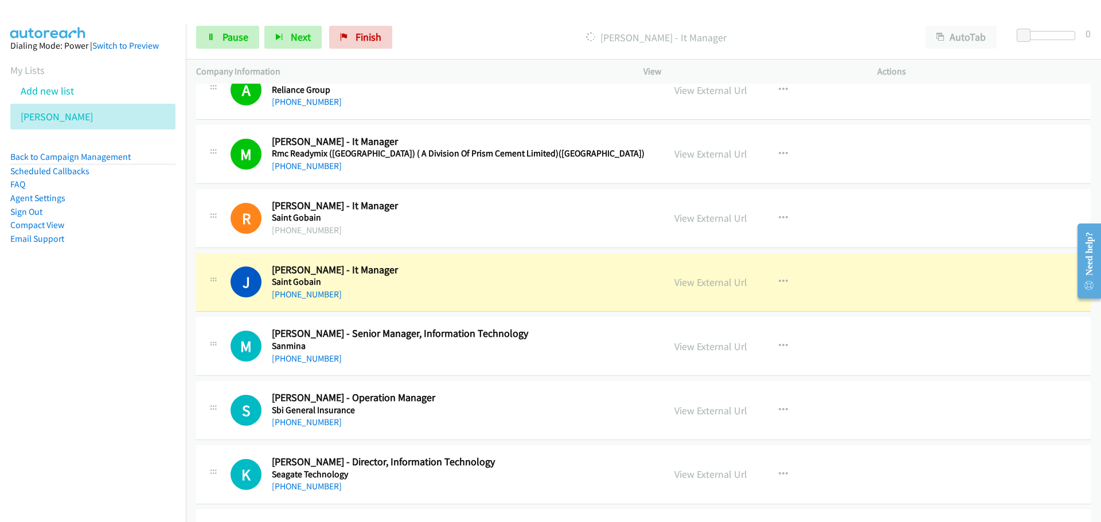
click at [221, 25] on div "Start Calls Pause Next Finish Dialing Jatin Chawada - It Manager AutoTab AutoTa…" at bounding box center [643, 37] width 915 height 44
click at [227, 36] on span "Pause" at bounding box center [236, 36] width 26 height 13
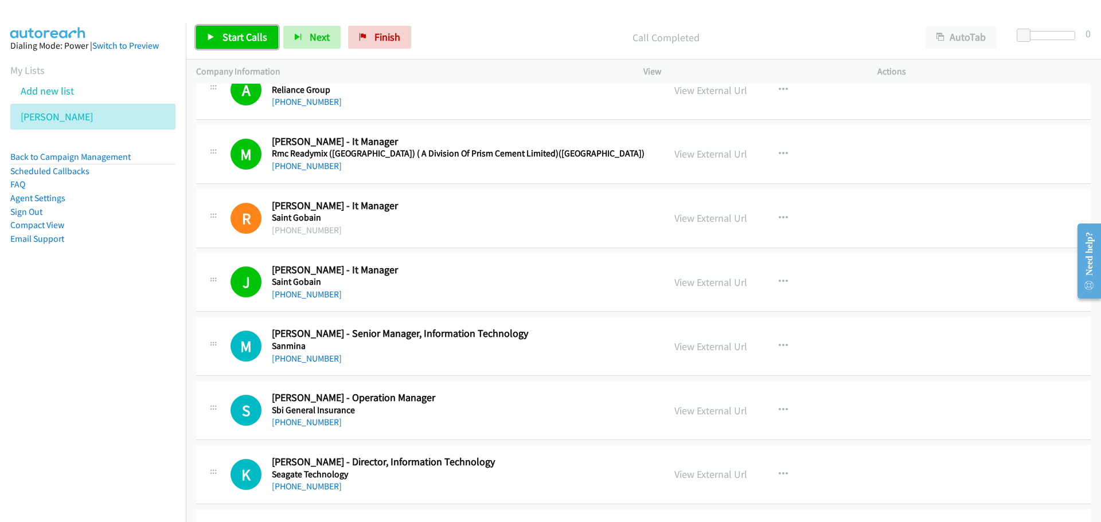
click at [231, 44] on link "Start Calls" at bounding box center [237, 37] width 82 height 23
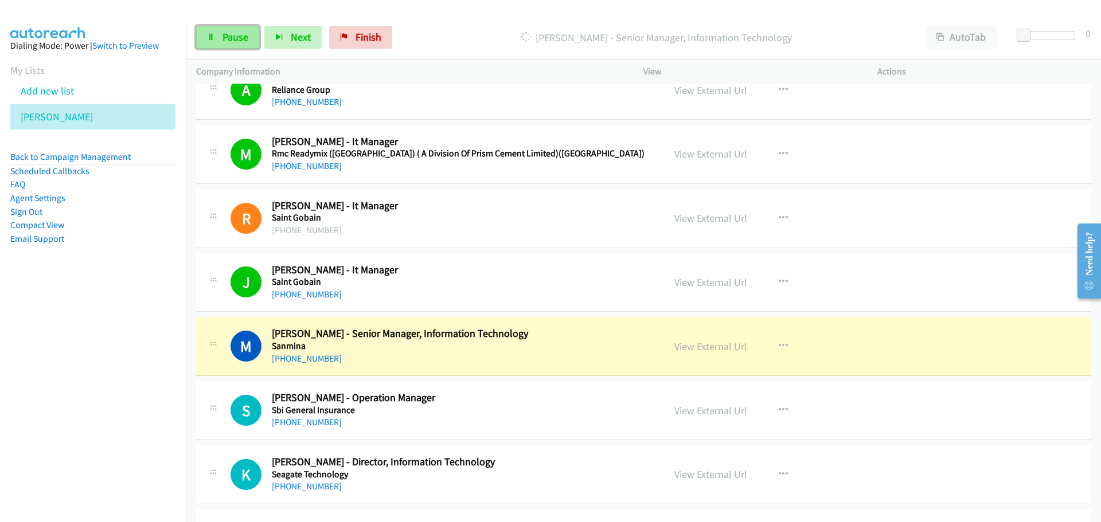
click at [231, 36] on span "Pause" at bounding box center [236, 36] width 26 height 13
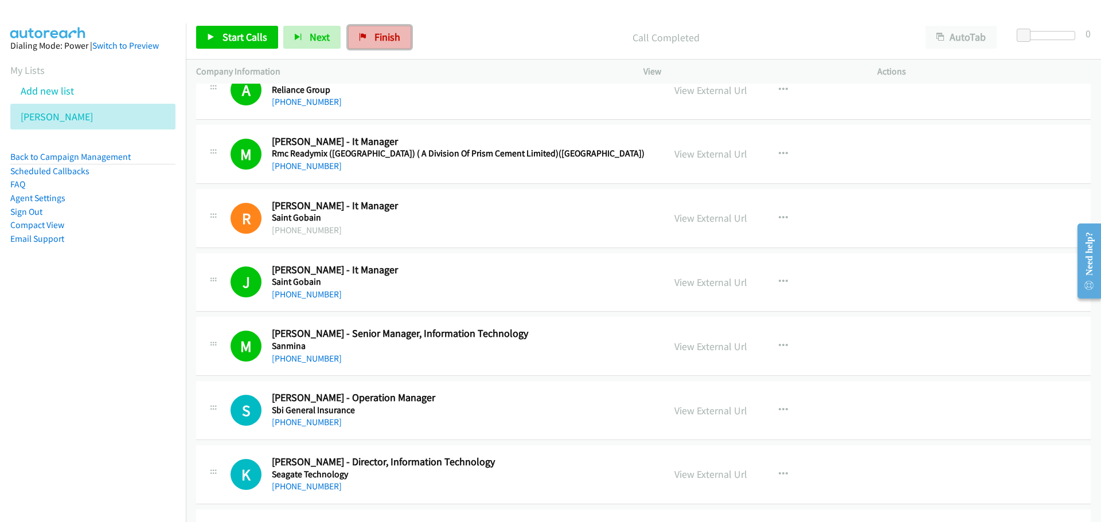
click at [383, 37] on span "Finish" at bounding box center [387, 36] width 26 height 13
